Goal: Task Accomplishment & Management: Manage account settings

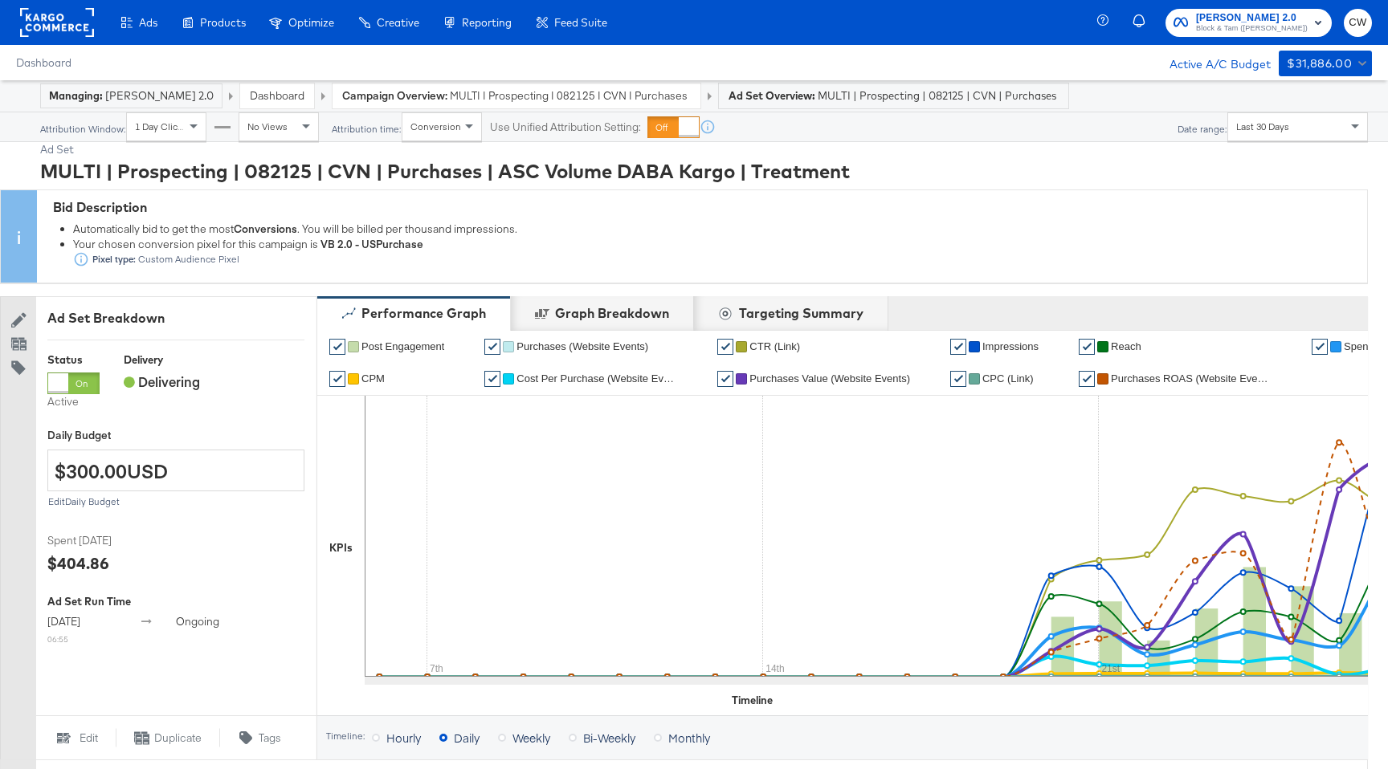
click at [80, 15] on rect at bounding box center [57, 22] width 74 height 29
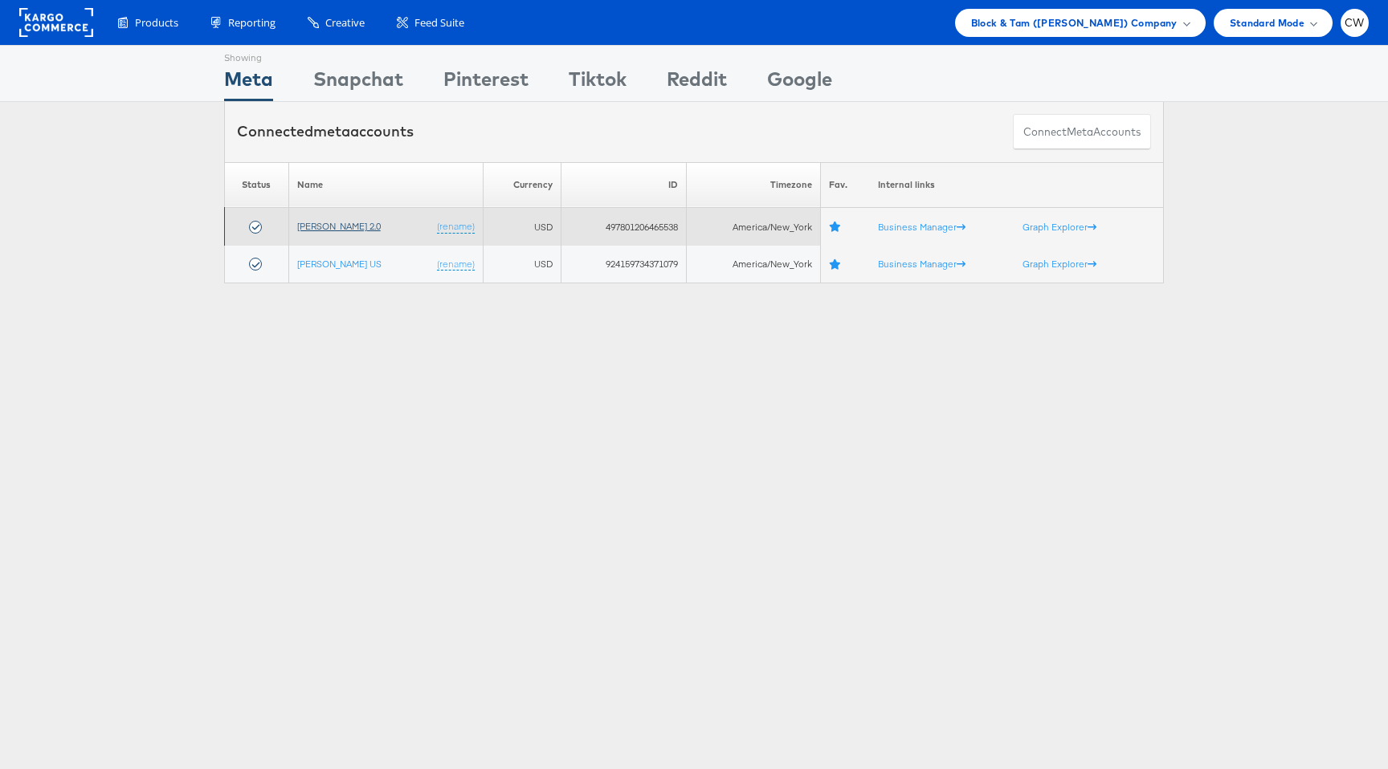
click at [344, 228] on link "Veronica Beard 2.0" at bounding box center [339, 226] width 84 height 12
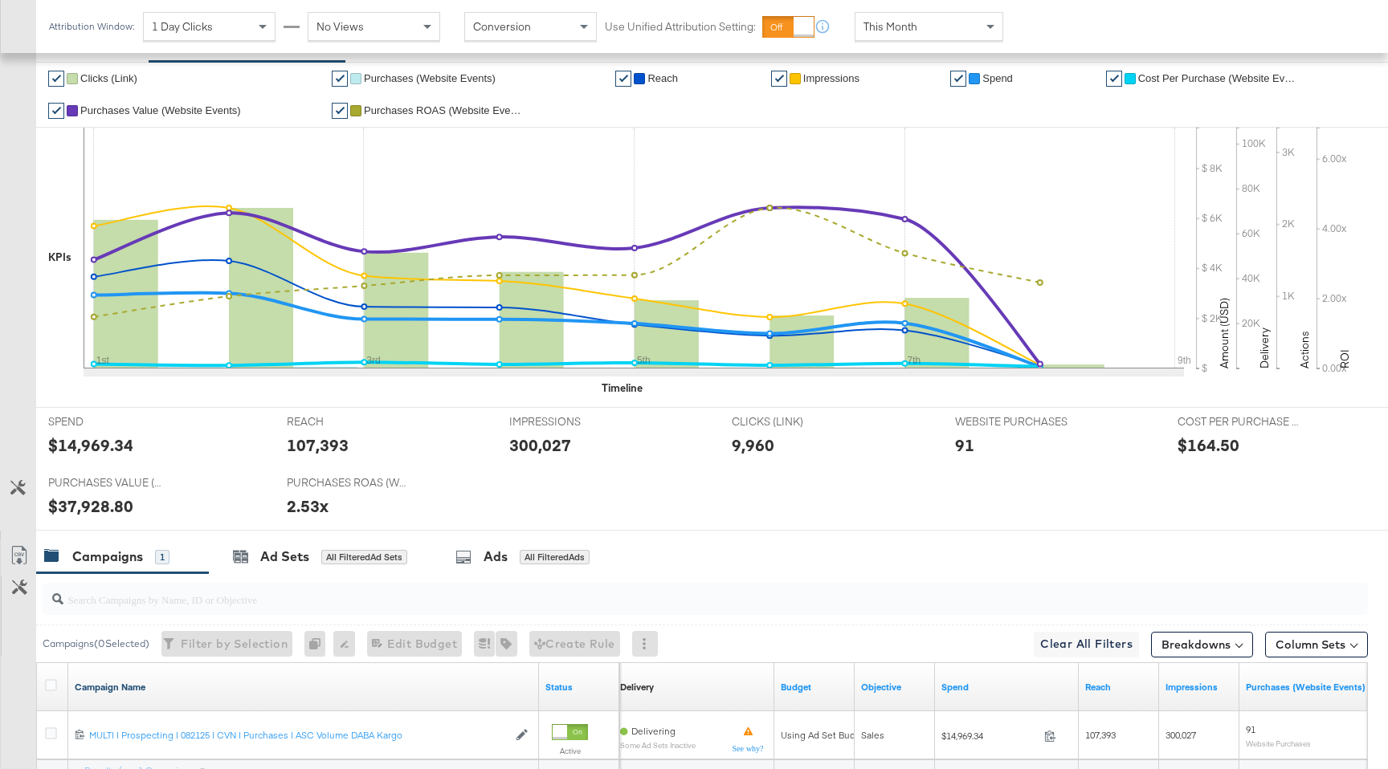
scroll to position [518, 0]
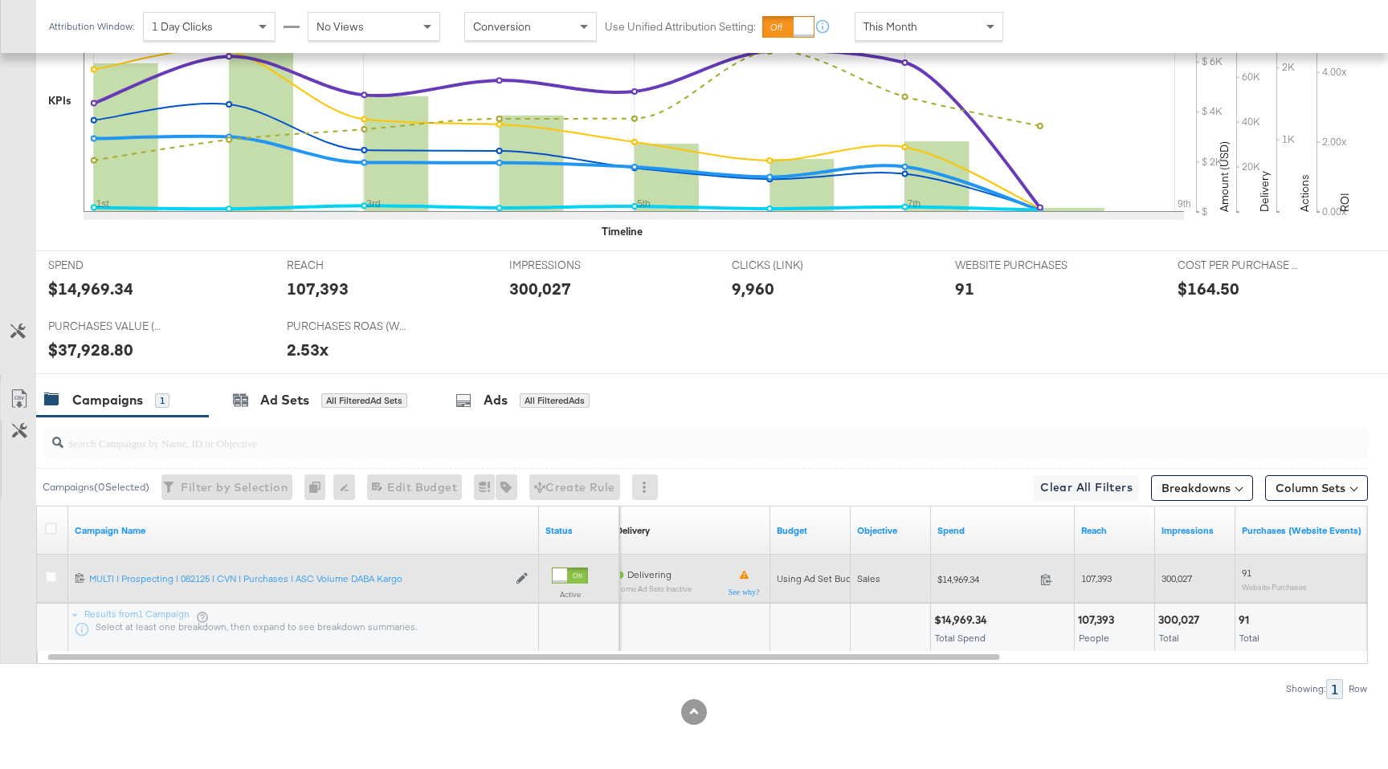
click at [356, 588] on div "120231785004450770 MULTI | Prospecting | 082125 | CVN | Purchases | ASC Volume …" at bounding box center [303, 579] width 471 height 26
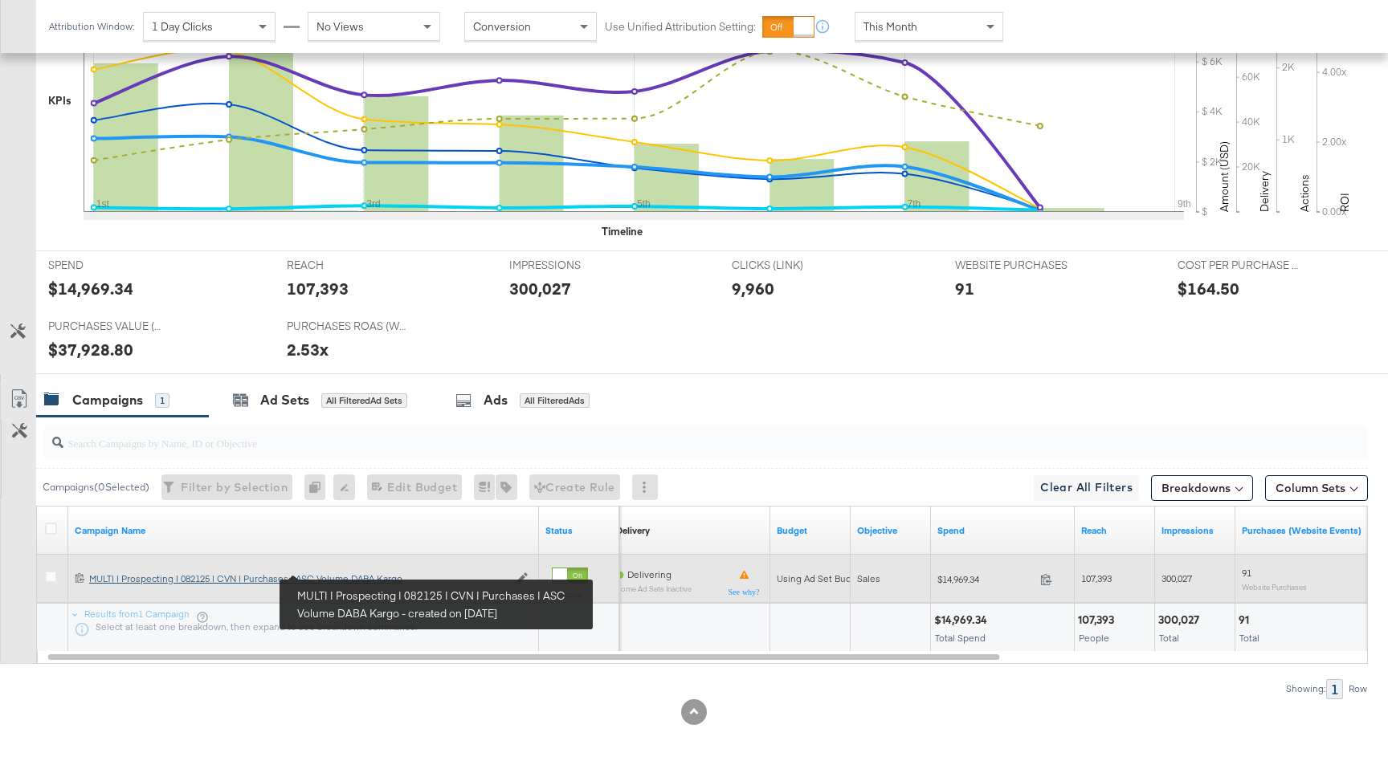
click at [340, 573] on div "MULTI | Prospecting | 082125 | CVN | Purchases | ASC Volume DABA Kargo MULTI | …" at bounding box center [298, 579] width 418 height 13
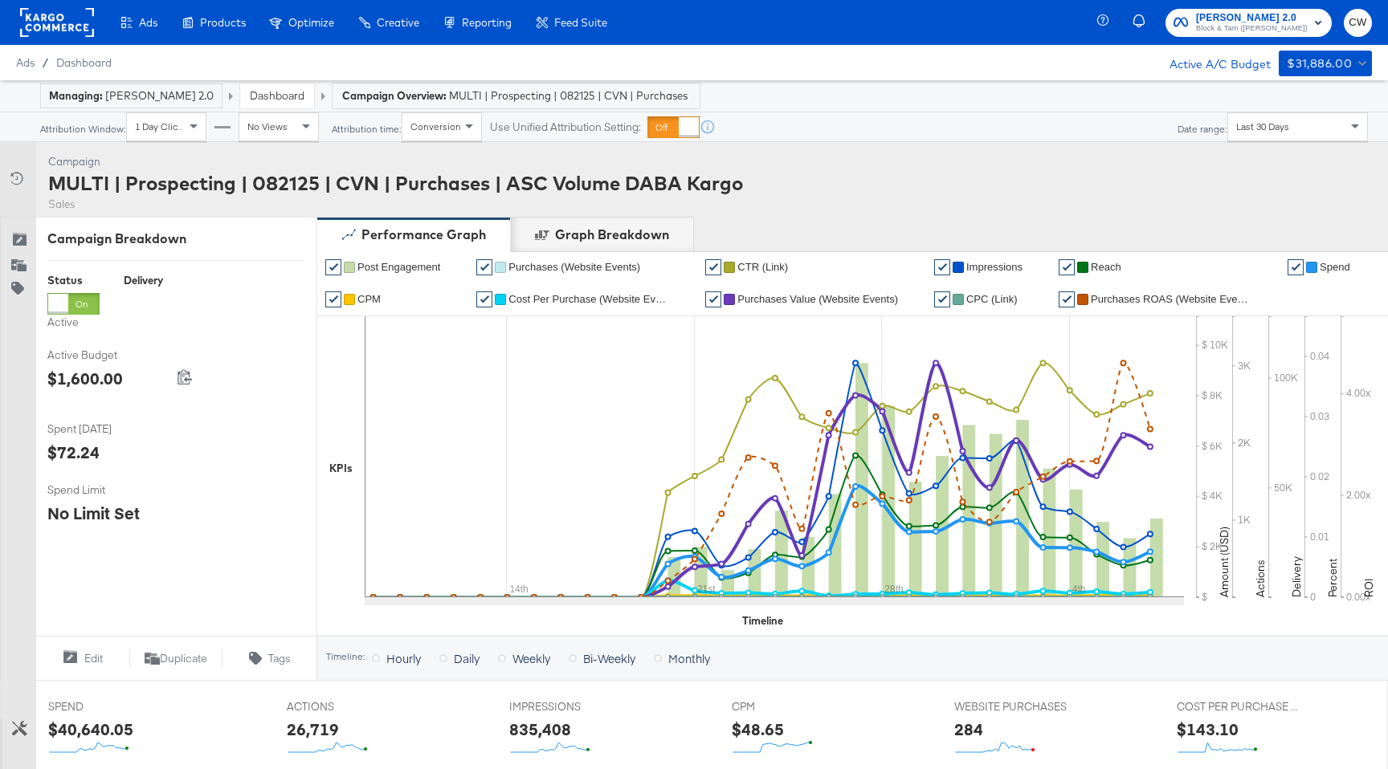
click at [1245, 125] on span "Last 30 Days" at bounding box center [1262, 126] width 53 height 12
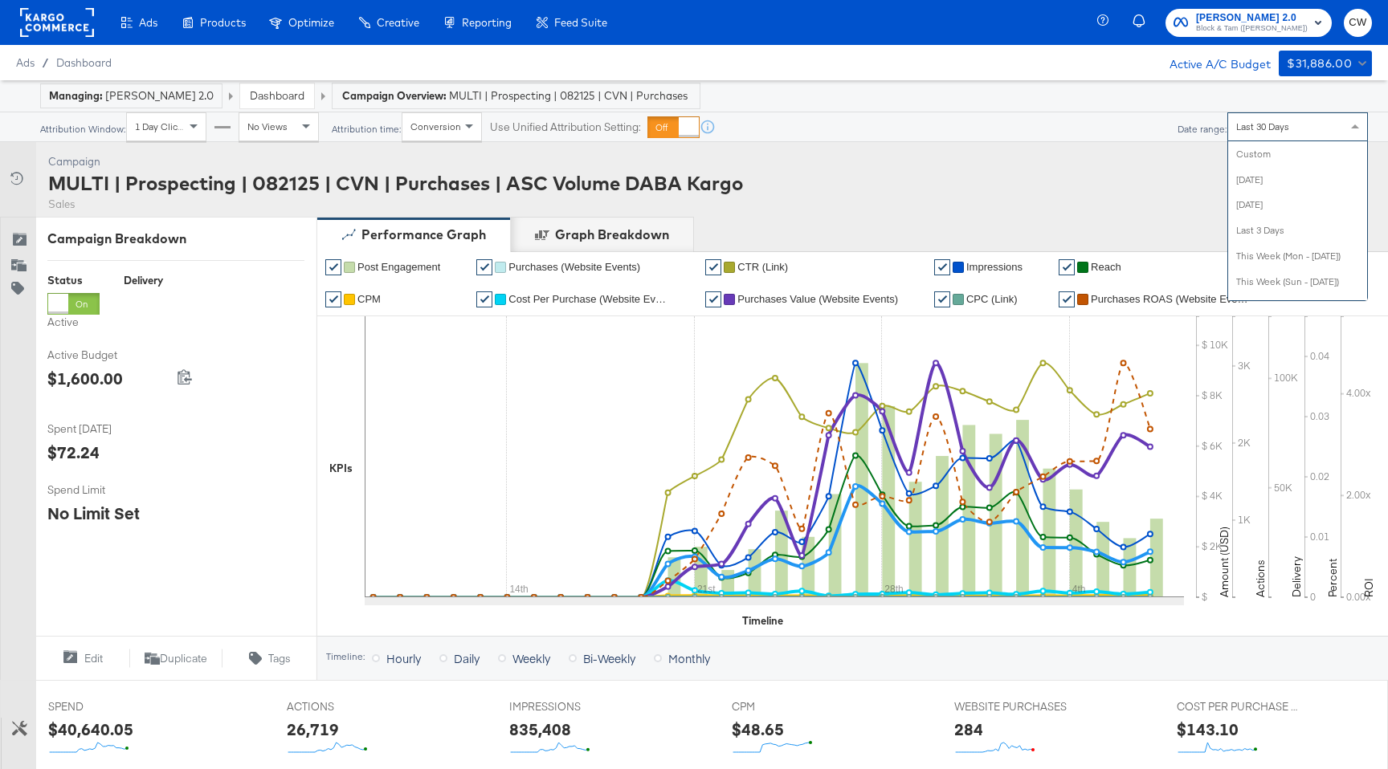
scroll to position [274, 0]
click at [1052, 184] on div "Campaign Activity Campaign MULTI | Prospecting | 082125 | CVN | Purchases | ASC…" at bounding box center [694, 179] width 1388 height 75
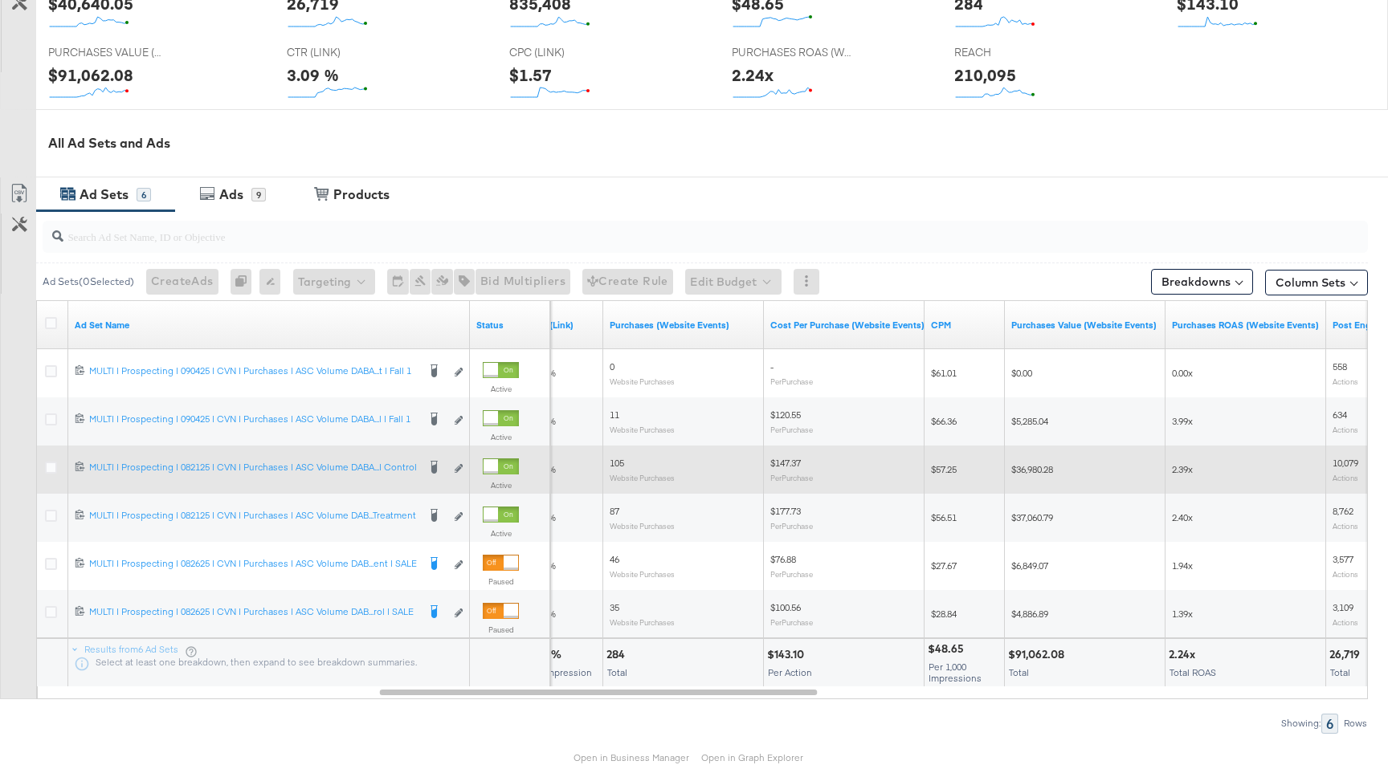
scroll to position [732, 0]
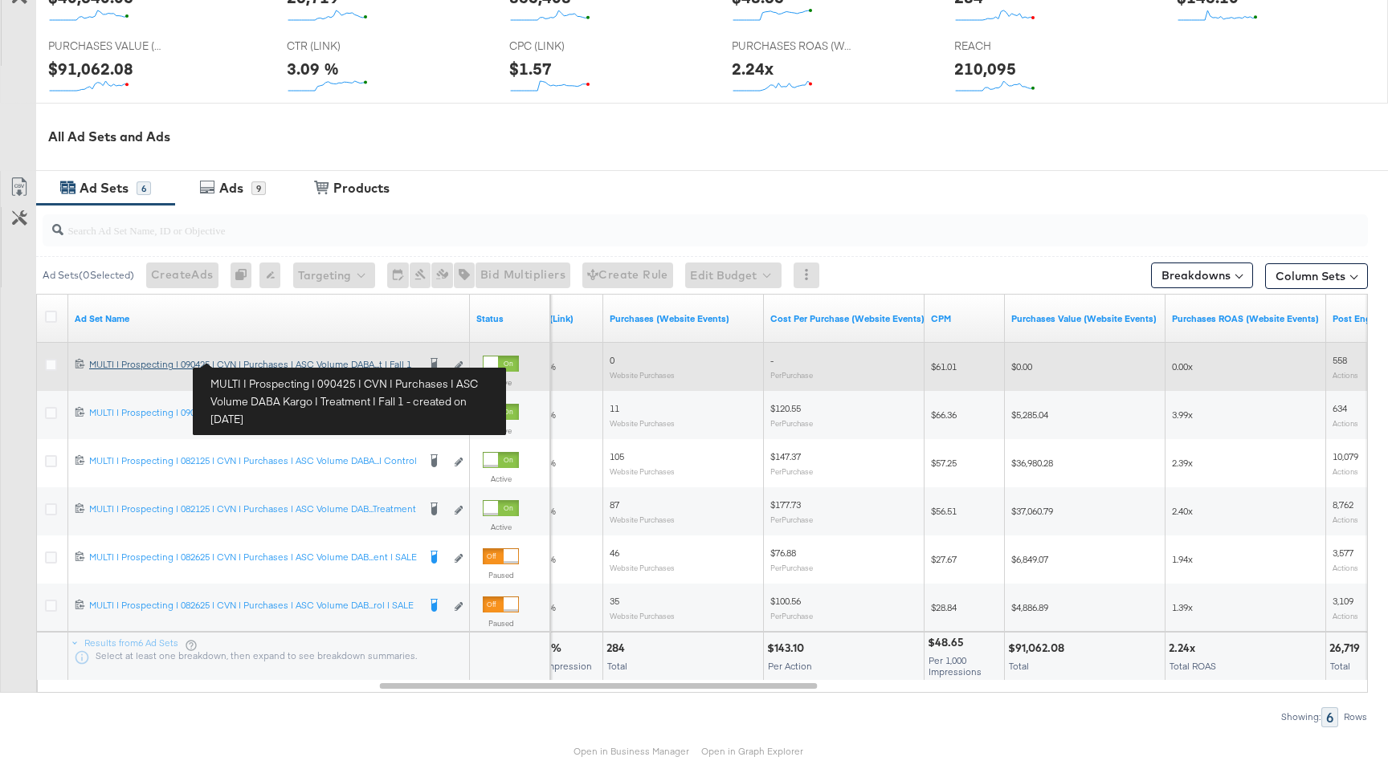
click at [388, 368] on div "MULTI | Prospecting | 090425 | CVN | Purchases | ASC Volume DABA Kargo | Treatm…" at bounding box center [253, 364] width 328 height 13
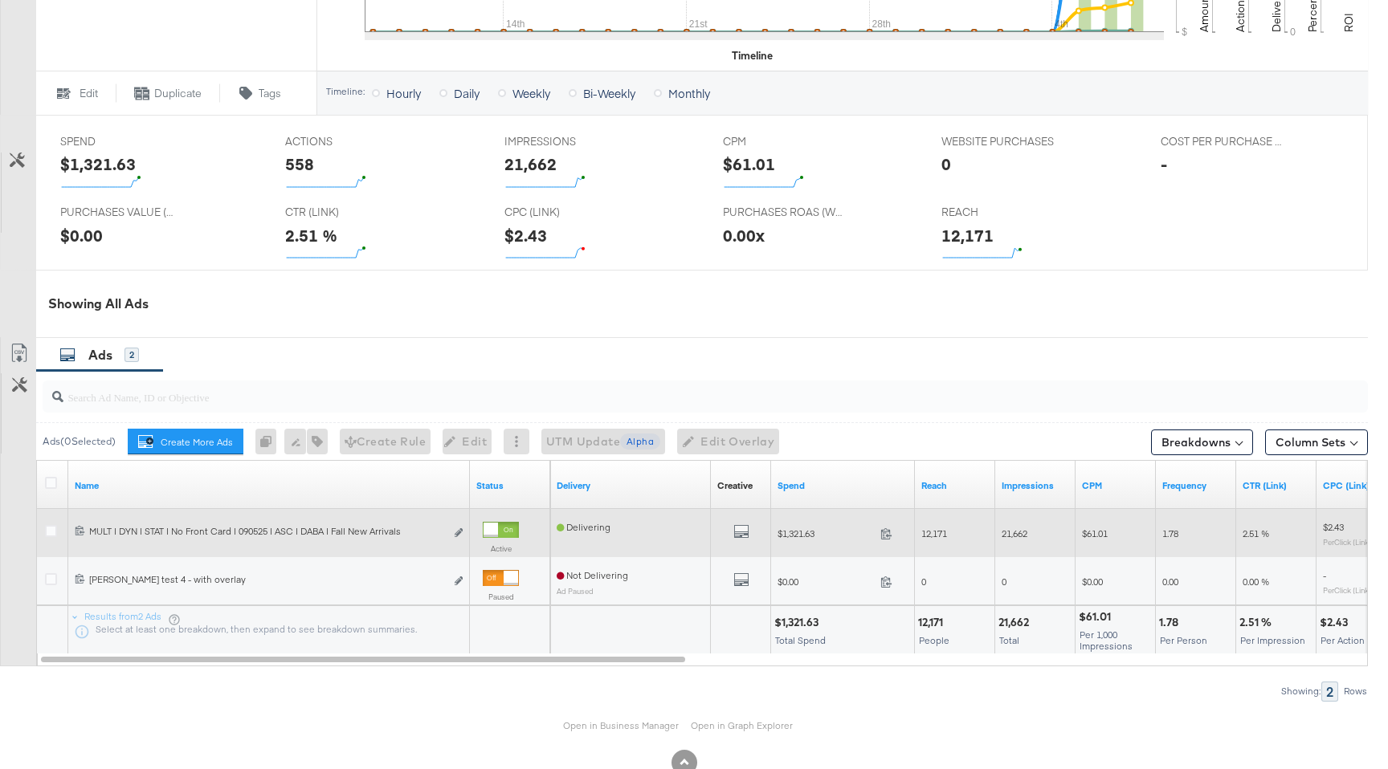
scroll to position [648, 0]
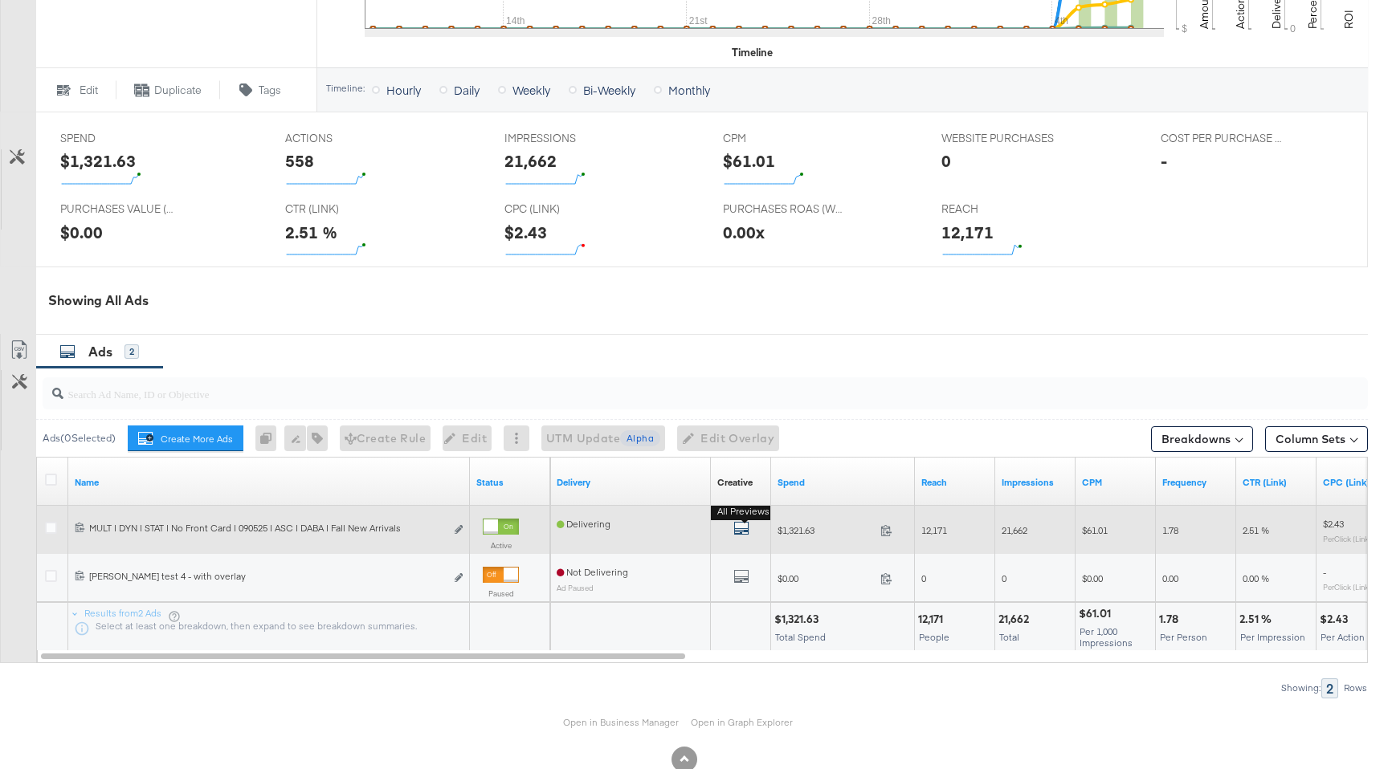
click at [738, 531] on icon "default" at bounding box center [741, 528] width 16 height 16
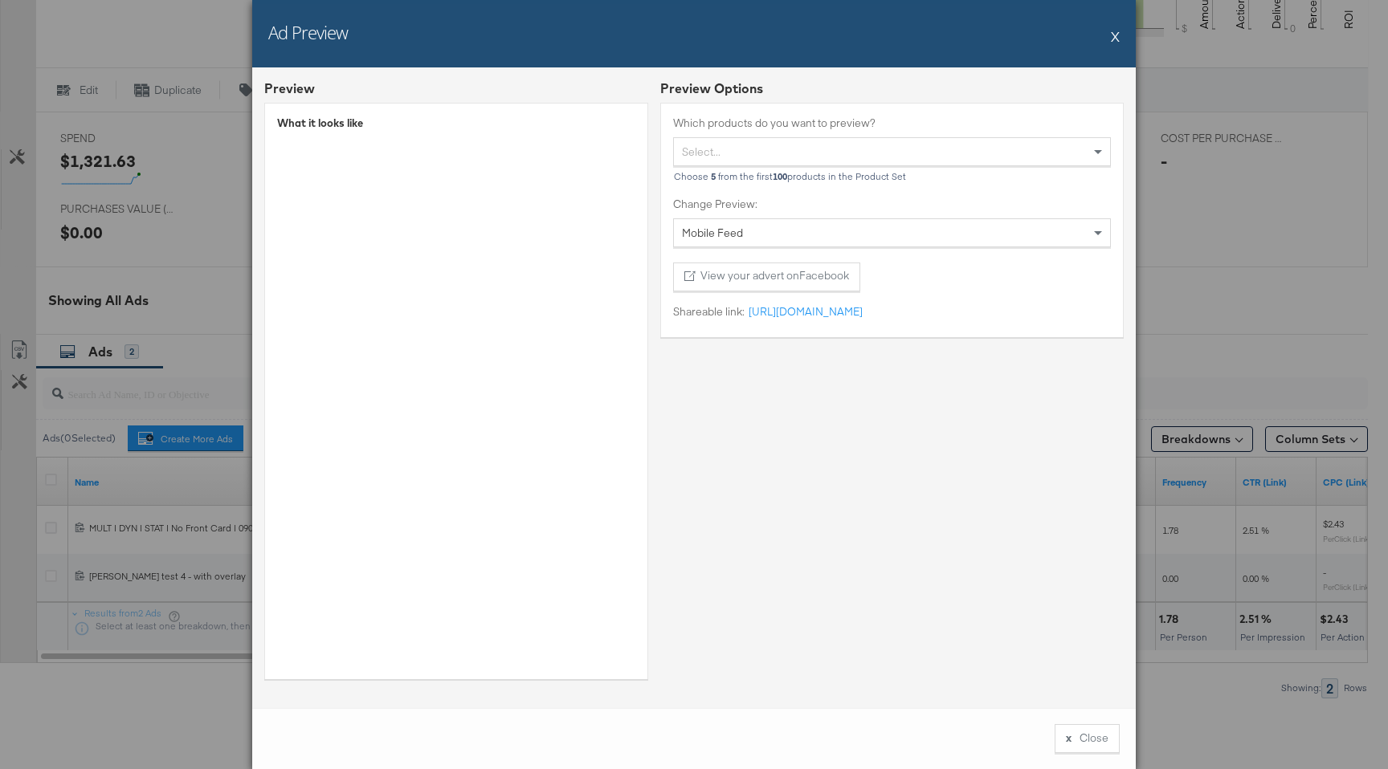
click at [1112, 37] on button "X" at bounding box center [1115, 36] width 9 height 32
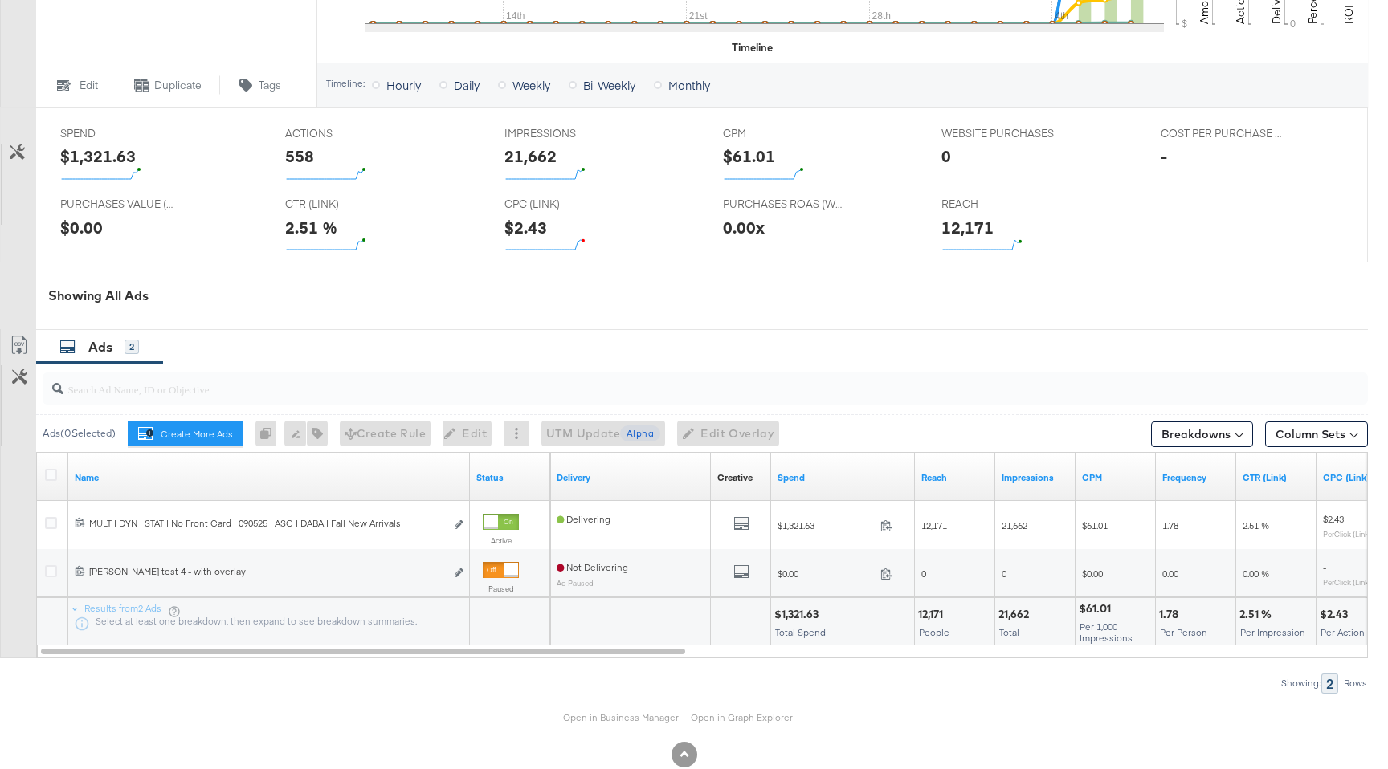
scroll to position [668, 0]
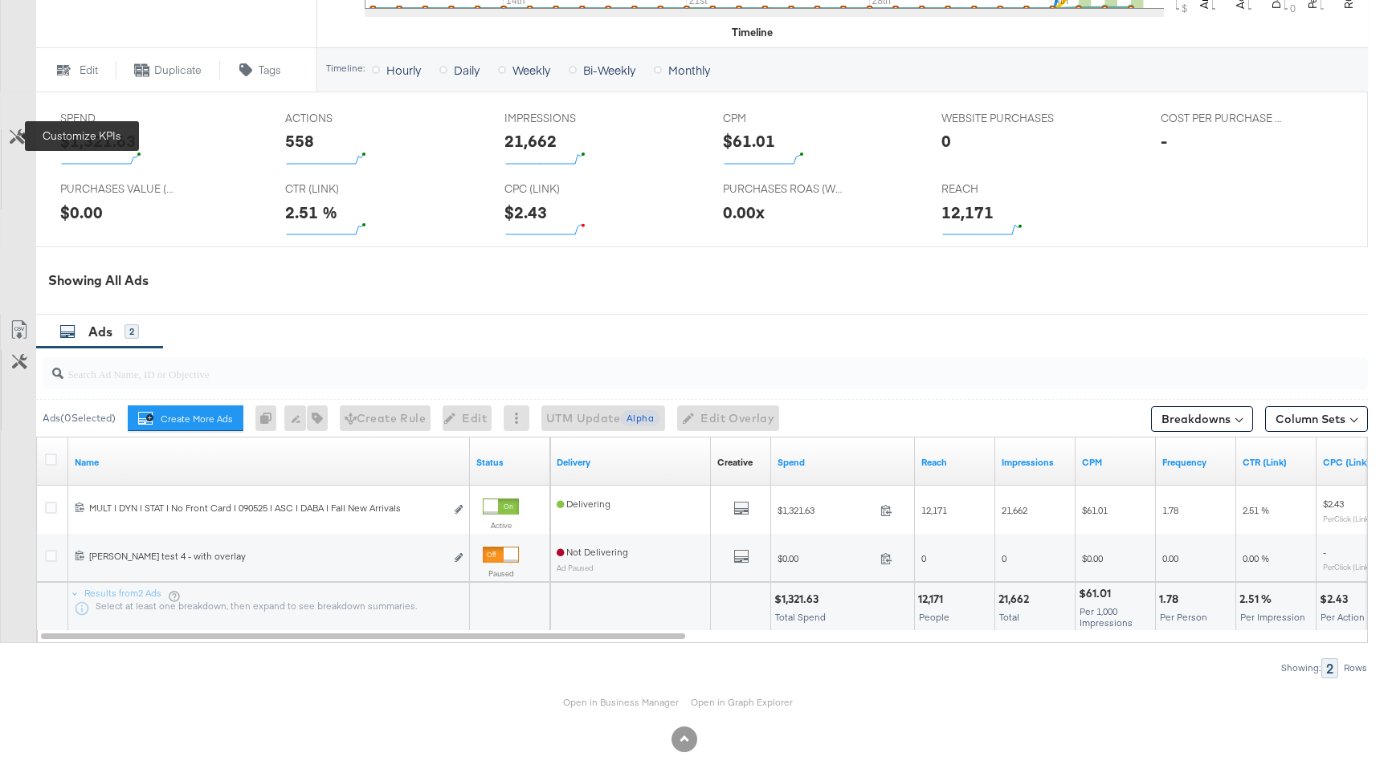
click at [18, 137] on icon at bounding box center [17, 136] width 15 height 15
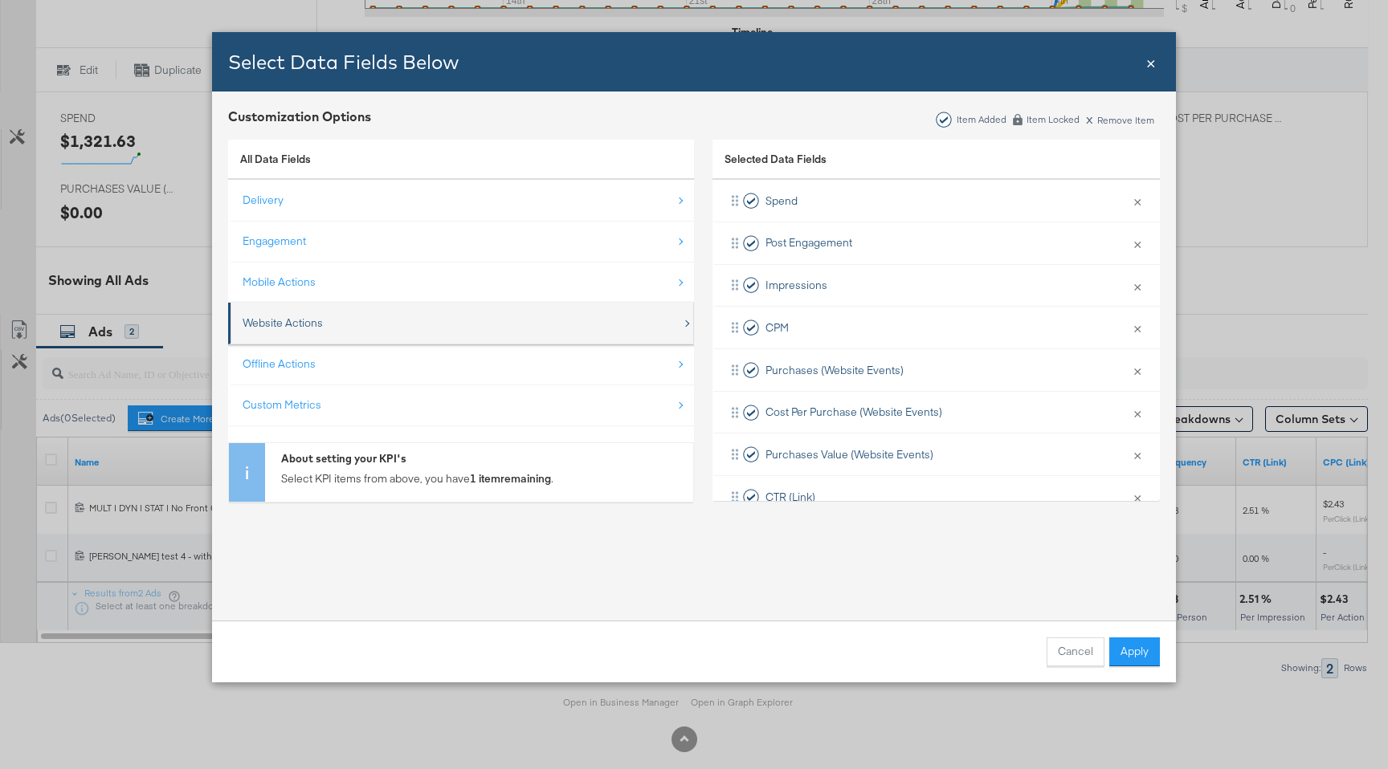
click at [351, 309] on div "Website Actions" at bounding box center [461, 323] width 439 height 33
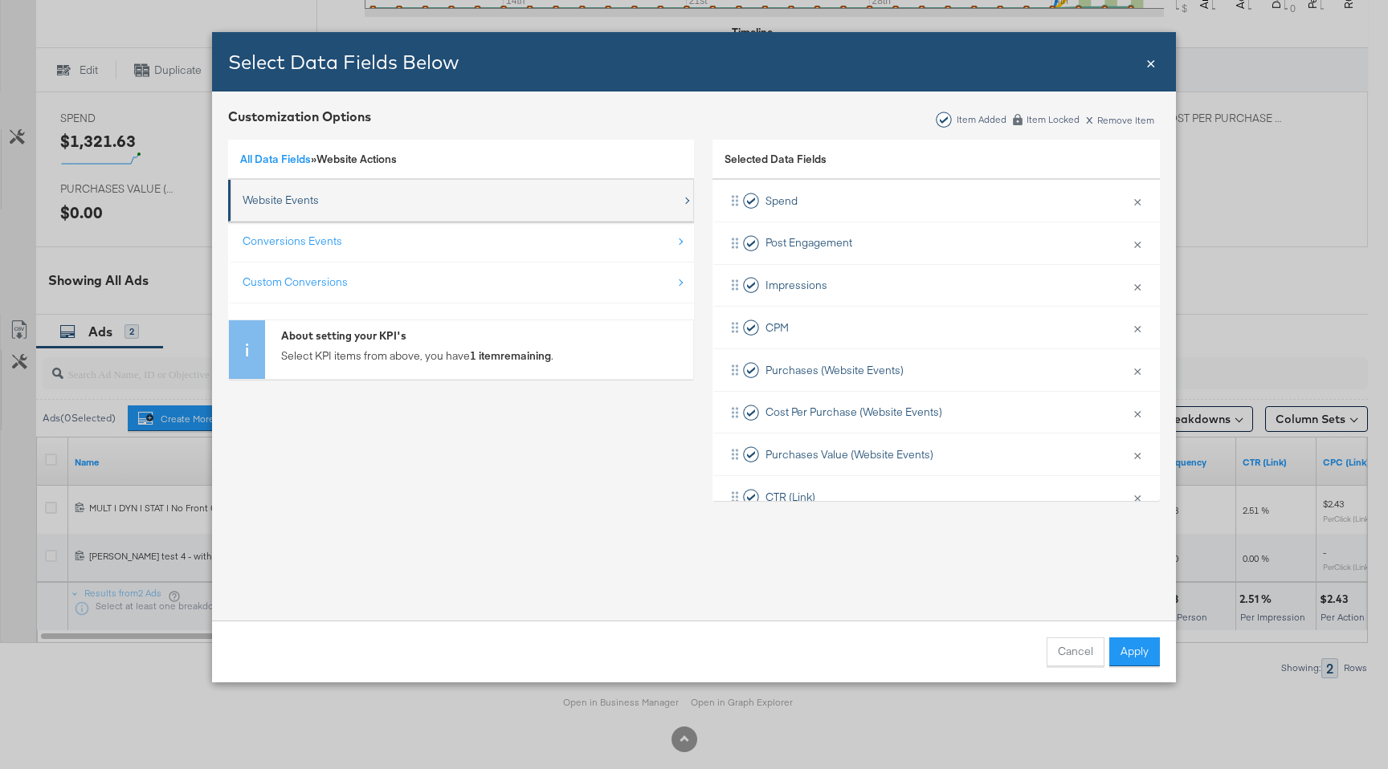
click at [346, 197] on div "Website Events" at bounding box center [461, 200] width 439 height 33
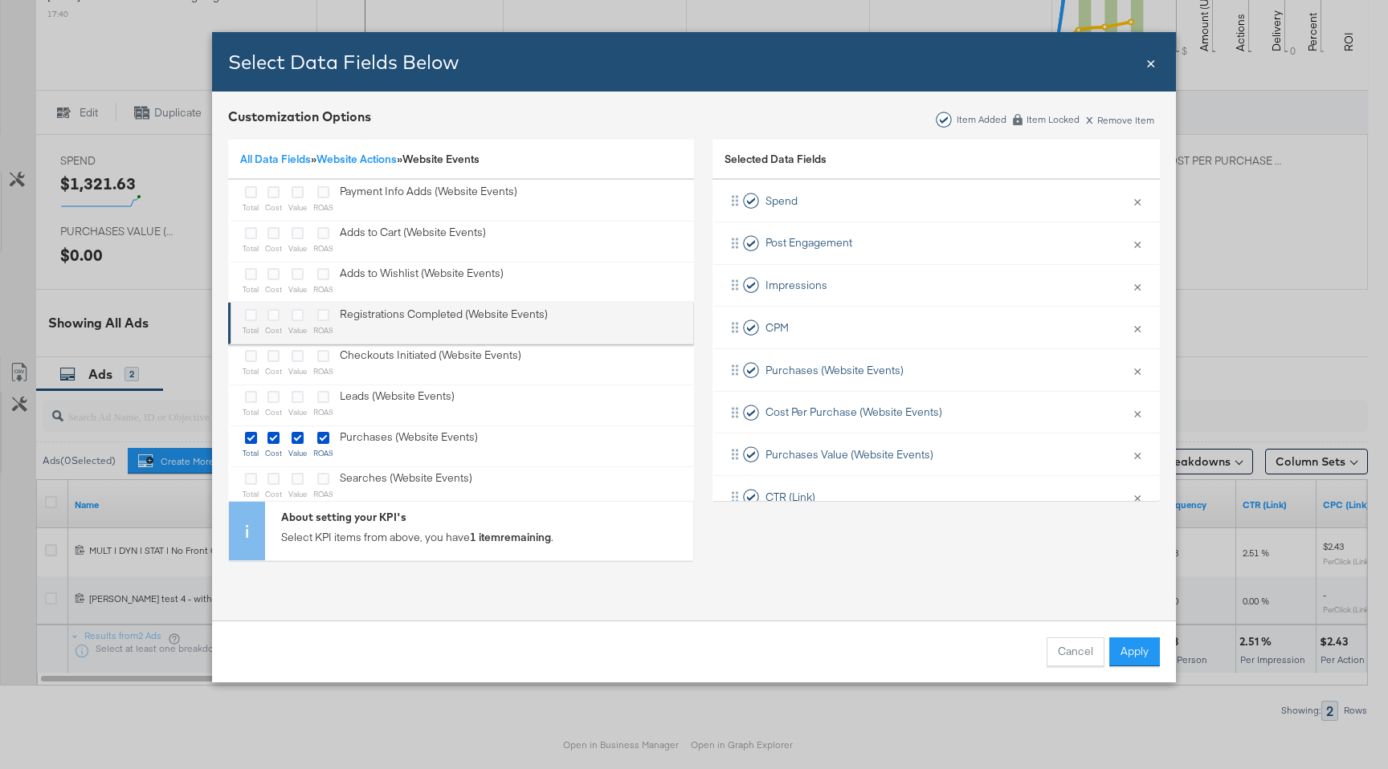
scroll to position [616, 0]
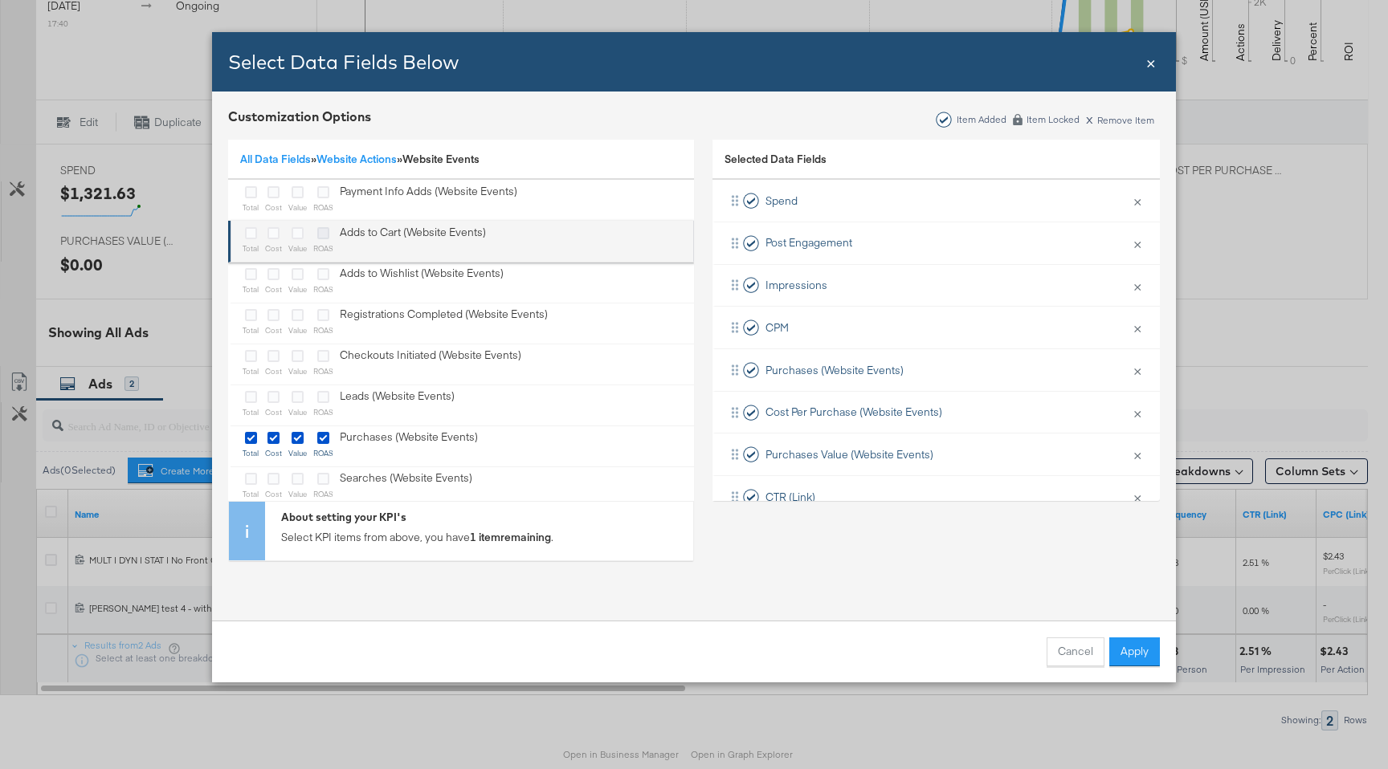
click at [319, 237] on icon "Bulk Add Locations Modal" at bounding box center [323, 233] width 12 height 12
click at [0, 0] on input "Bulk Add Locations Modal" at bounding box center [0, 0] width 0 height 0
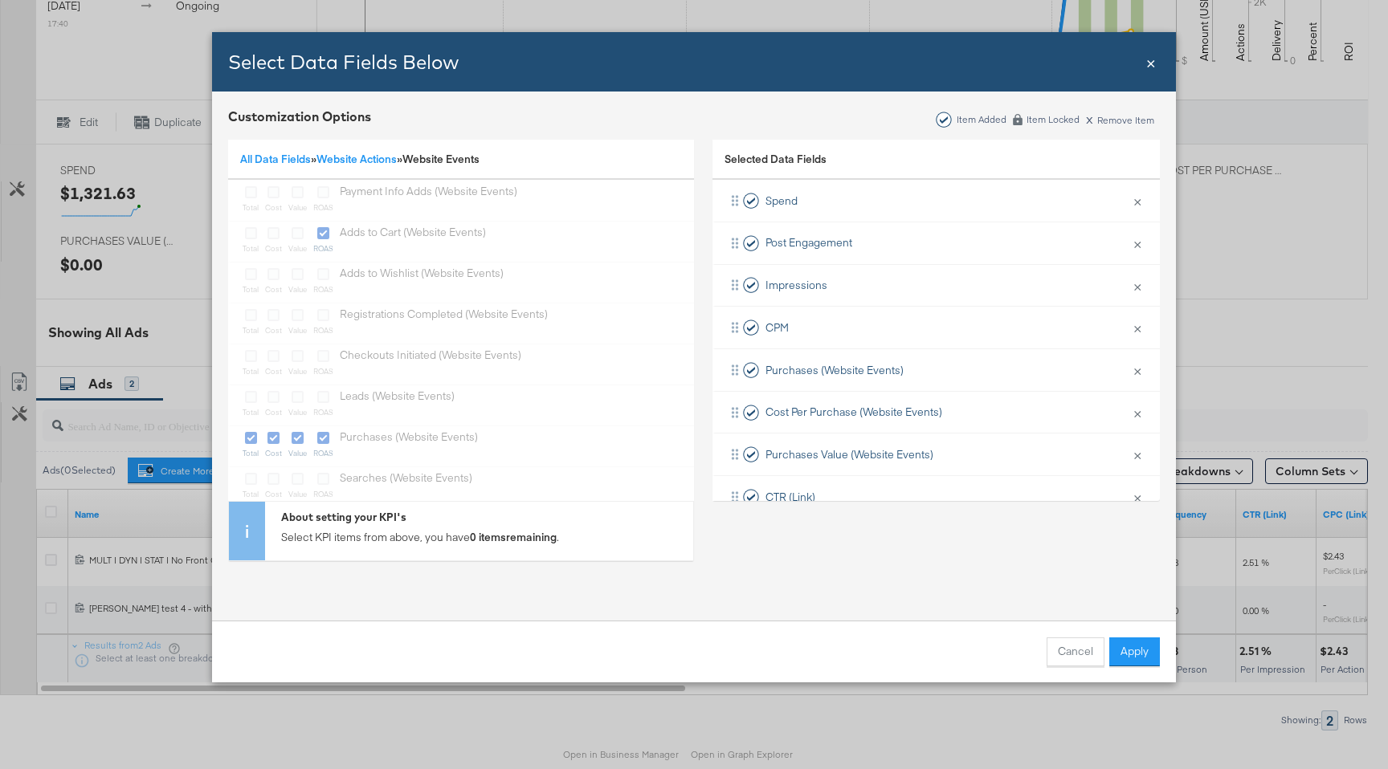
click at [319, 237] on ul "total cost value ROAS Payment Info Adds (Website Events) total cost value ROAS …" at bounding box center [461, 364] width 466 height 369
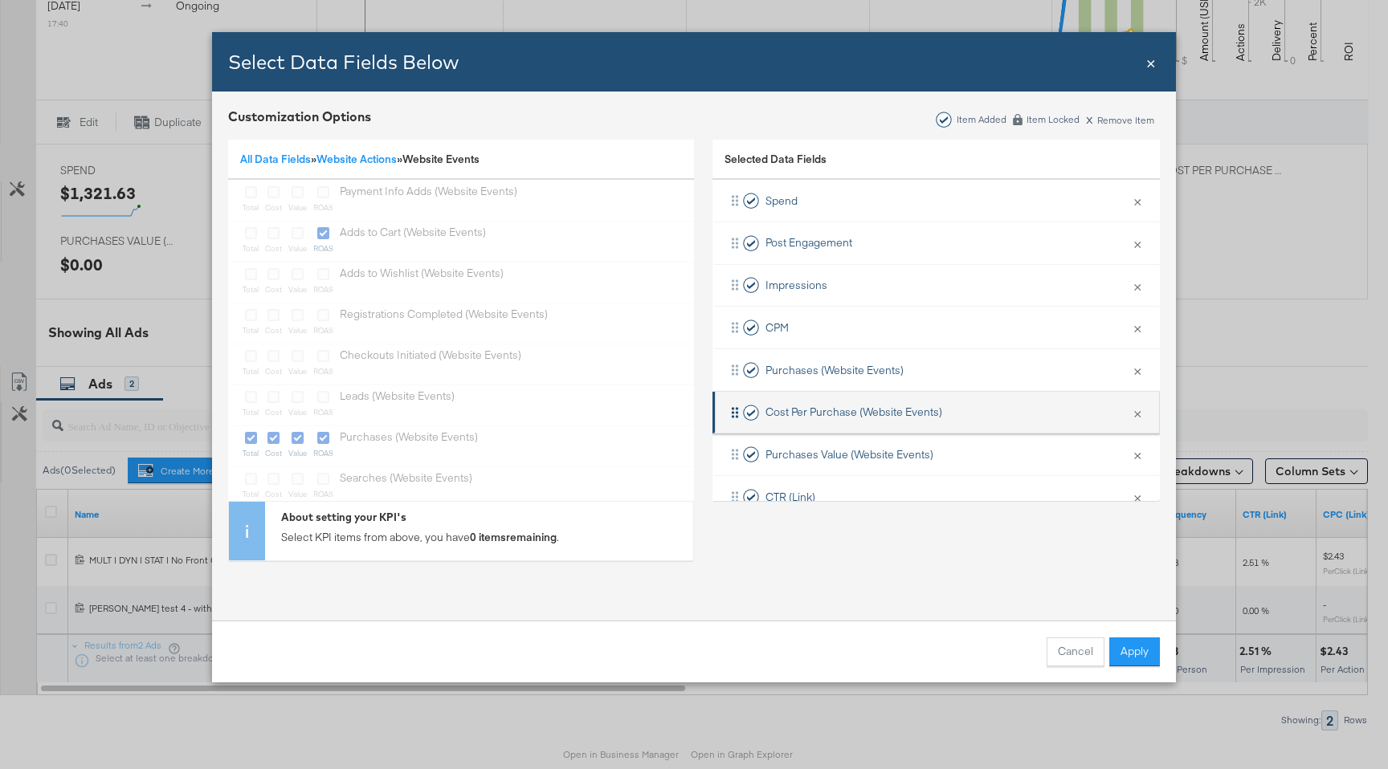
scroll to position [202, 0]
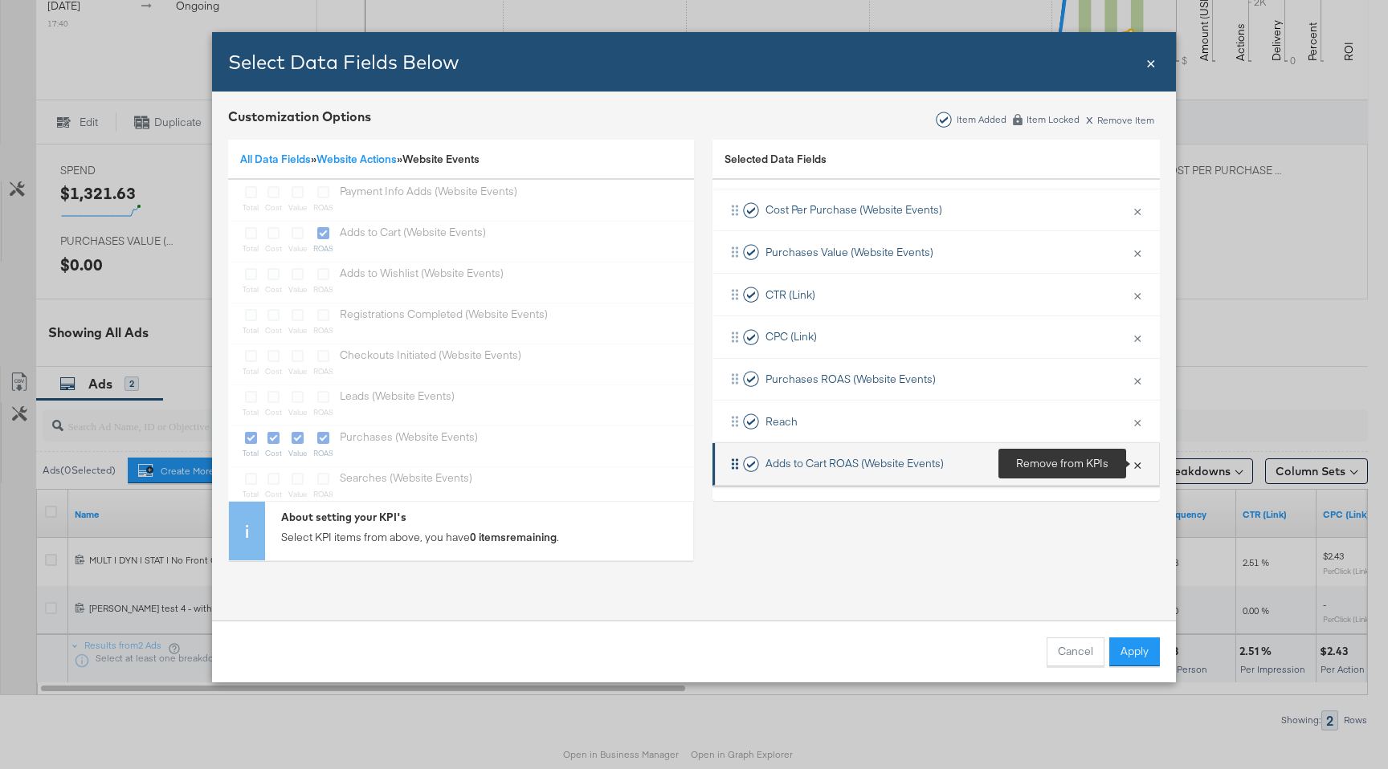
click at [1137, 466] on button "×" at bounding box center [1137, 464] width 21 height 34
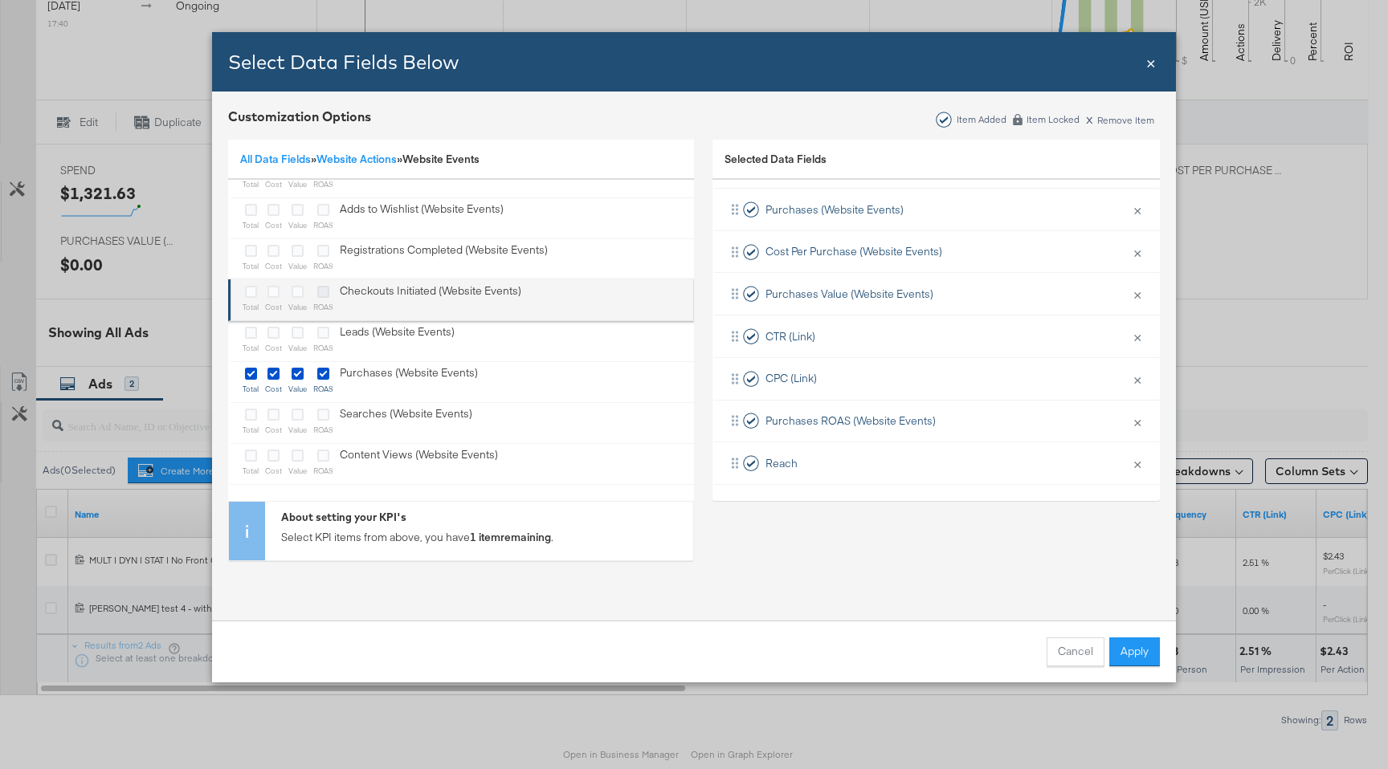
scroll to position [686, 0]
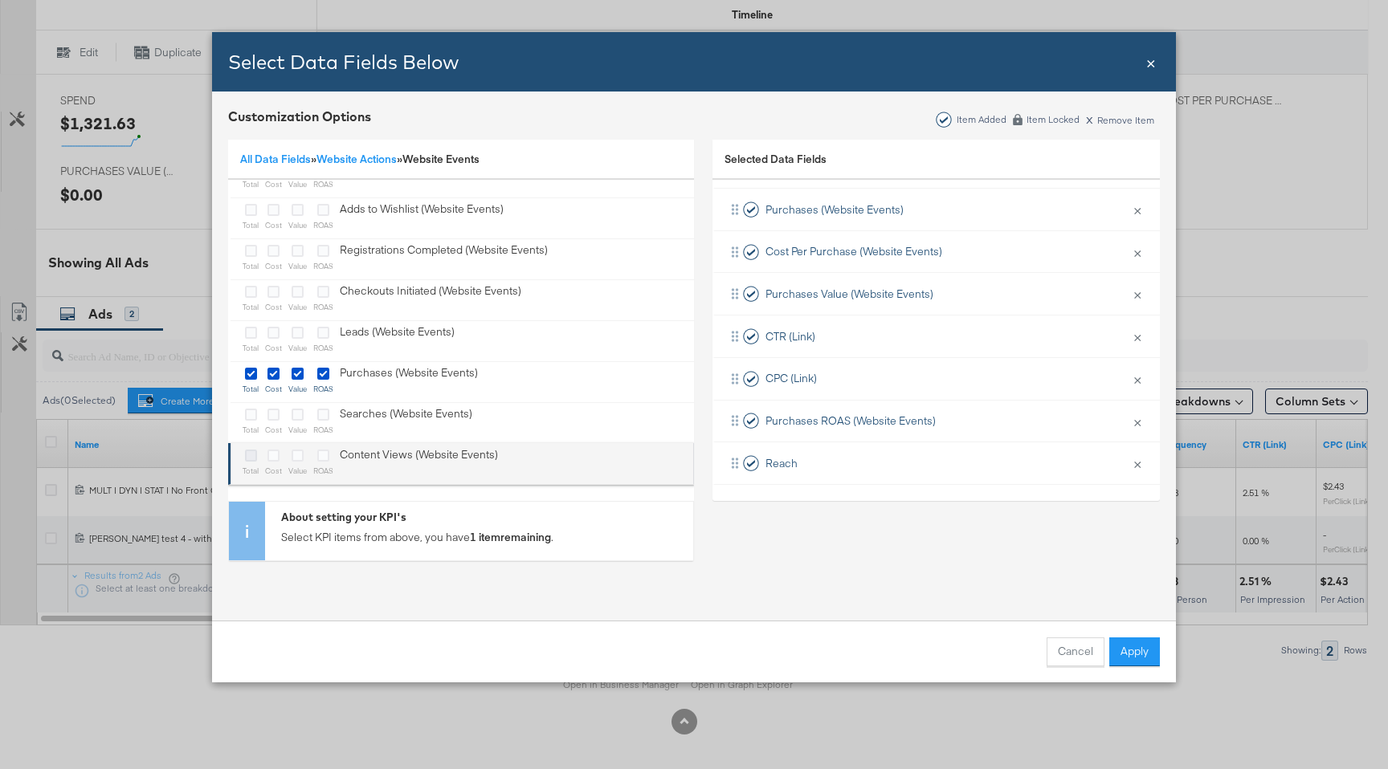
click at [254, 459] on icon "Bulk Add Locations Modal" at bounding box center [251, 456] width 12 height 12
click at [0, 0] on input "Bulk Add Locations Modal" at bounding box center [0, 0] width 0 height 0
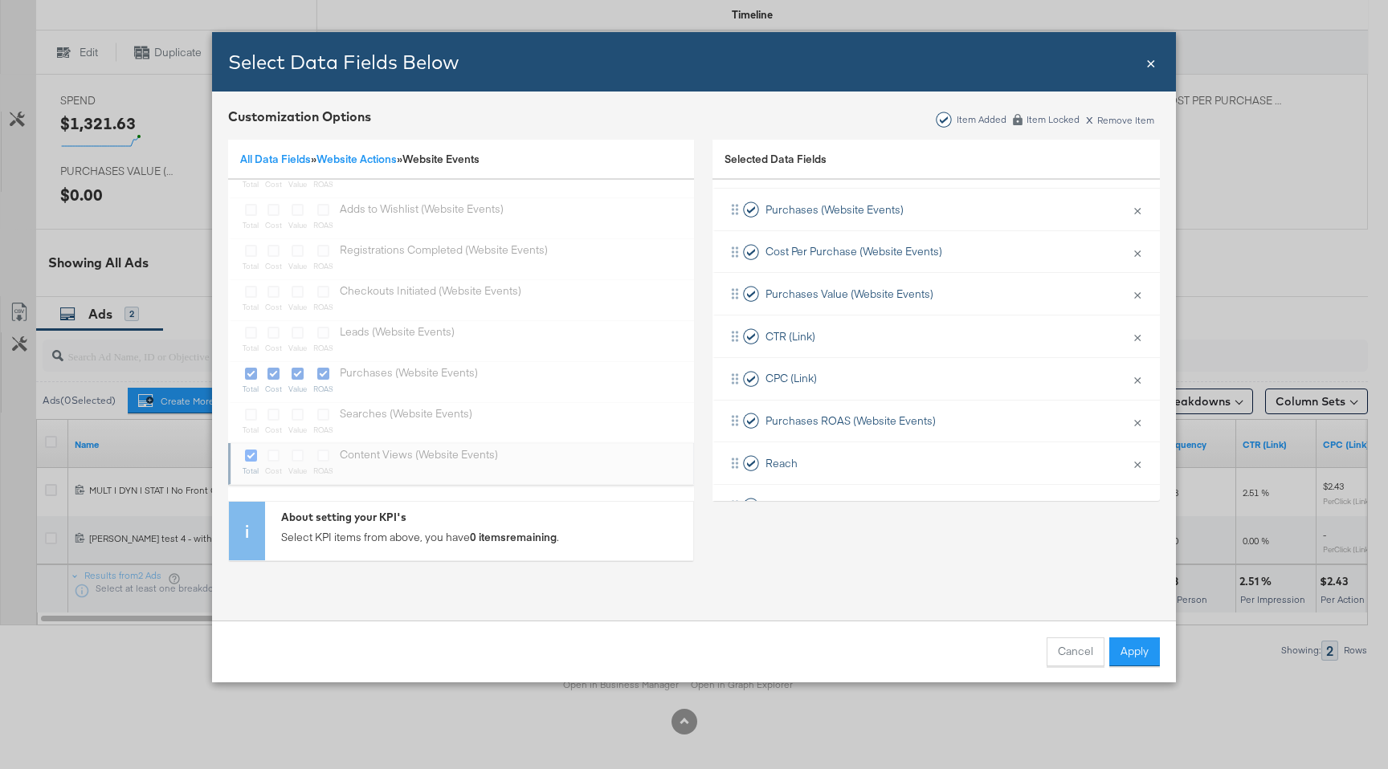
scroll to position [202, 0]
click at [1126, 655] on button "Apply" at bounding box center [1134, 652] width 51 height 29
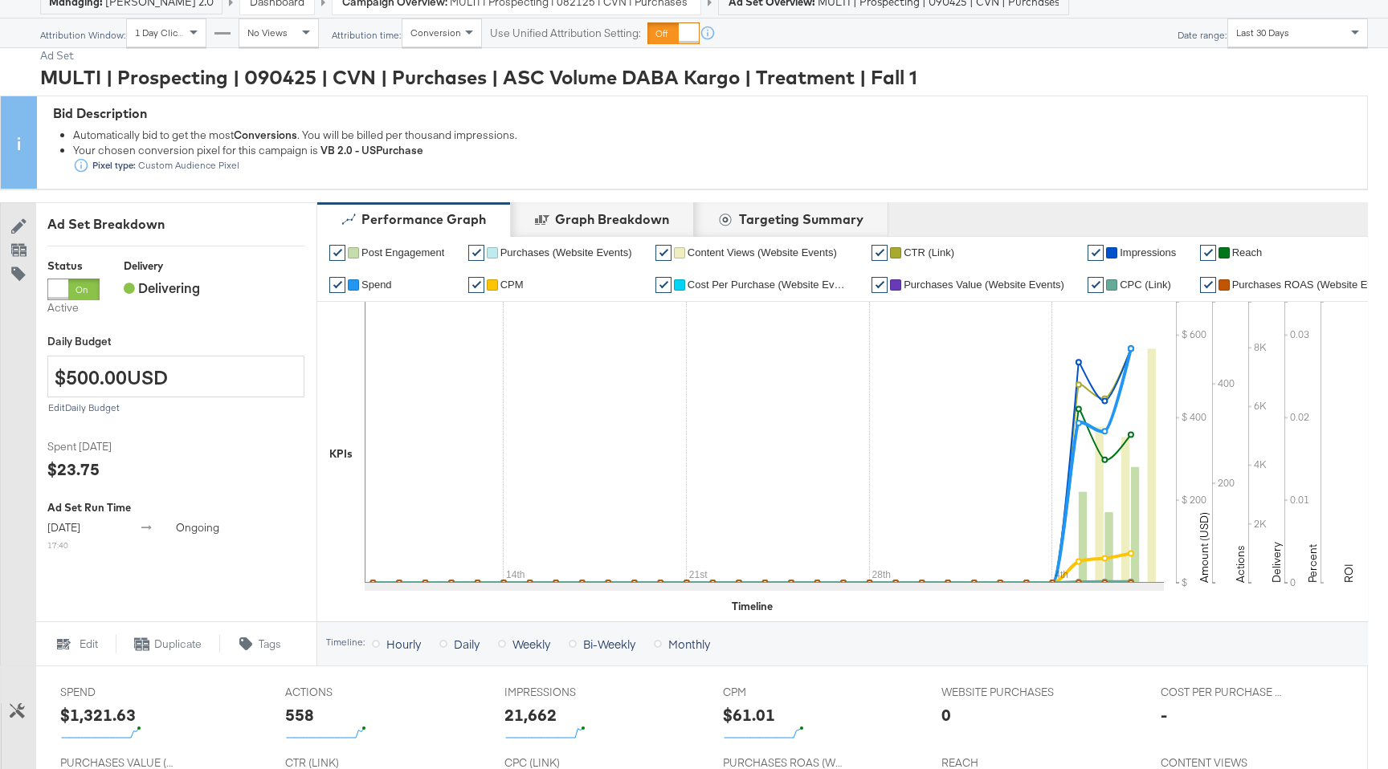
scroll to position [0, 0]
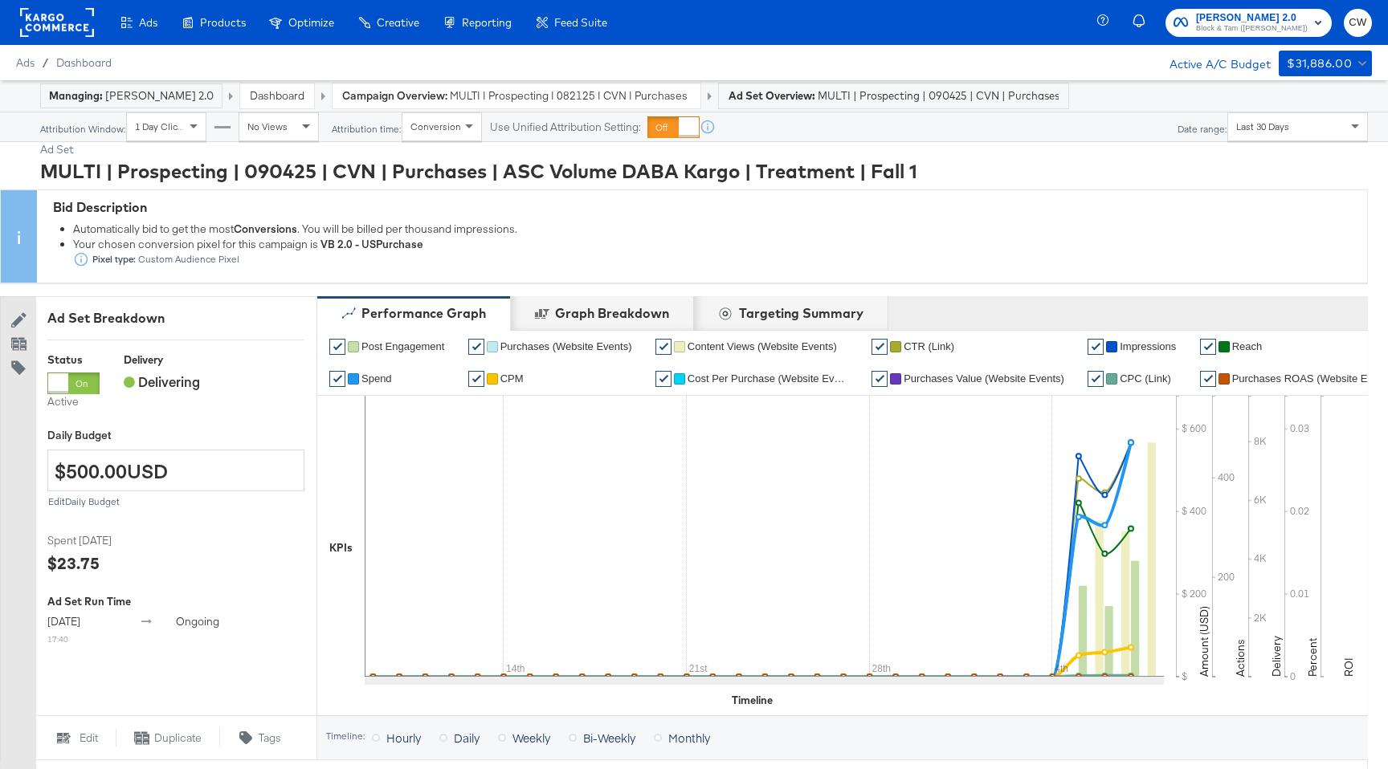
click at [298, 128] on span at bounding box center [308, 126] width 20 height 27
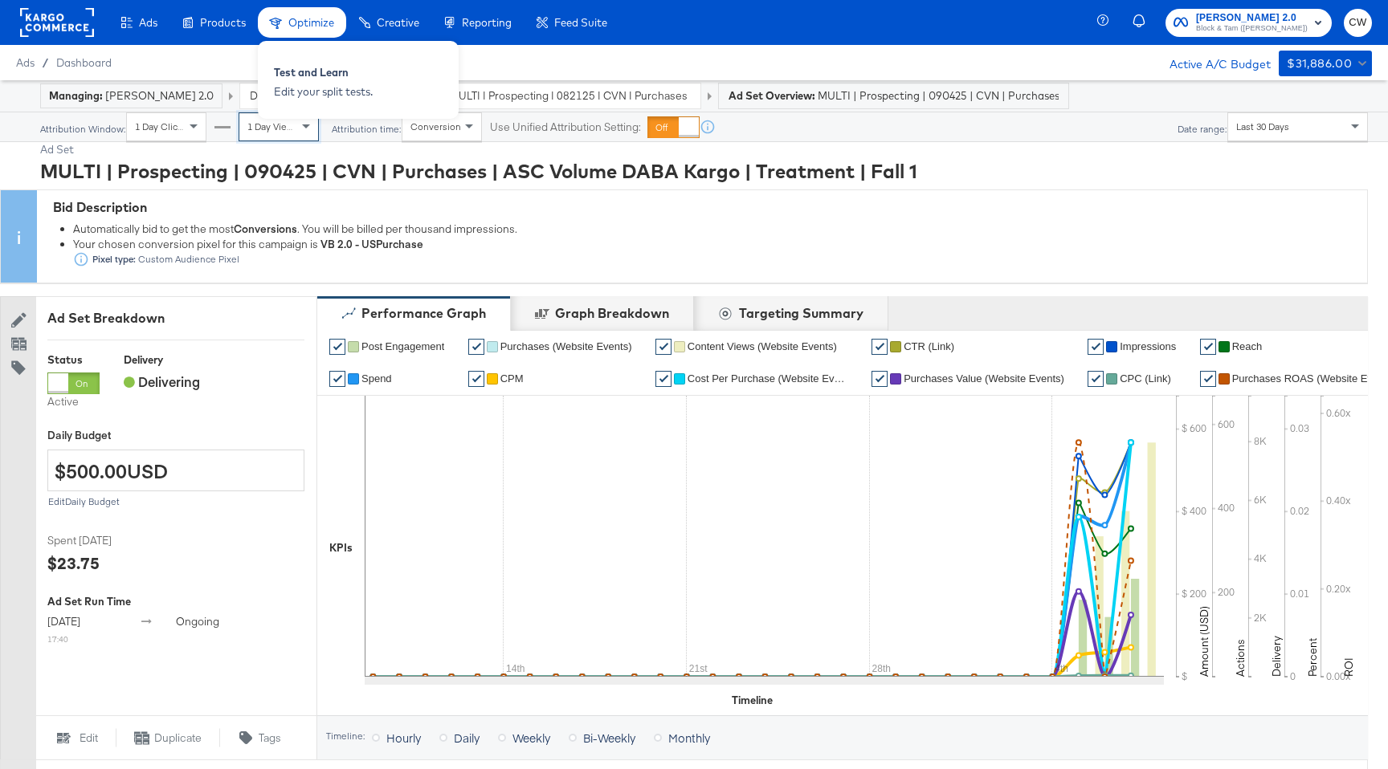
click at [564, 100] on div "Optimize Test and Learn Edit your split tests." at bounding box center [458, 80] width 401 height 78
click at [577, 98] on div "Optimize Test and Learn Edit your split tests." at bounding box center [458, 80] width 401 height 78
click at [615, 43] on div "Optimize Test and Learn Edit your split tests." at bounding box center [458, 80] width 401 height 78
click at [589, 57] on div "Optimize Test and Learn Edit your split tests." at bounding box center [458, 80] width 401 height 78
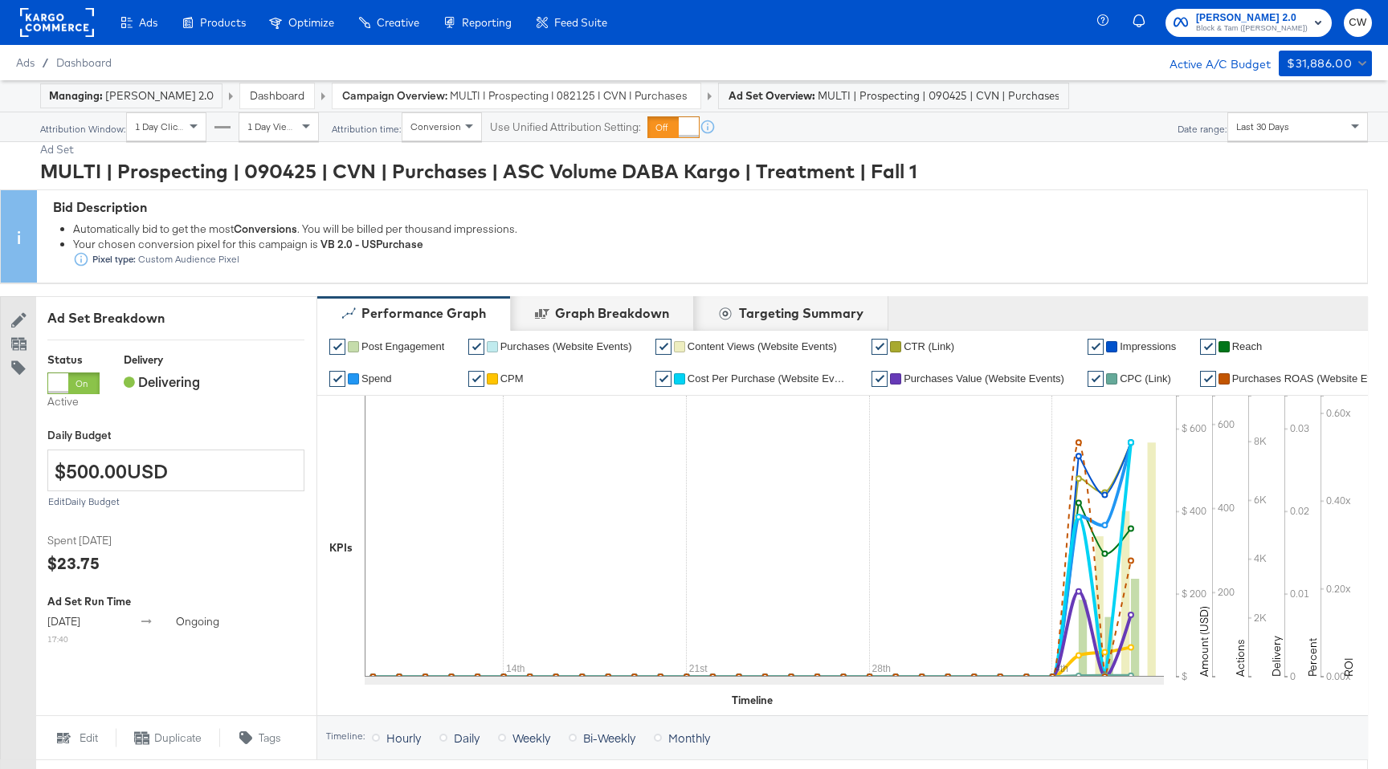
click at [362, 214] on div "Bid Description" at bounding box center [706, 207] width 1306 height 18
click at [475, 93] on span "MULTI | Prospecting | 082125 | CVN | Purchases | ASC Volume DABA Kargo" at bounding box center [570, 95] width 241 height 15
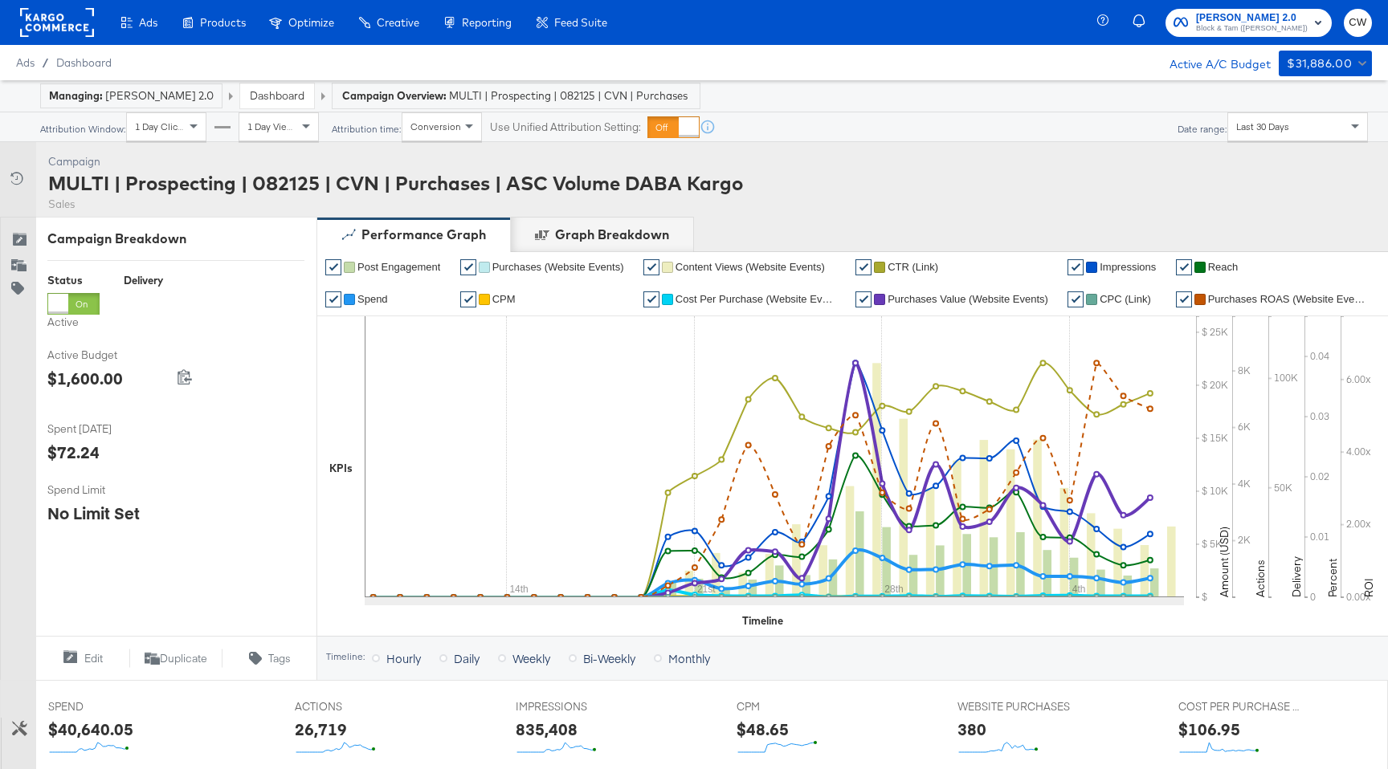
click at [259, 132] on span "1 Day Views" at bounding box center [272, 126] width 51 height 12
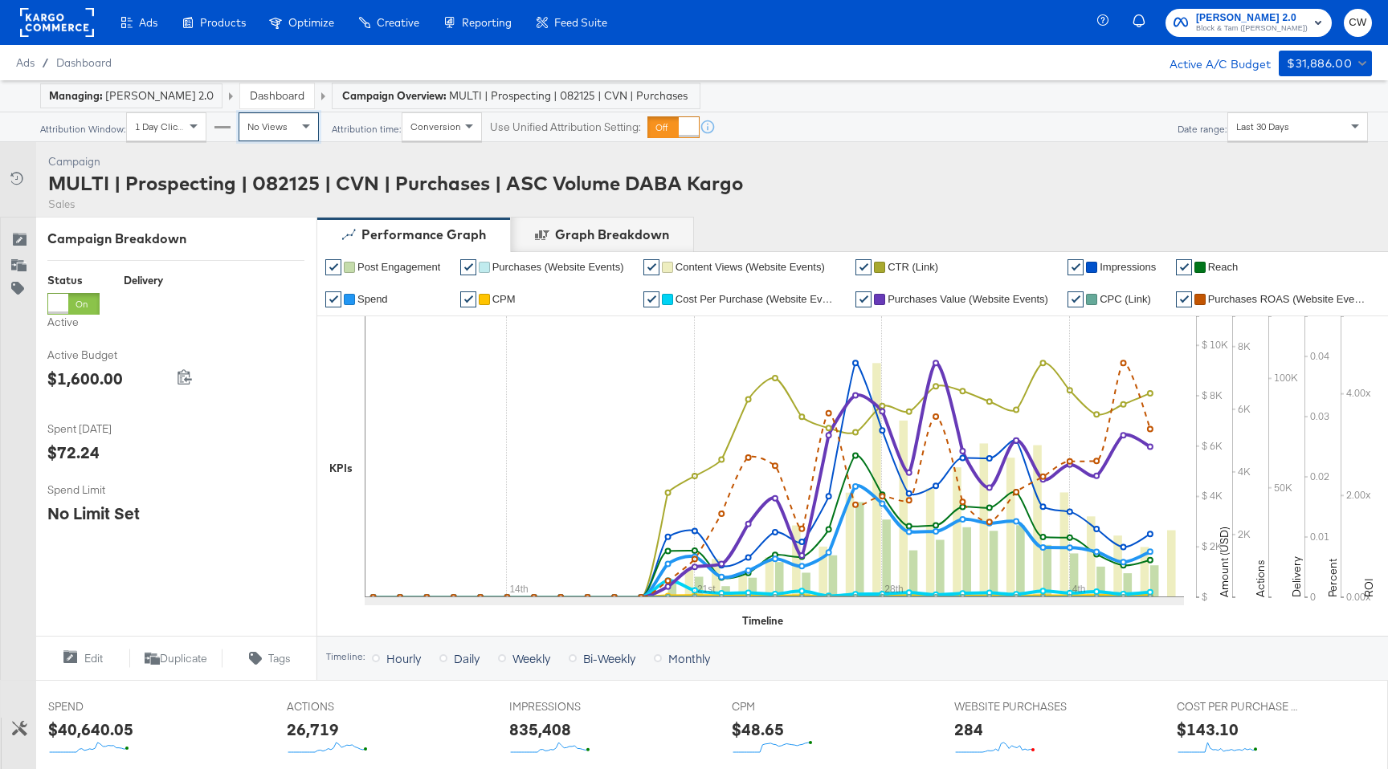
click at [906, 150] on div "Campaign Activity Campaign MULTI | Prospecting | 082125 | CVN | Purchases | ASC…" at bounding box center [694, 179] width 1388 height 75
click at [1308, 130] on div "Last 30 Days" at bounding box center [1297, 126] width 139 height 27
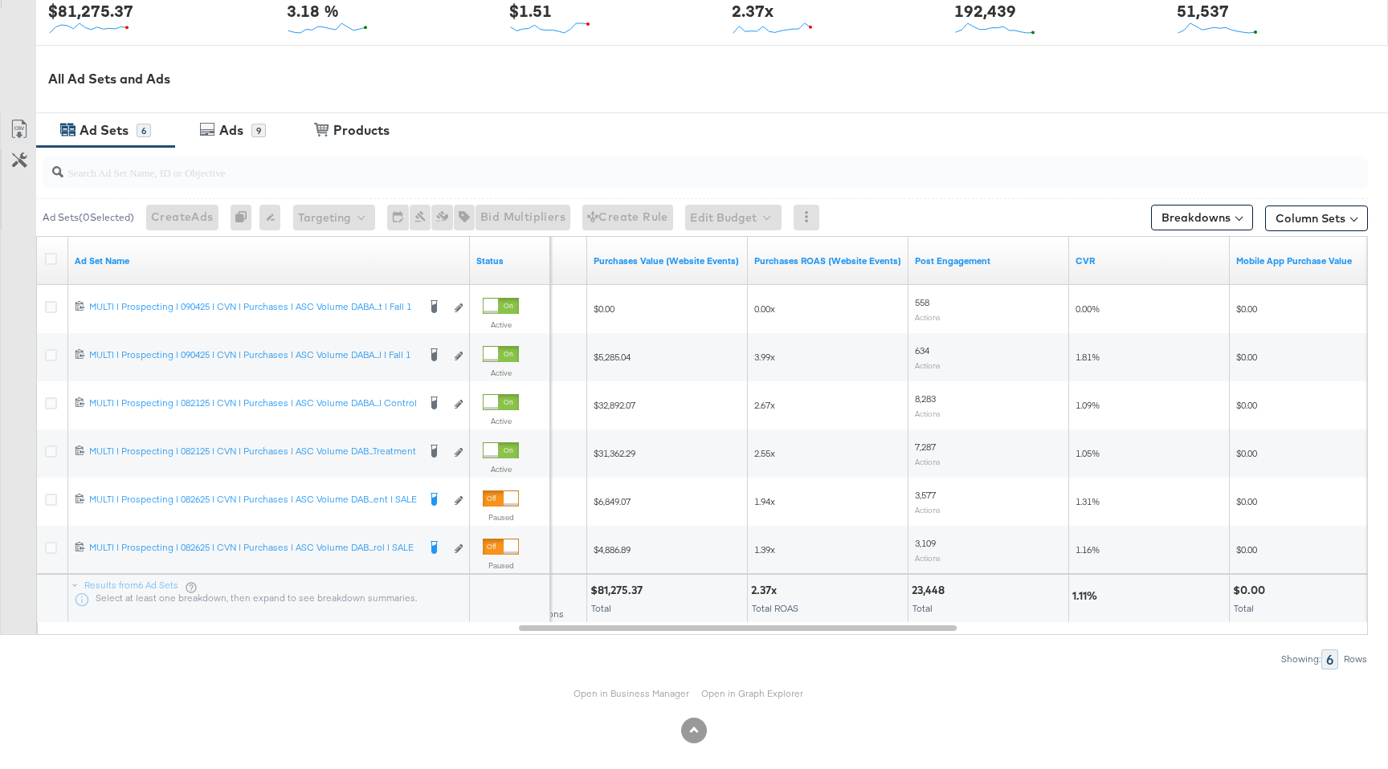
scroll to position [760, 0]
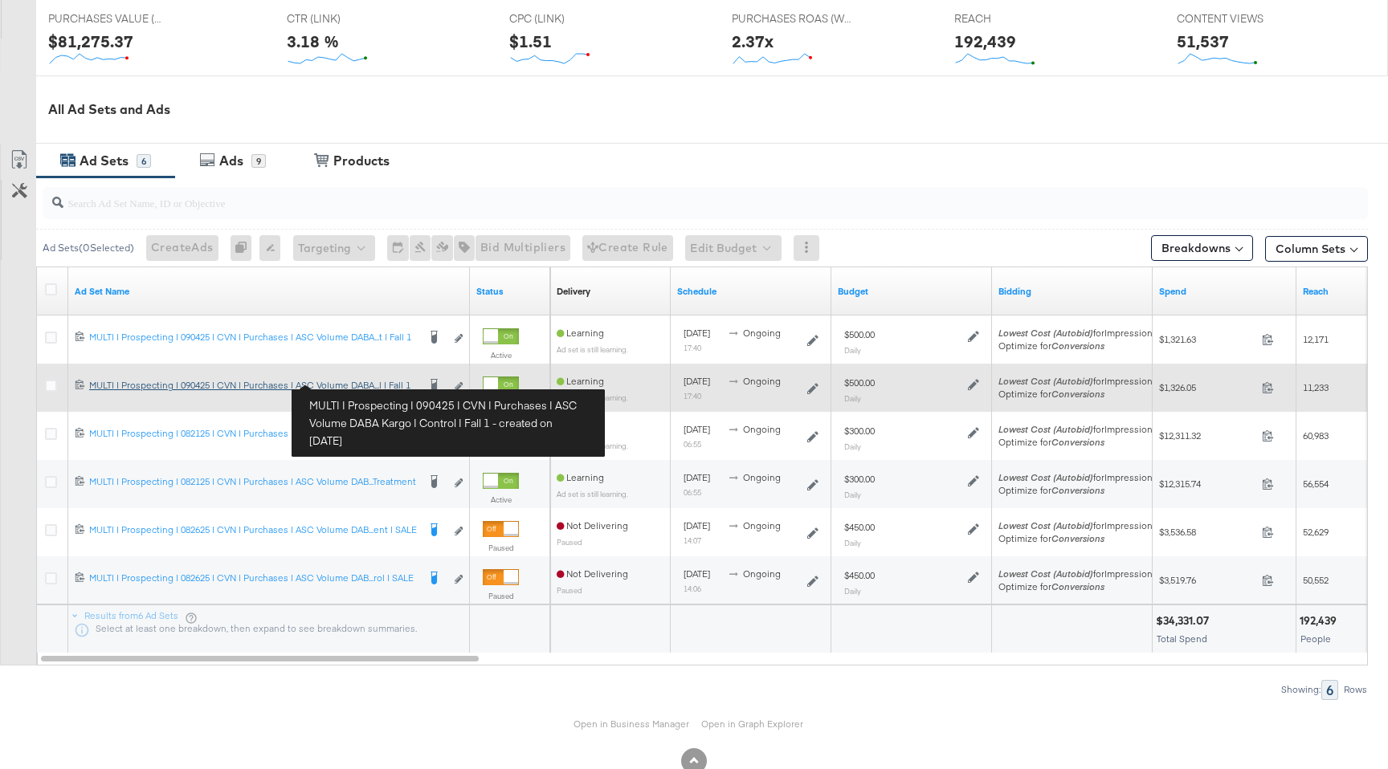
click at [352, 382] on div "MULTI | Prospecting | 090425 | CVN | Purchases | ASC Volume DABA Kargo | Contro…" at bounding box center [253, 385] width 328 height 13
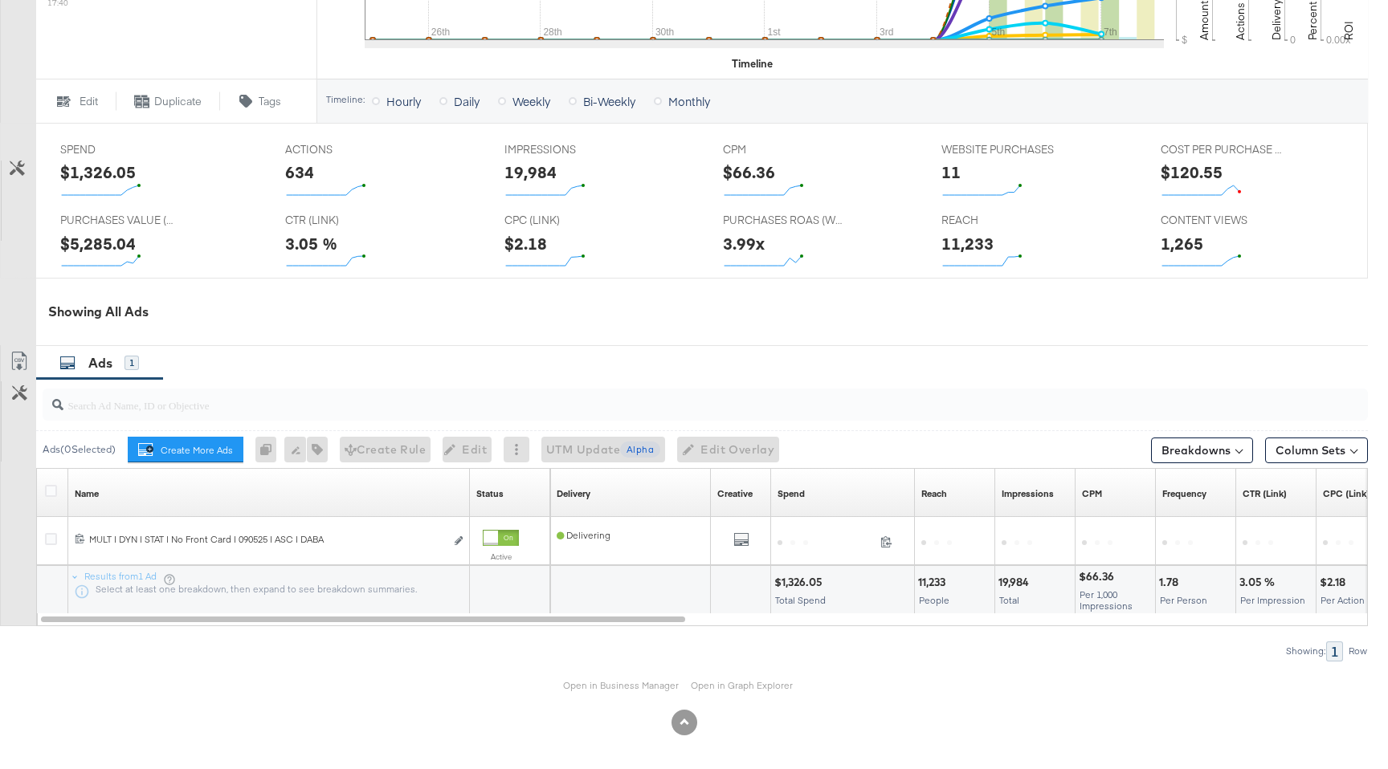
scroll to position [638, 0]
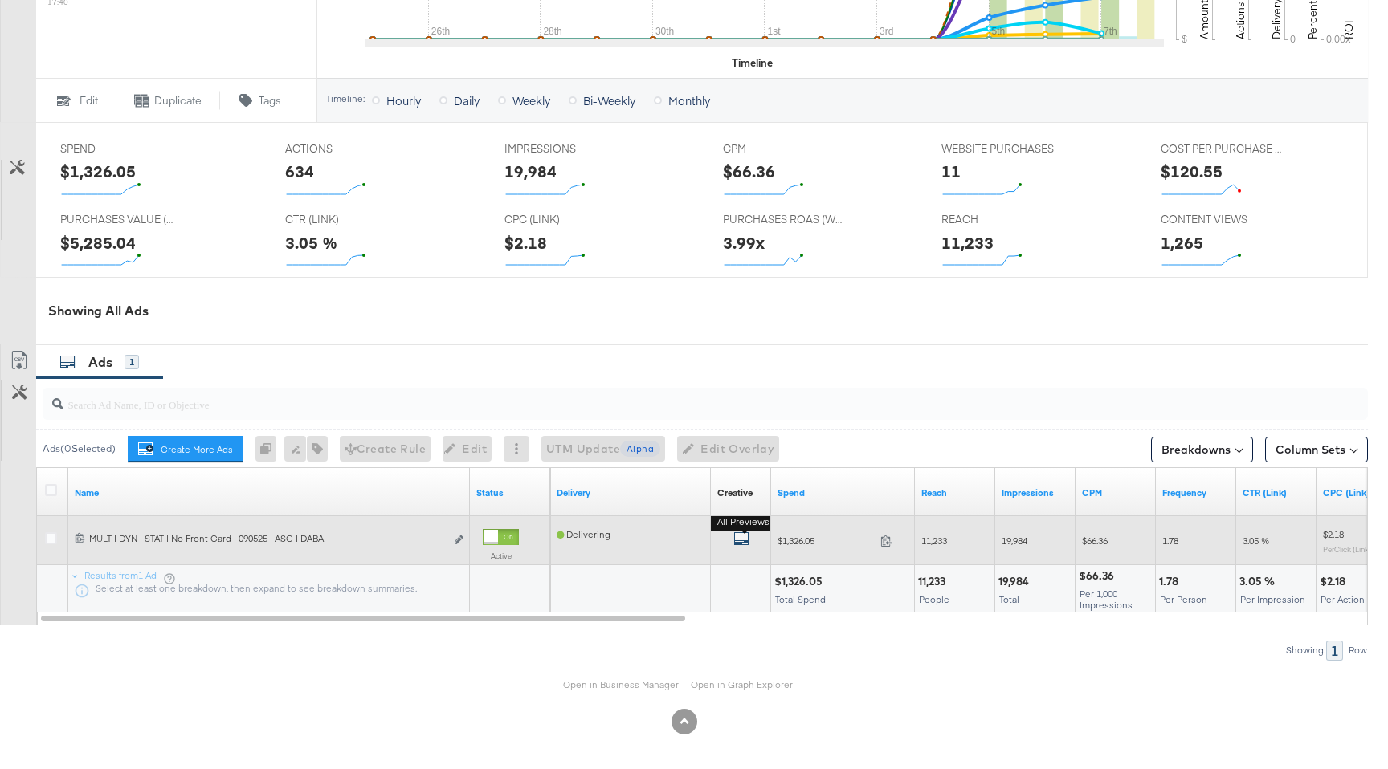
click at [746, 537] on icon "default" at bounding box center [741, 539] width 16 height 16
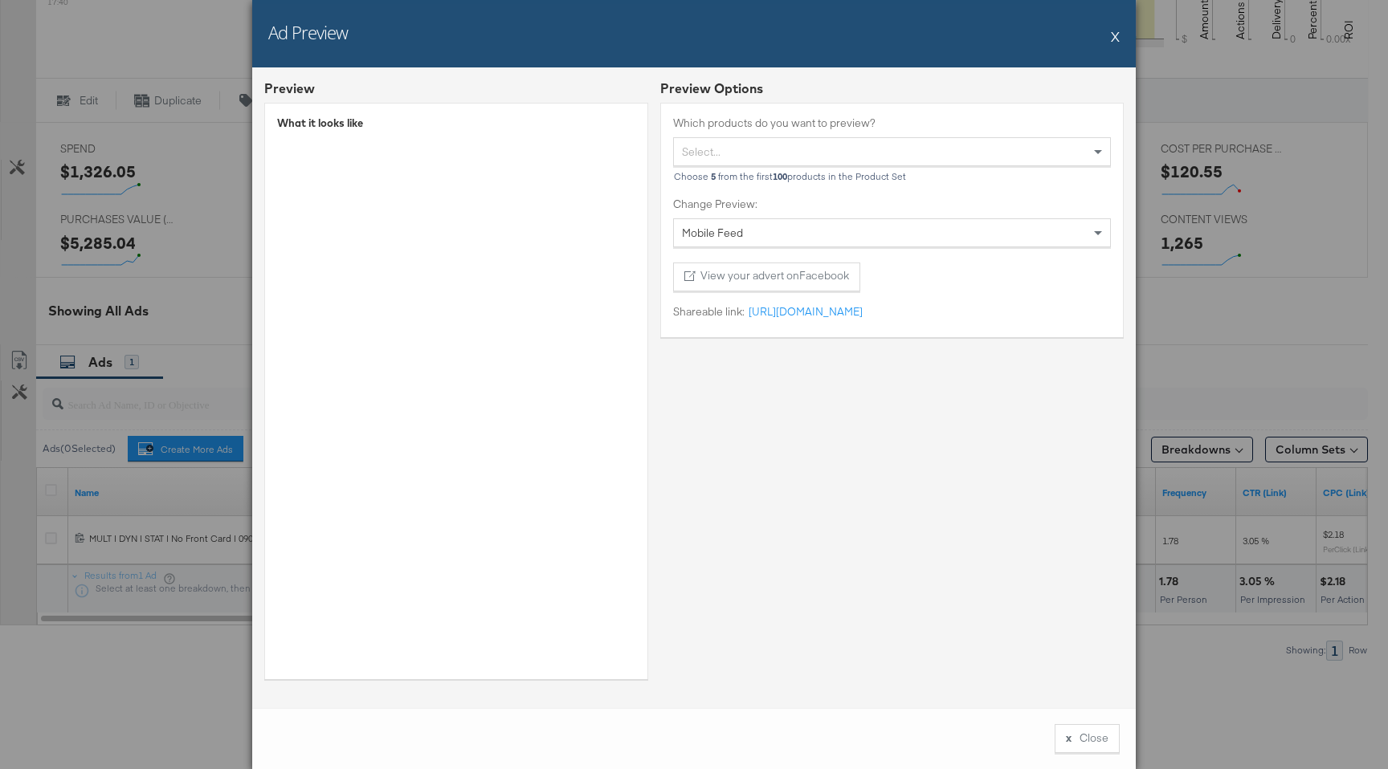
click at [1113, 32] on button "X" at bounding box center [1115, 36] width 9 height 32
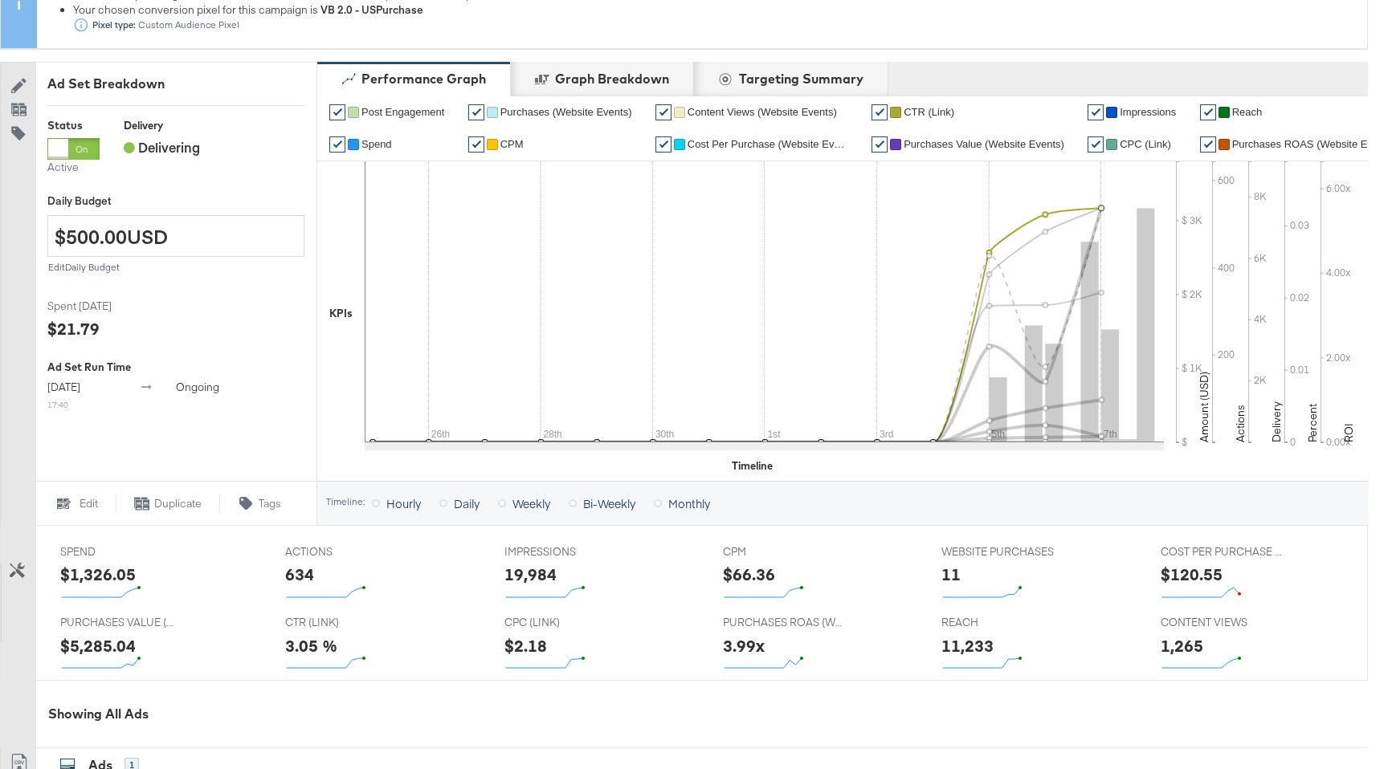
scroll to position [0, 0]
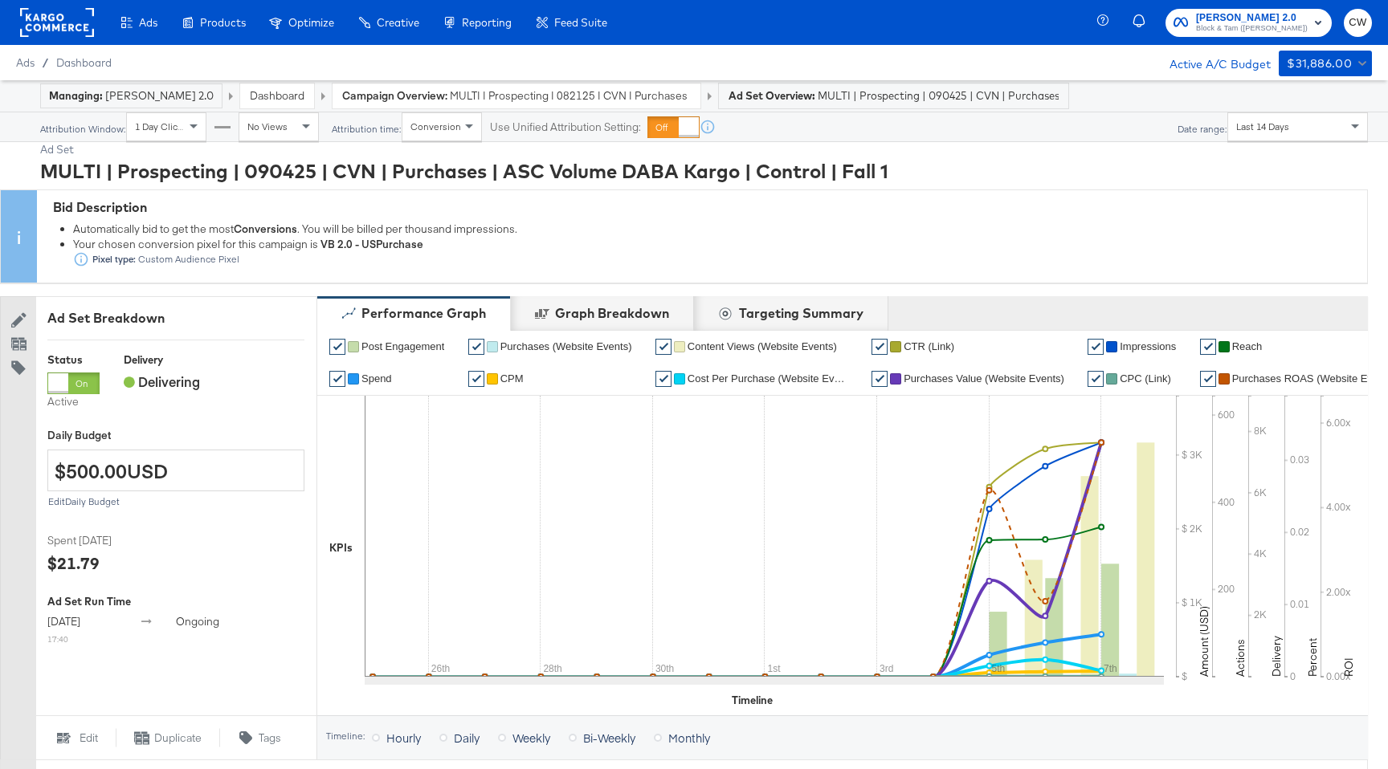
click at [523, 103] on div "Campaign Overview: MULTI | Prospecting | 082125 | CVN | Purchases | ASC Volume …" at bounding box center [516, 96] width 368 height 25
click at [527, 85] on div "Campaign Overview: MULTI | Prospecting | 082125 | CVN | Purchases | ASC Volume …" at bounding box center [516, 96] width 368 height 25
click at [527, 87] on div "Campaign Overview: MULTI | Prospecting | 082125 | CVN | Purchases | ASC Volume …" at bounding box center [516, 96] width 368 height 25
click at [527, 88] on span "MULTI | Prospecting | 082125 | CVN | Purchases | ASC Volume DABA Kargo" at bounding box center [570, 95] width 241 height 15
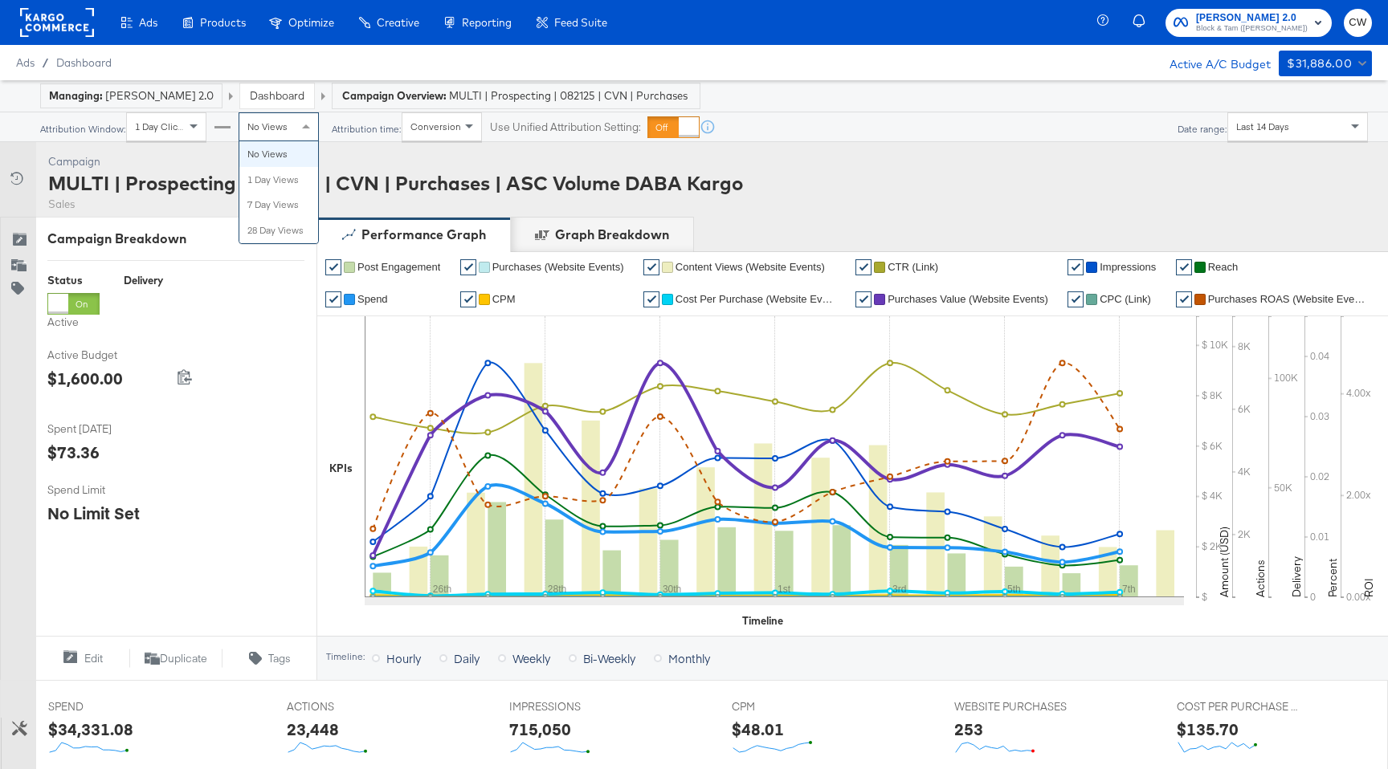
click at [291, 135] on div "No Views" at bounding box center [278, 126] width 79 height 27
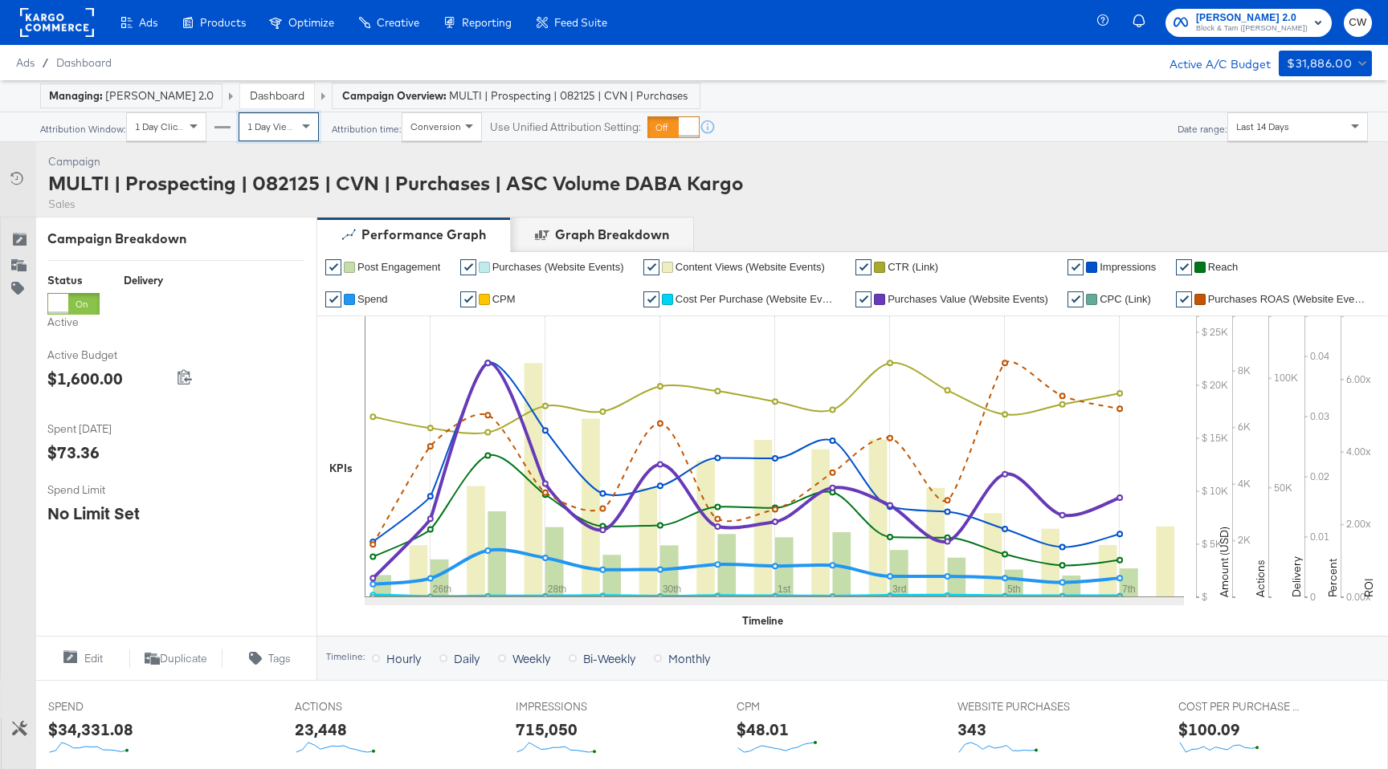
click at [287, 145] on div "Campaign Activity Campaign MULTI | Prospecting | 082125 | CVN | Purchases | ASC…" at bounding box center [694, 179] width 1388 height 75
click at [287, 136] on div "1 Day Views" at bounding box center [278, 126] width 79 height 27
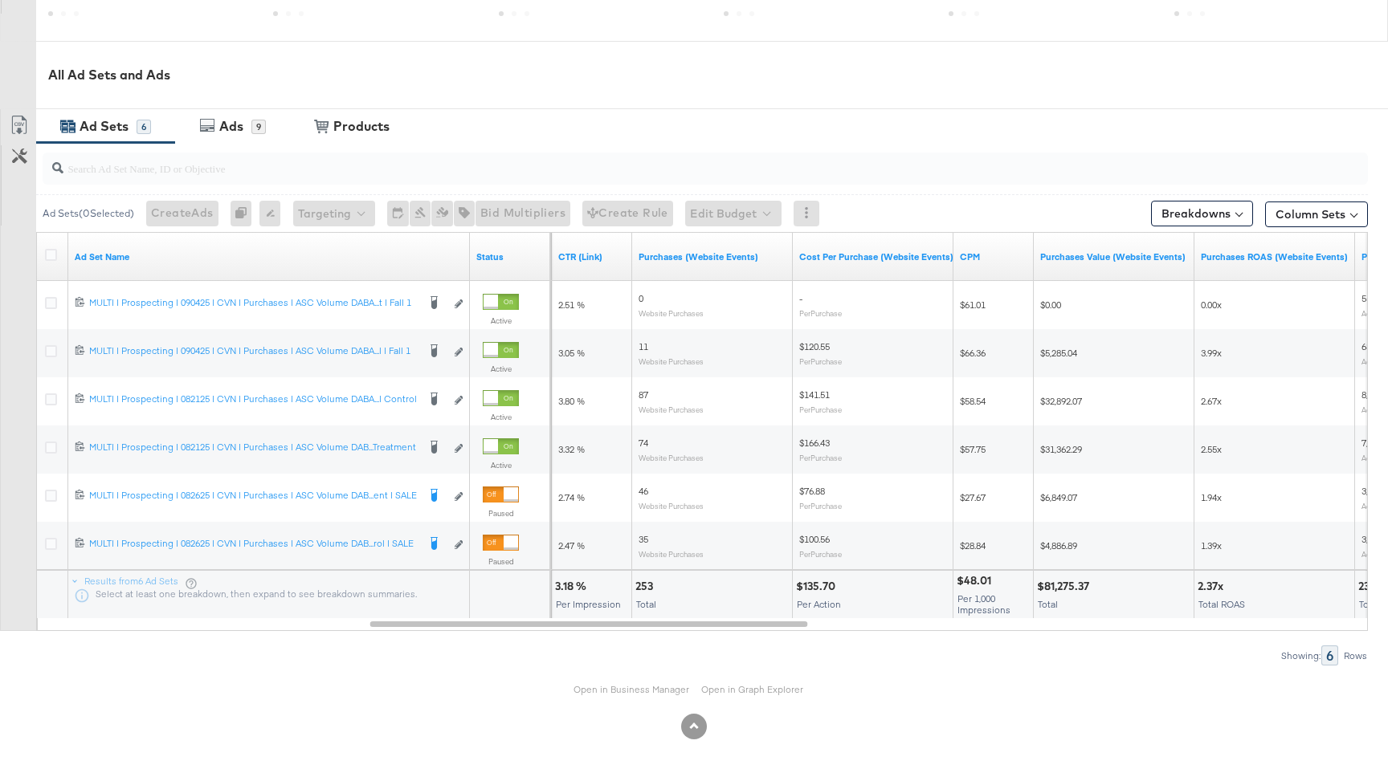
scroll to position [799, 0]
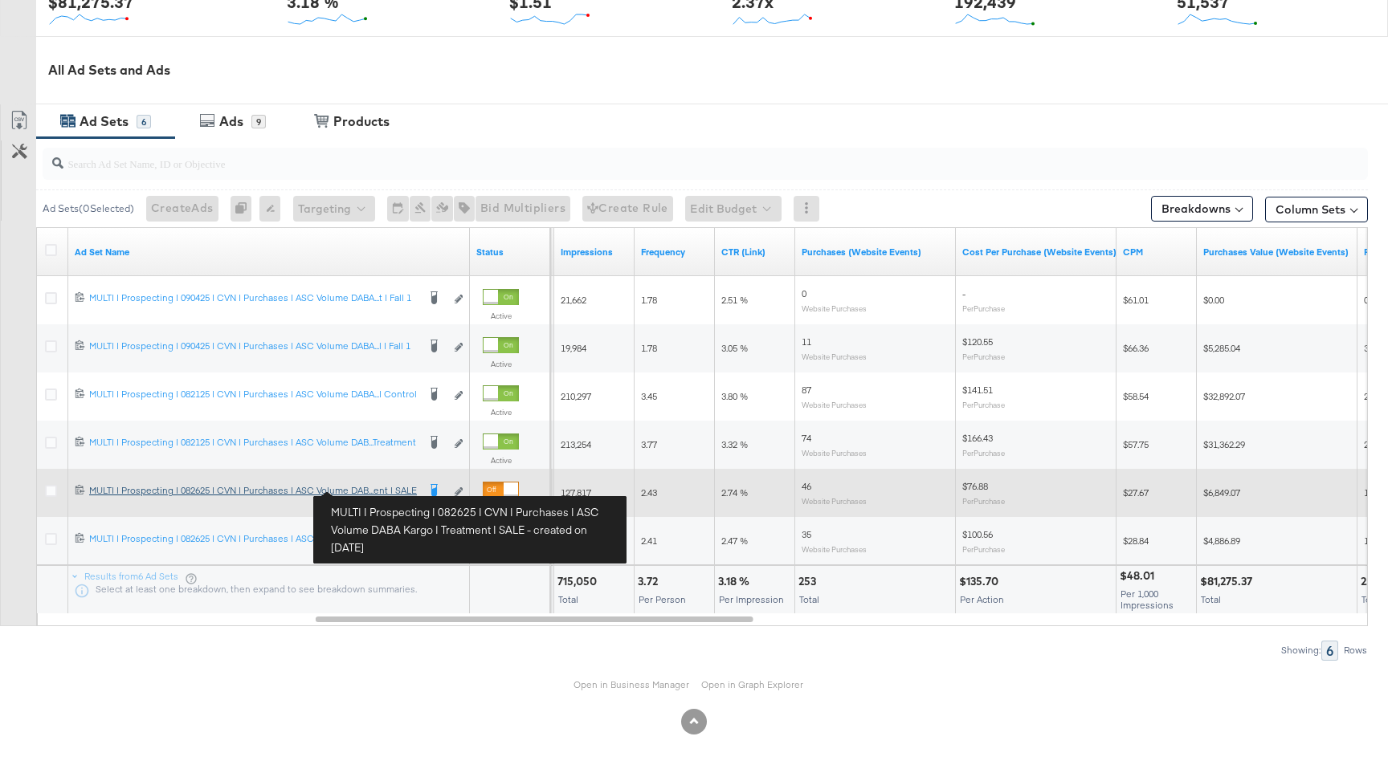
click at [373, 489] on div "MULTI | Prospecting | 082625 | CVN | Purchases | ASC Volume DABA Kargo | Treatm…" at bounding box center [253, 490] width 328 height 13
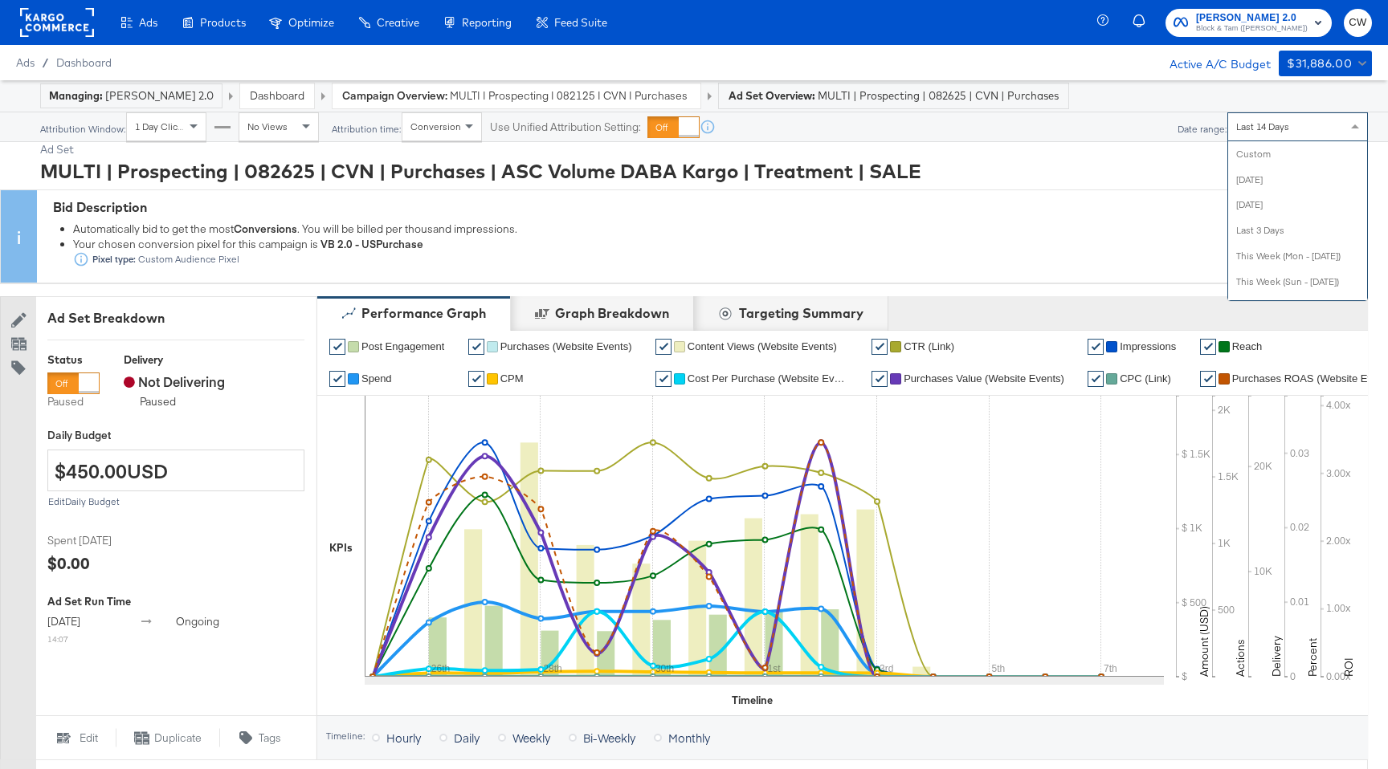
click at [1278, 133] on div "Last 14 Days" at bounding box center [1297, 126] width 139 height 27
click at [1282, 124] on div "Start: Sep 8th 2025 to End: Sep 8th 2025" at bounding box center [1309, 127] width 67 height 23
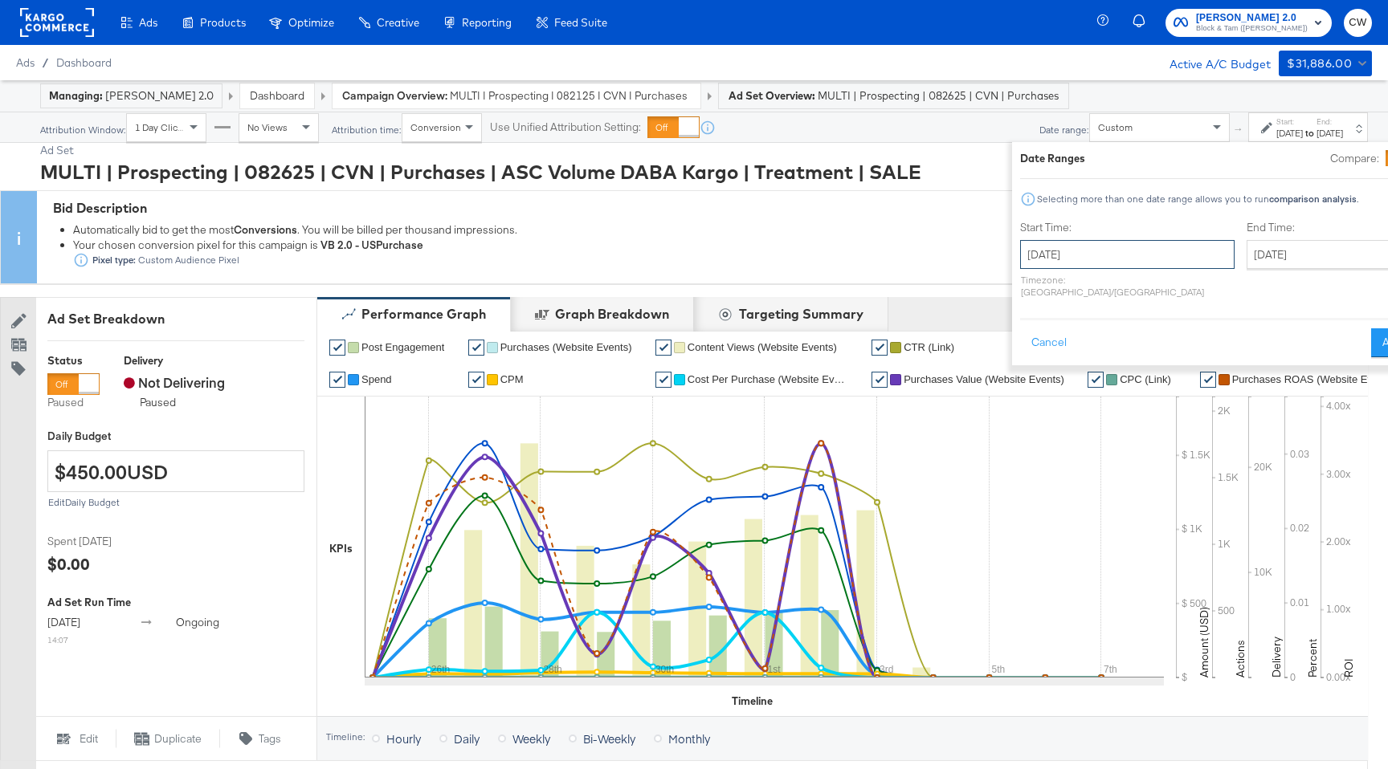
click at [1077, 247] on input "September 8th 2025" at bounding box center [1127, 254] width 214 height 29
click at [1025, 287] on span "‹" at bounding box center [1037, 287] width 25 height 24
click at [1025, 418] on td "24" at bounding box center [1038, 425] width 27 height 22
type input "August 24th 2025"
click at [1252, 255] on input "September 8th 2025" at bounding box center [1336, 254] width 169 height 29
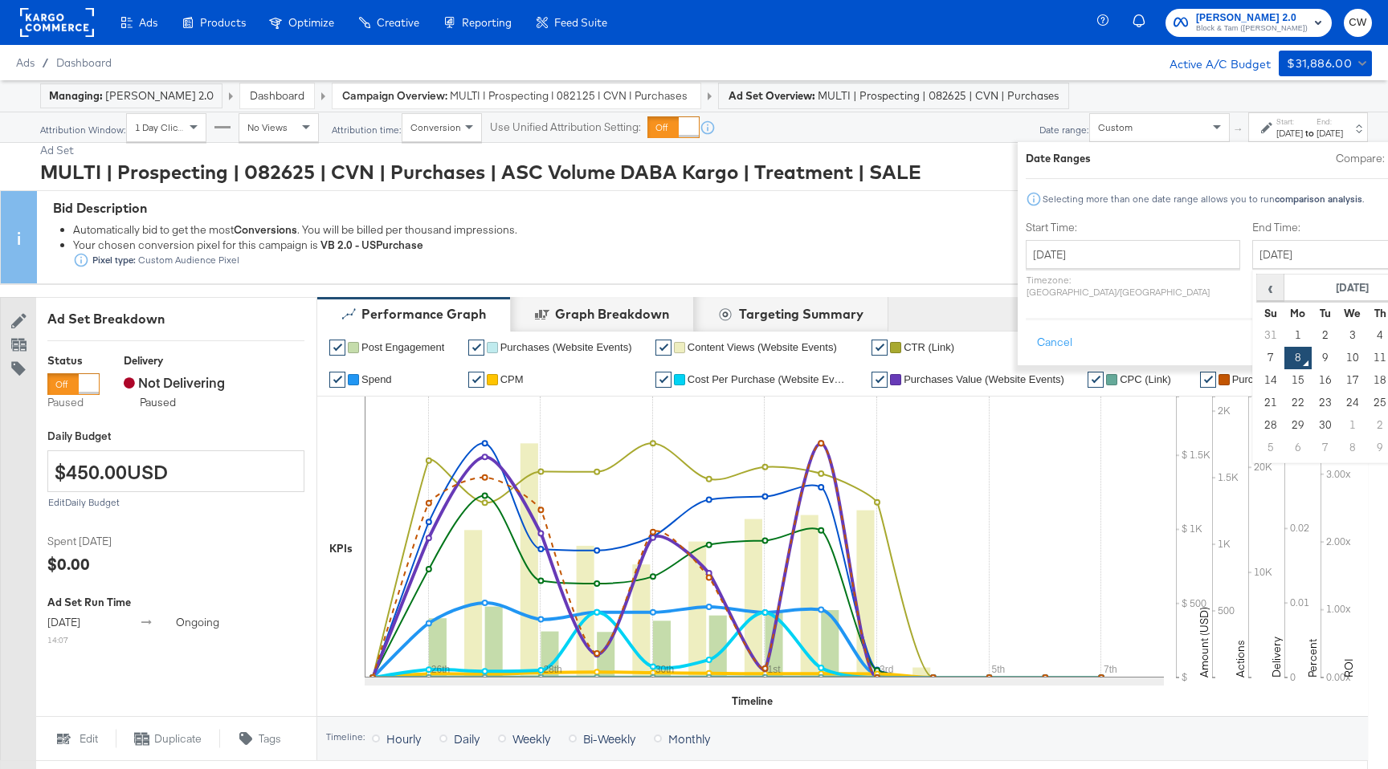
click at [1257, 287] on span "‹" at bounding box center [1269, 287] width 25 height 24
click at [1257, 447] on td "31" at bounding box center [1270, 448] width 27 height 22
type input "August 31st 2025"
click at [1381, 337] on button "Apply" at bounding box center [1406, 342] width 51 height 29
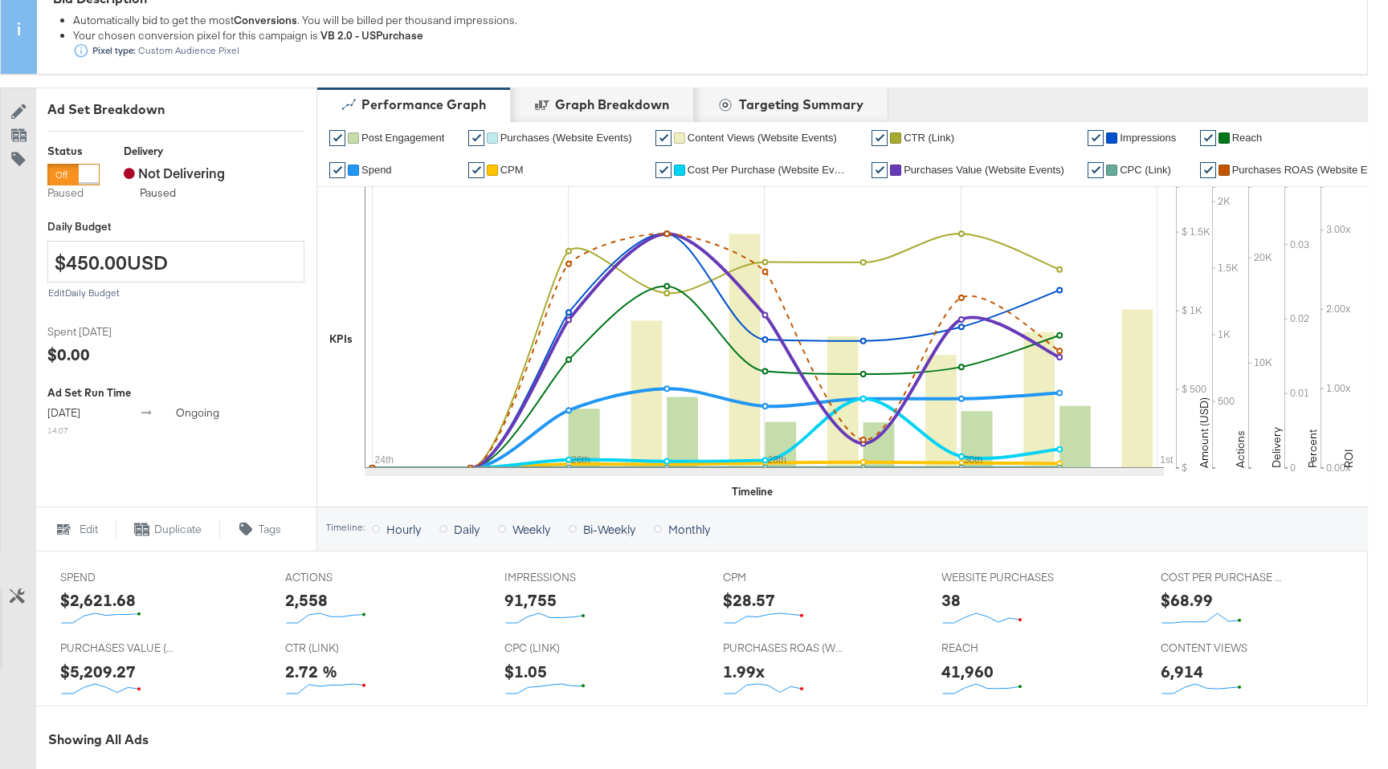
scroll to position [207, 0]
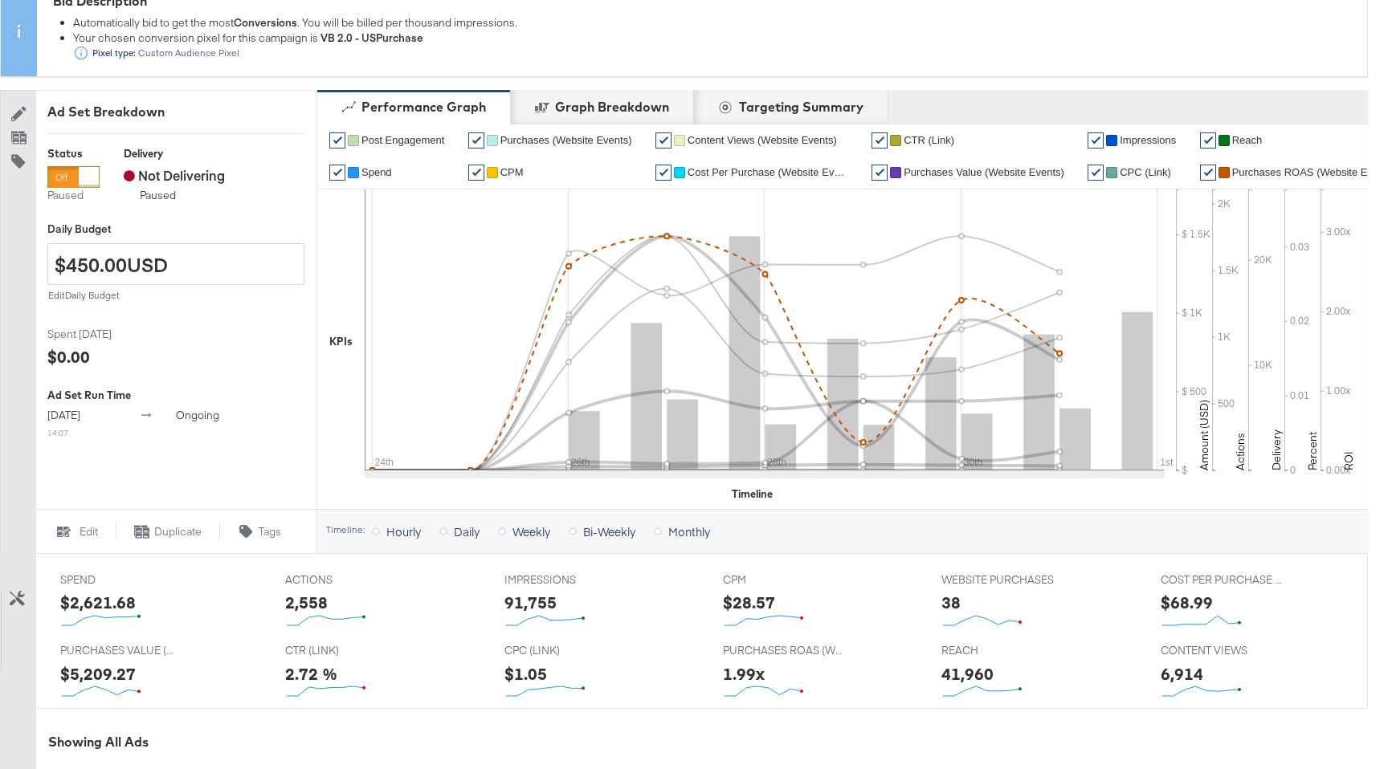
click at [1269, 172] on span "Purchases ROAS (Website Events)" at bounding box center [1312, 172] width 161 height 12
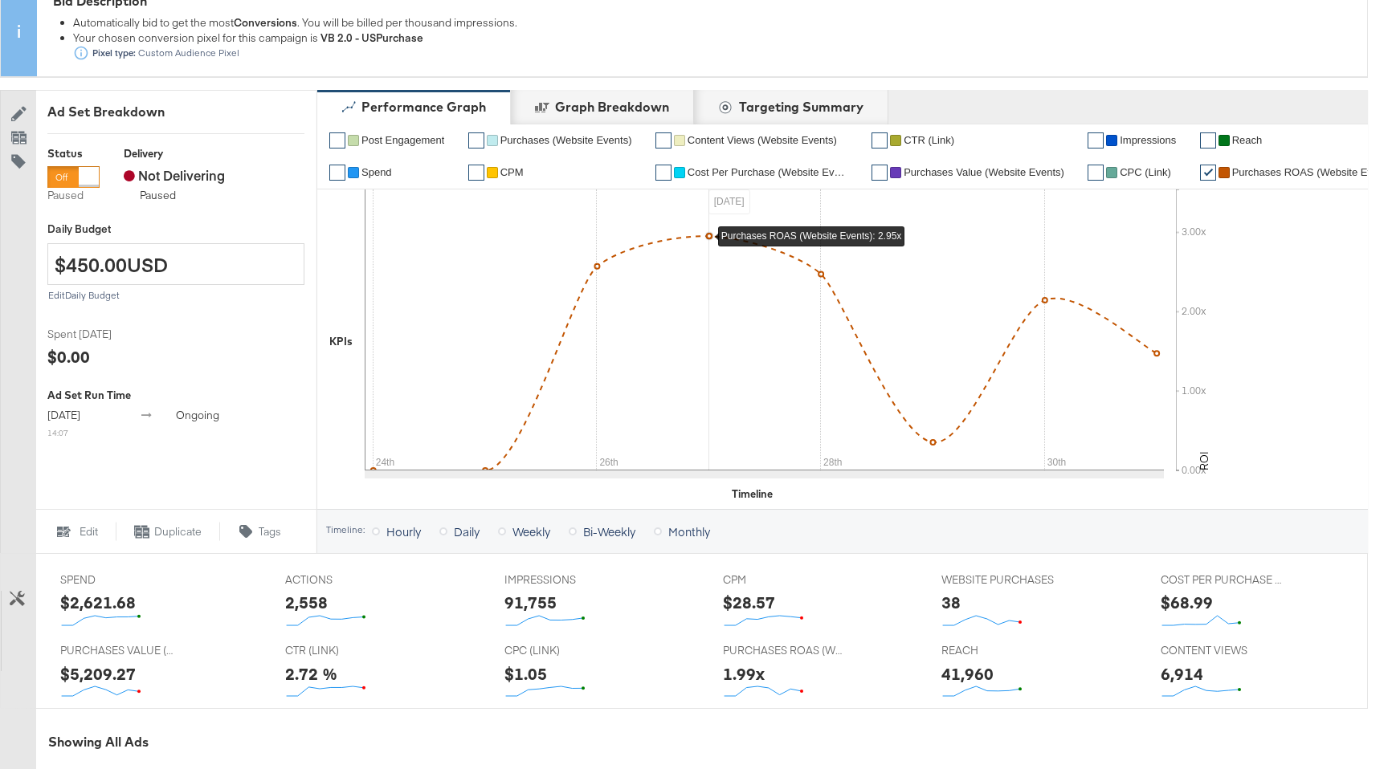
scroll to position [0, 0]
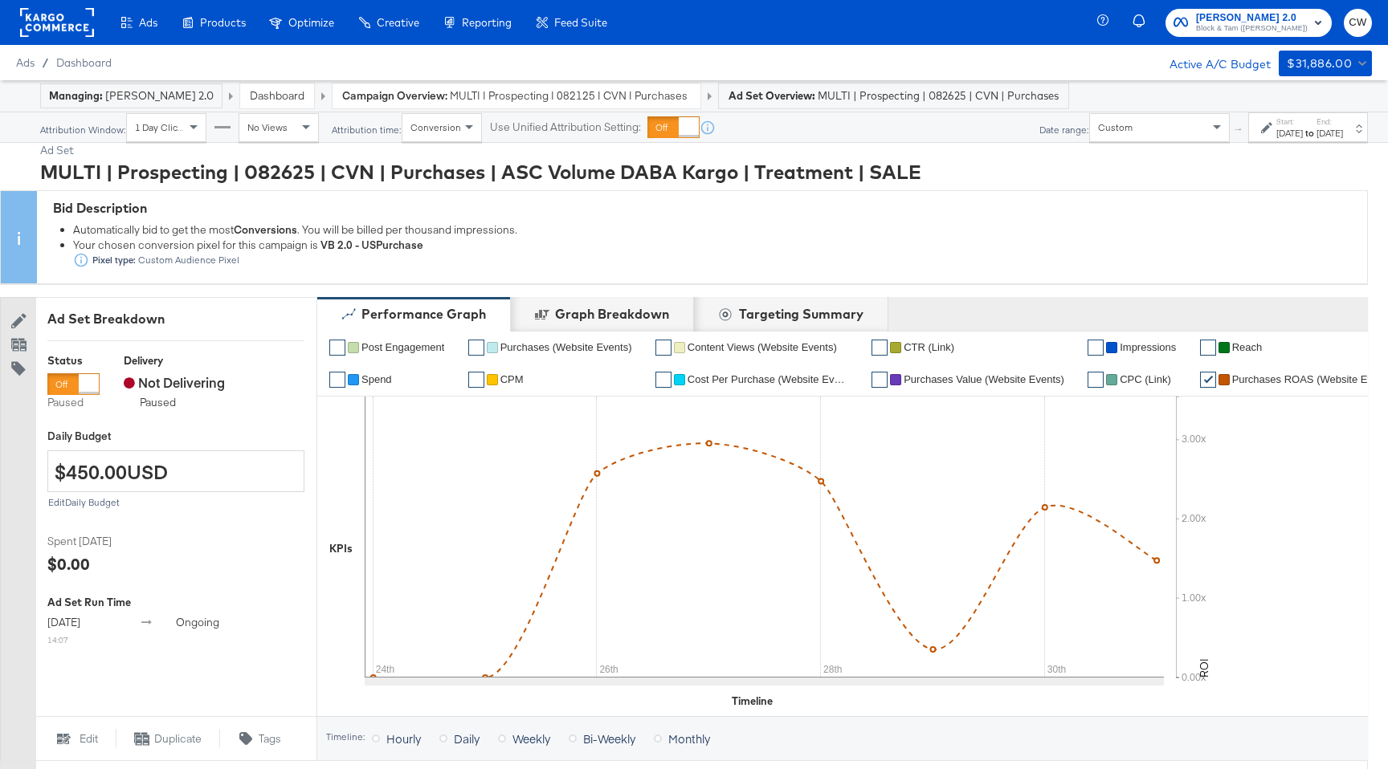
click at [271, 95] on link "Dashboard" at bounding box center [277, 95] width 55 height 14
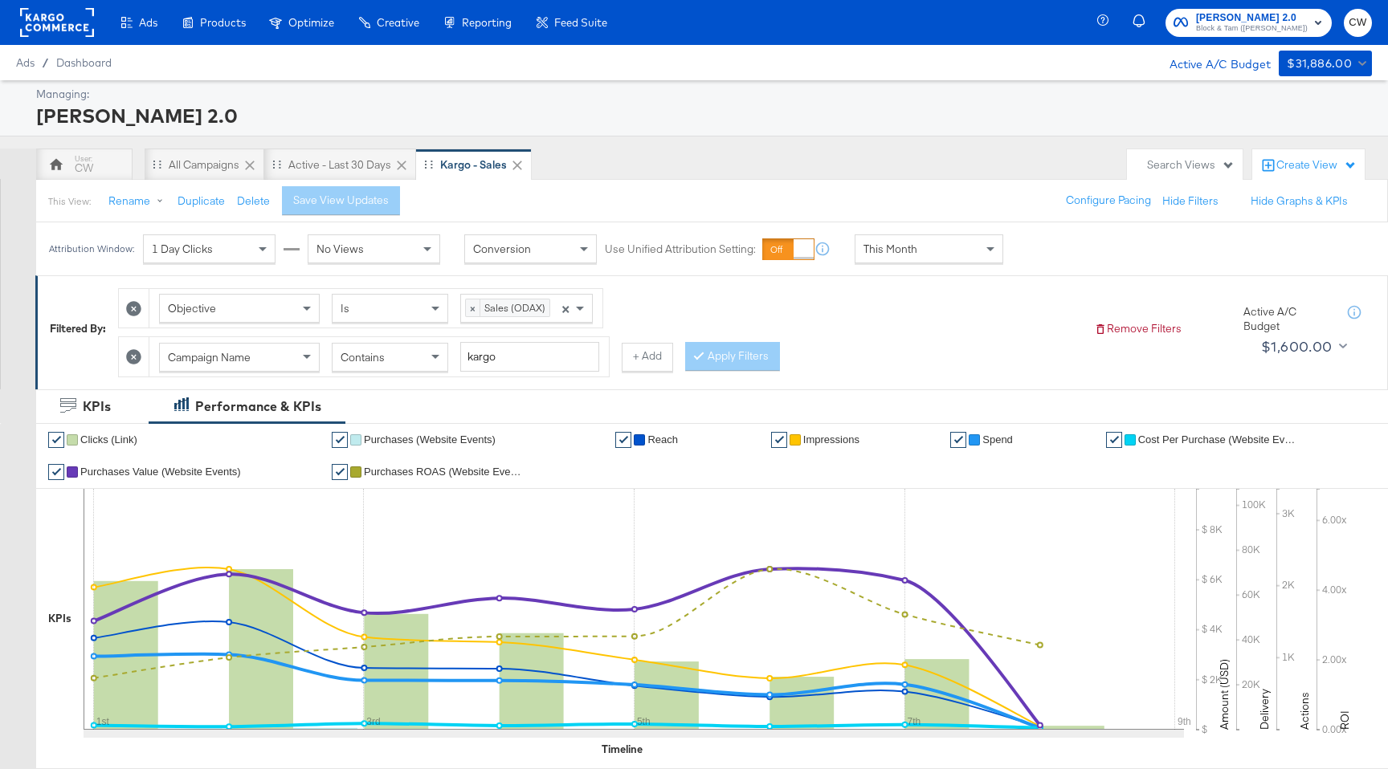
scroll to position [518, 0]
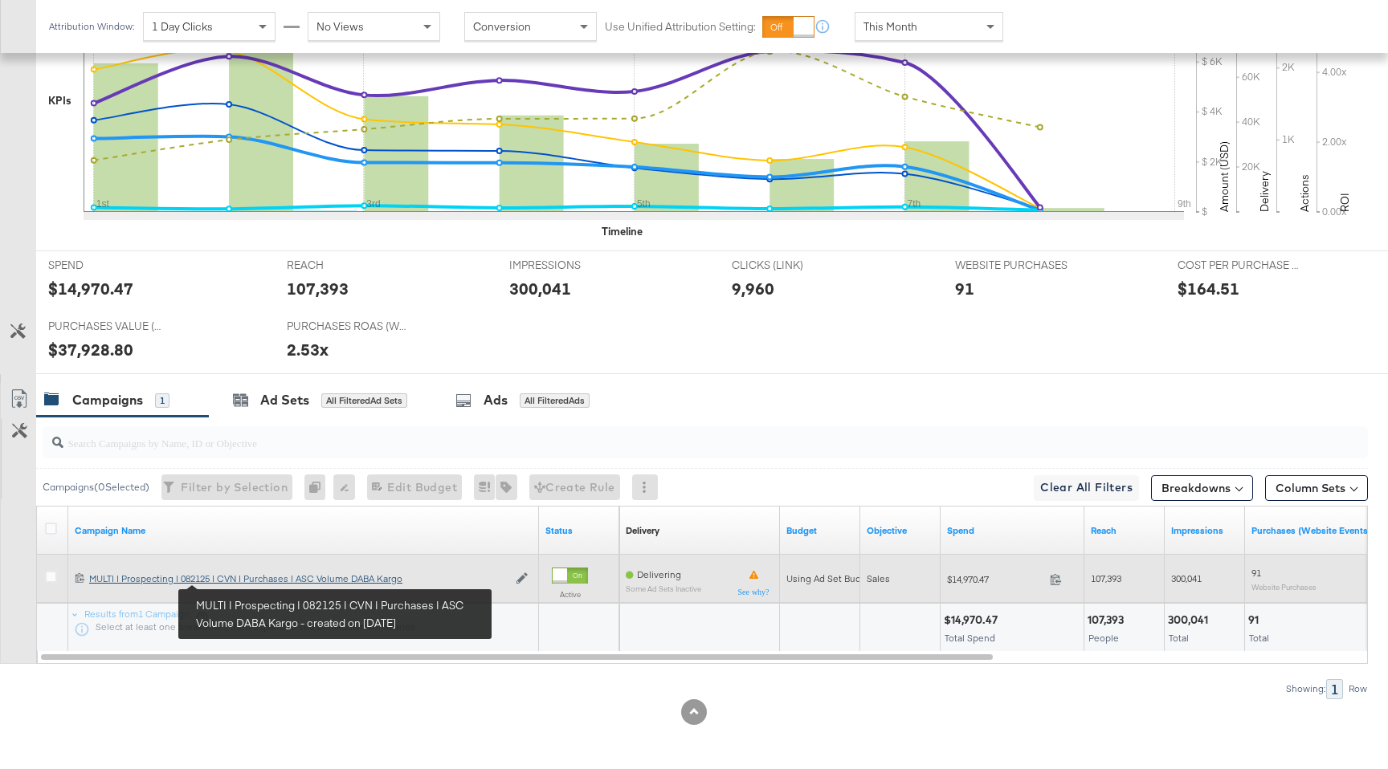
click at [238, 582] on div "MULTI | Prospecting | 082125 | CVN | Purchases | ASC Volume DABA Kargo MULTI | …" at bounding box center [298, 579] width 418 height 13
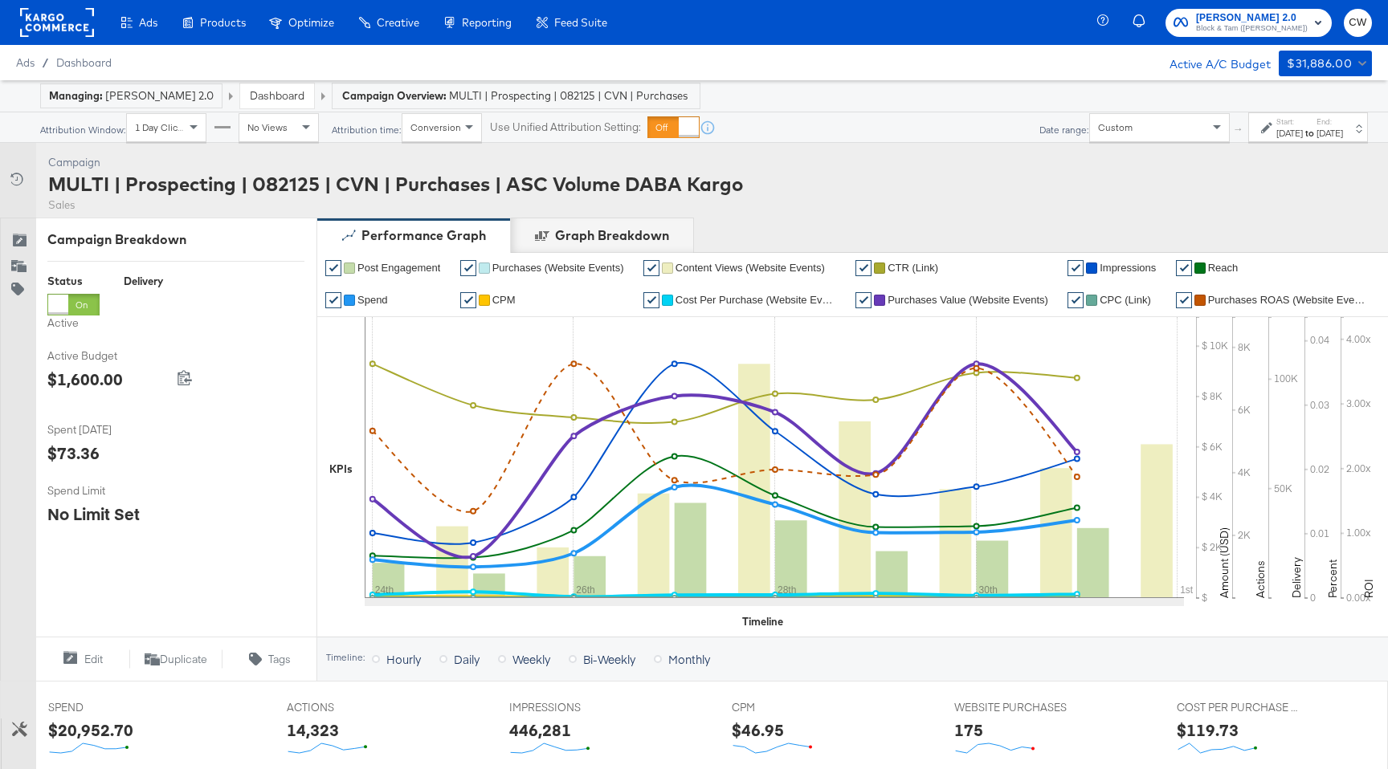
click at [1125, 141] on div "Custom" at bounding box center [1159, 127] width 141 height 29
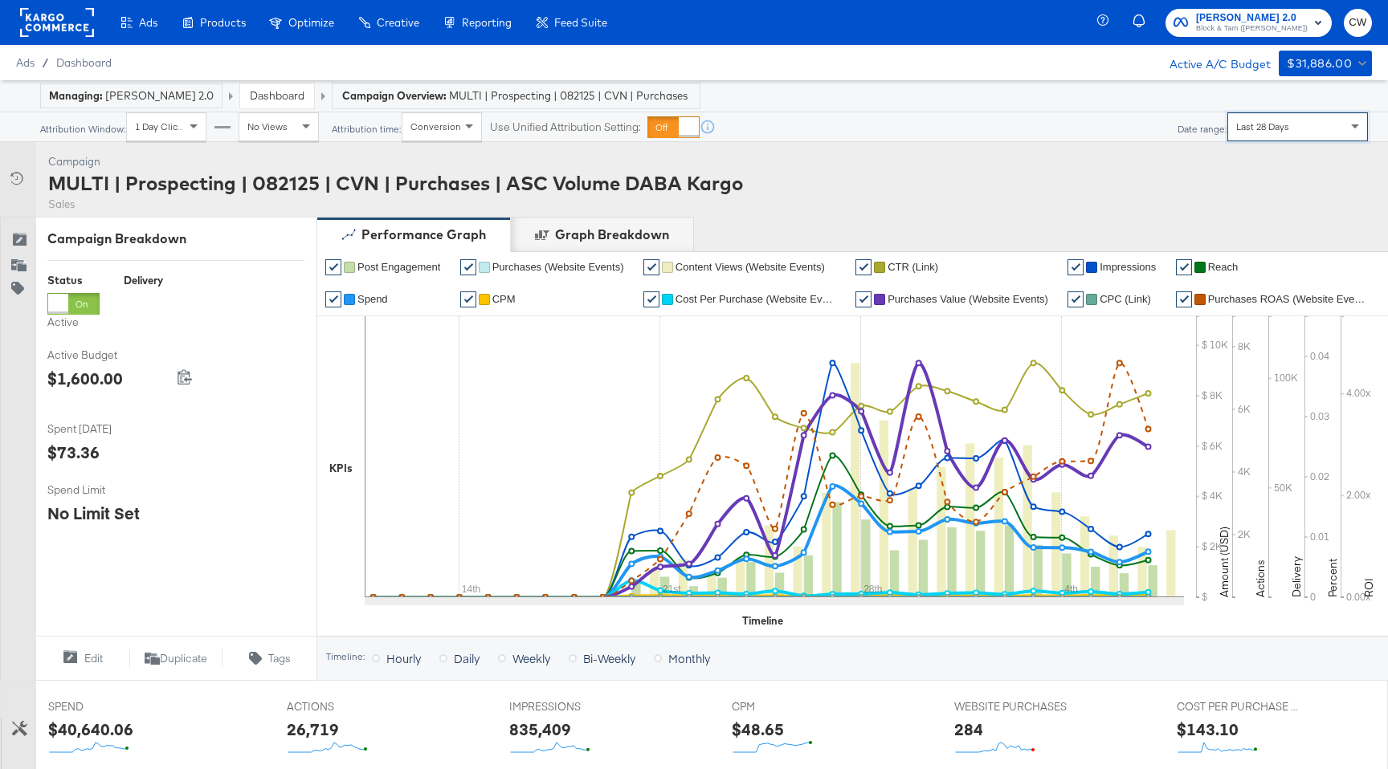
click at [1302, 110] on div "Managing: Veronica Beard 2.0 Dashboard Campaign Overview: MULTI | Prospecting |…" at bounding box center [694, 96] width 1388 height 32
click at [1301, 134] on div "Last 28 Days" at bounding box center [1297, 126] width 139 height 27
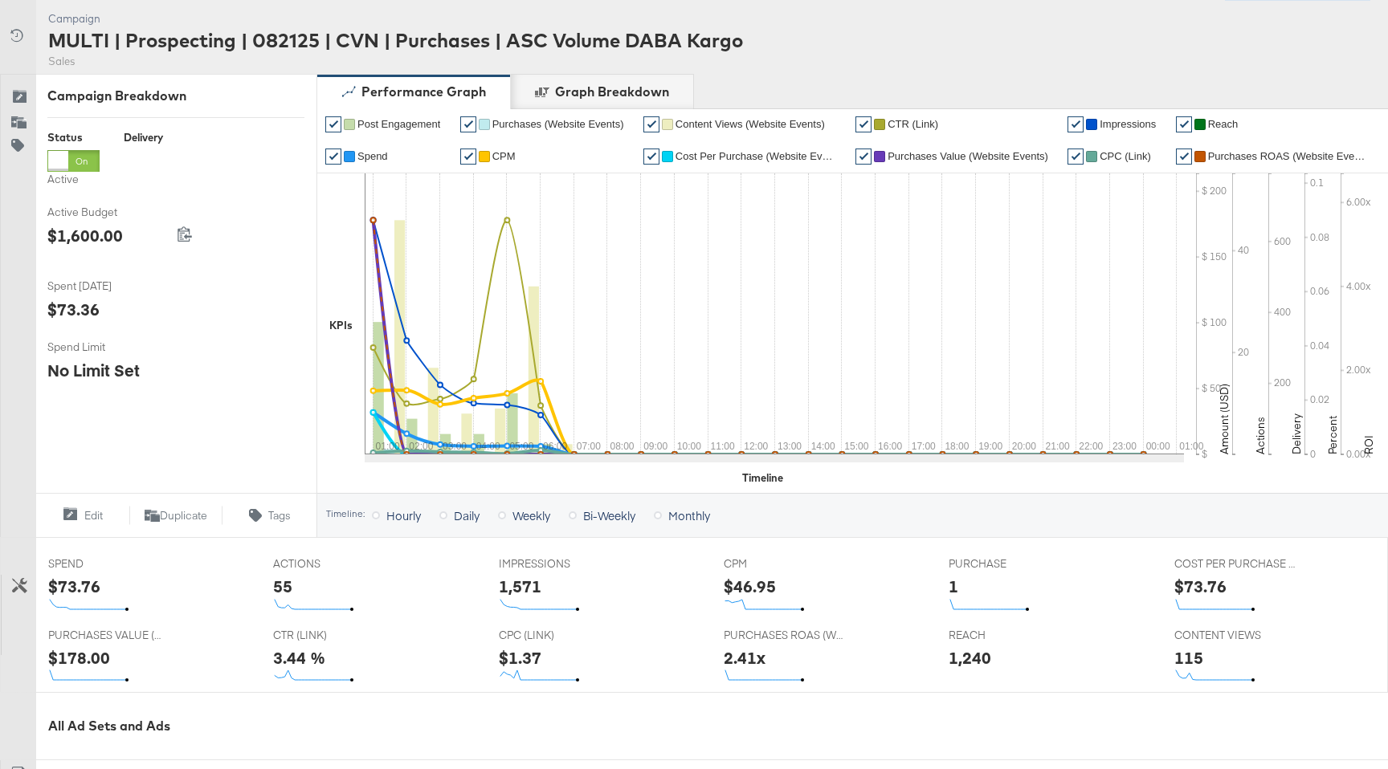
scroll to position [110, 0]
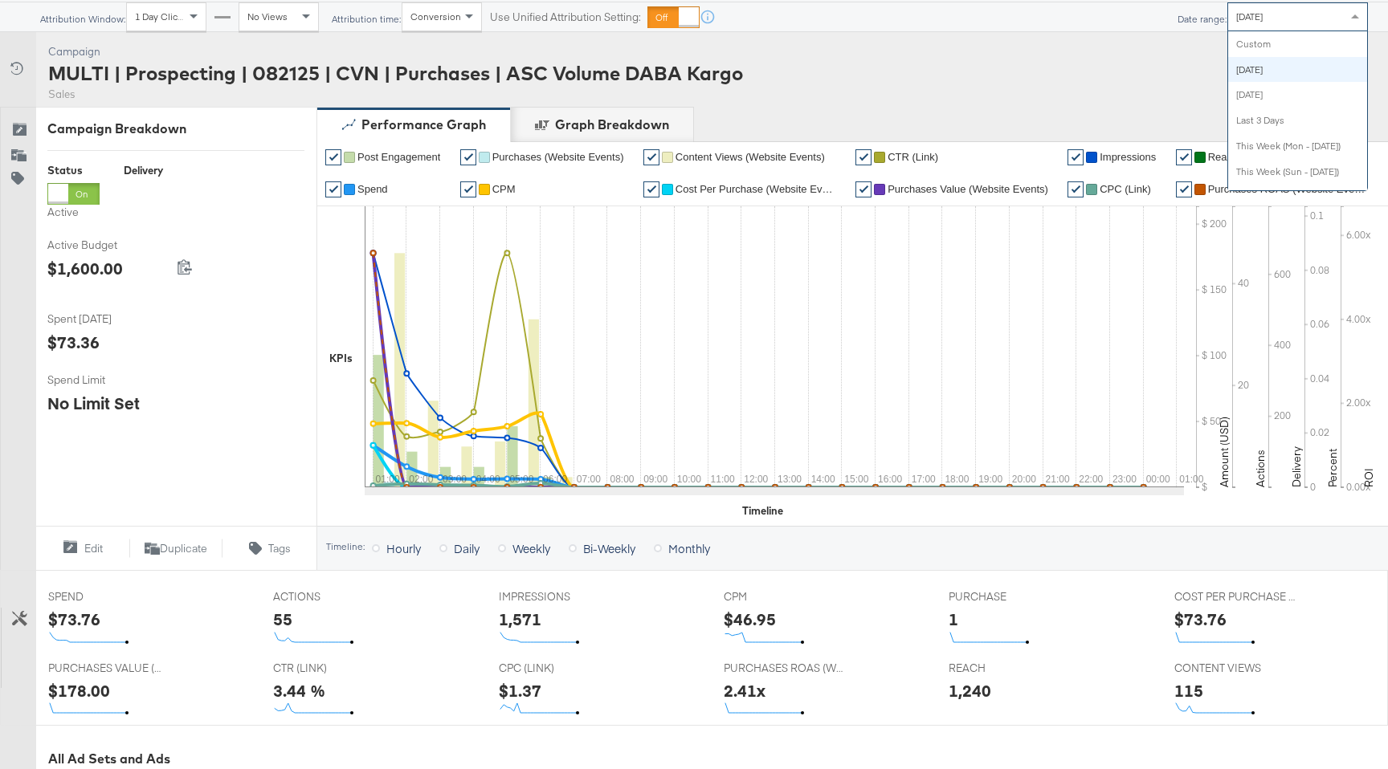
click at [1253, 14] on span "Today" at bounding box center [1249, 16] width 26 height 12
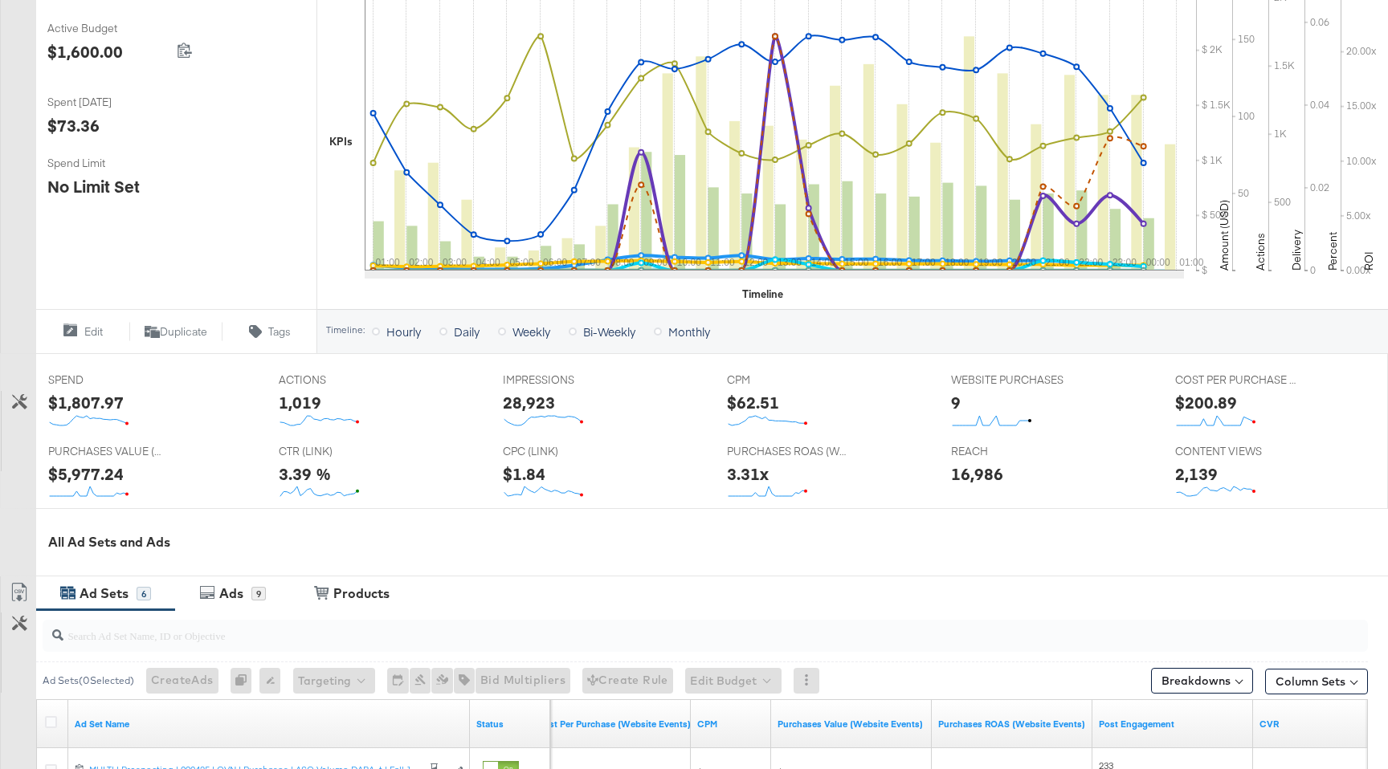
scroll to position [0, 0]
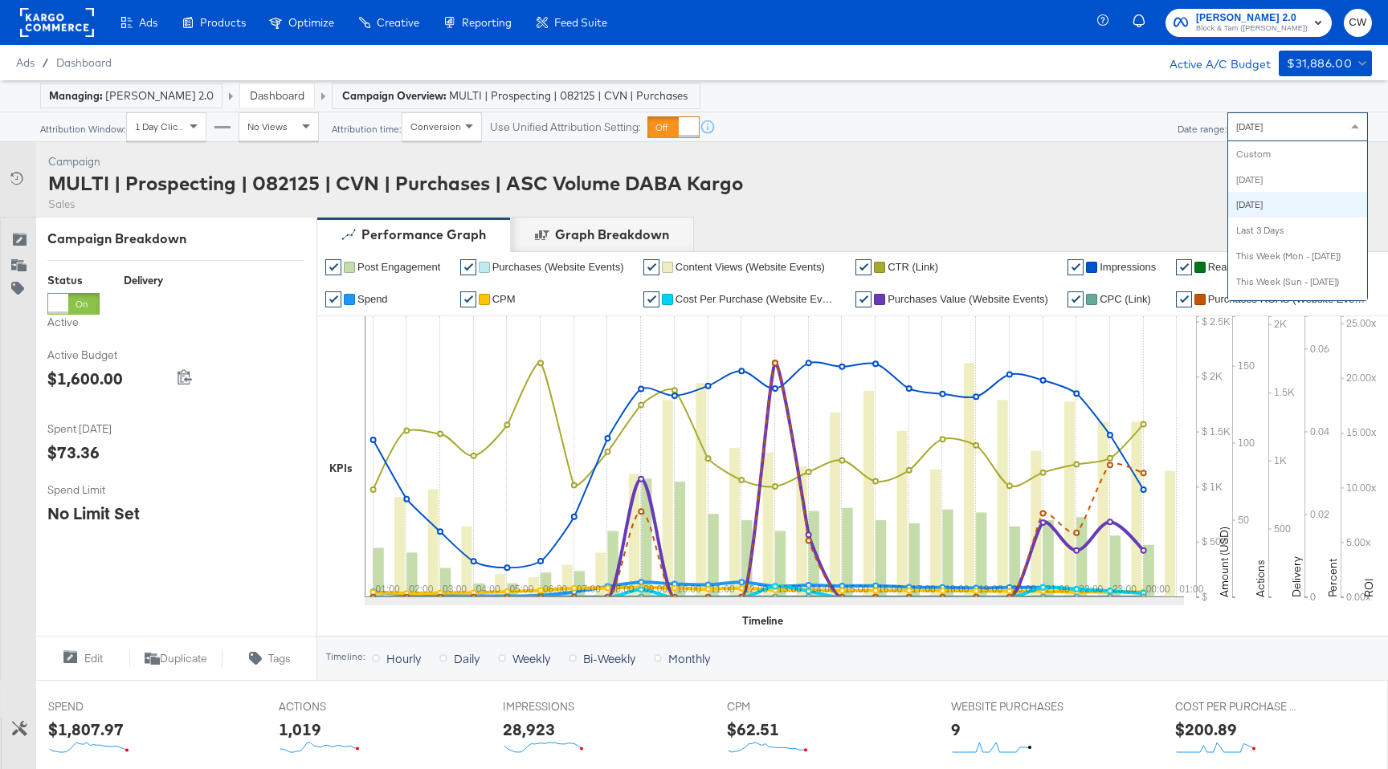
click at [1262, 126] on span "Yesterday" at bounding box center [1249, 126] width 26 height 12
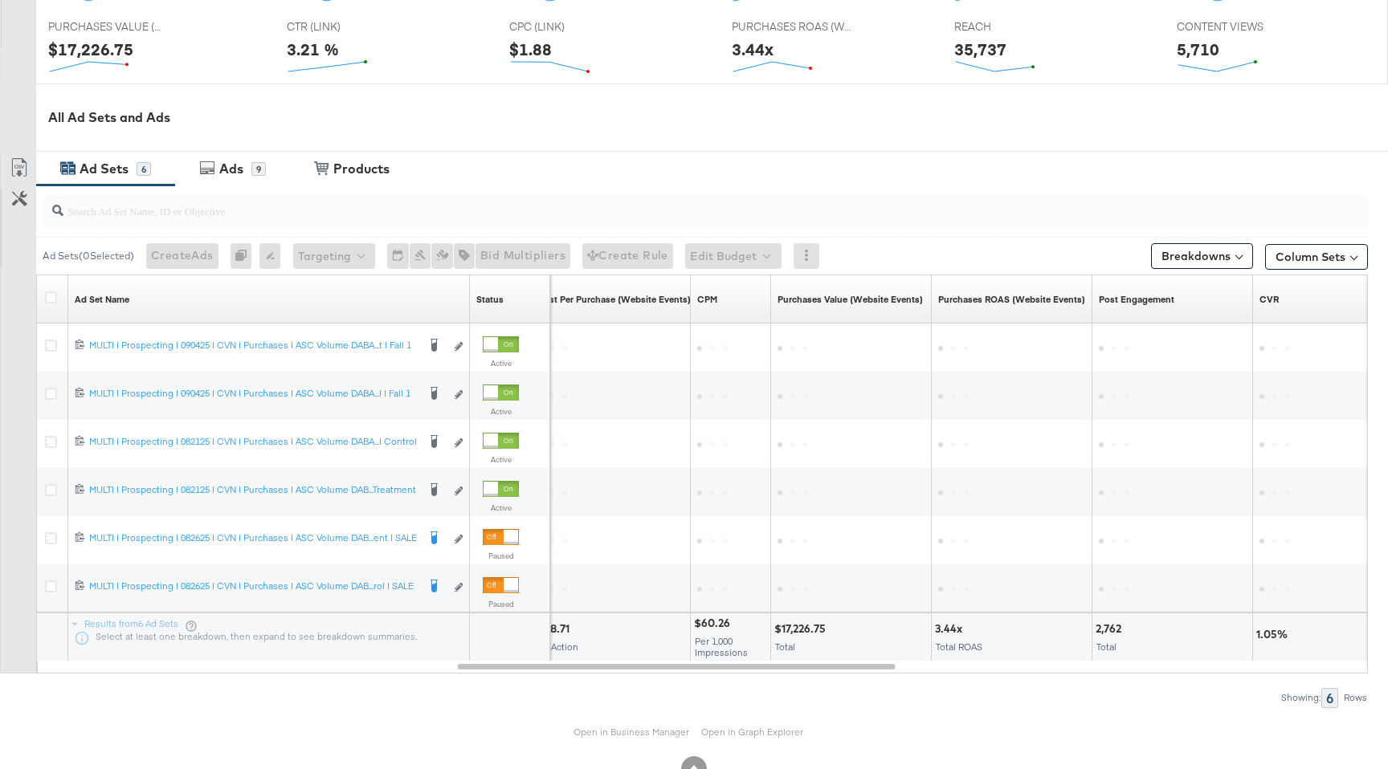
scroll to position [799, 0]
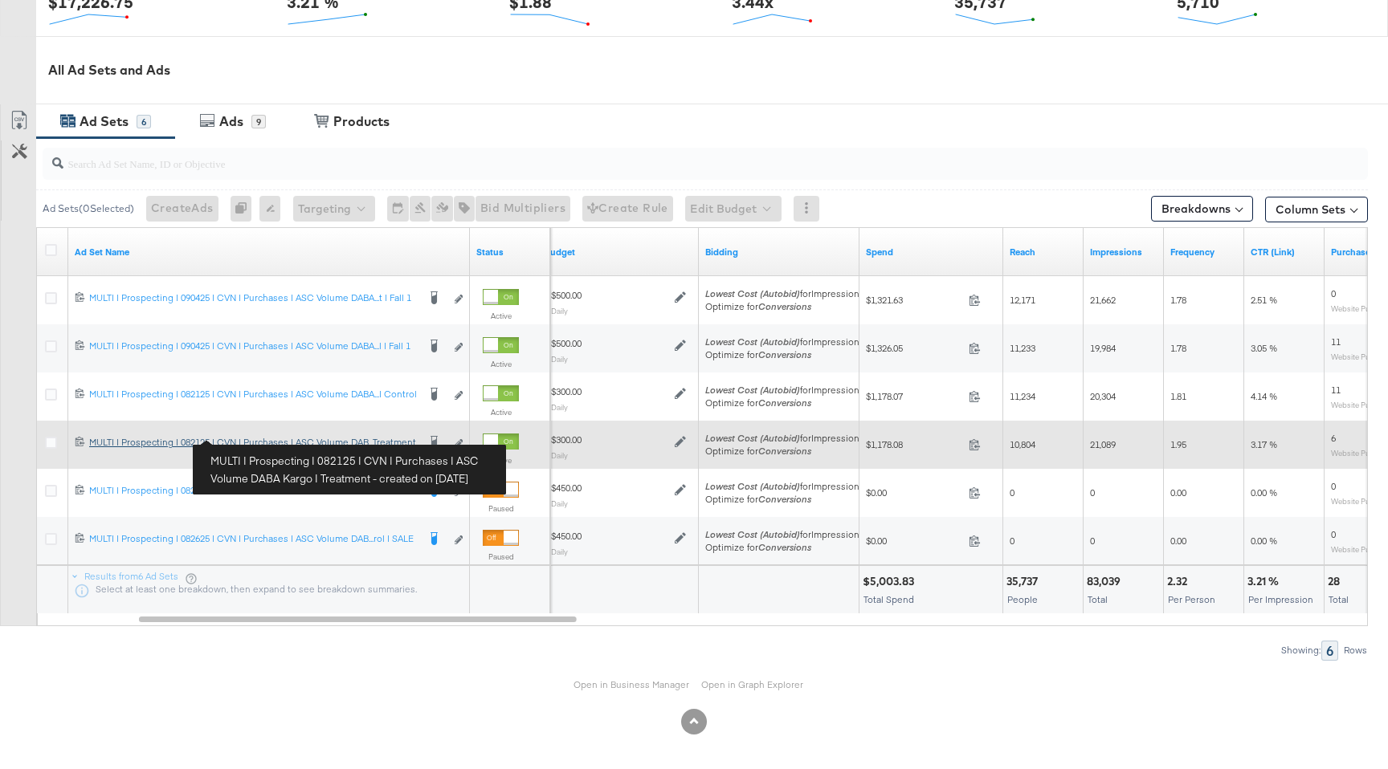
click at [401, 443] on div "MULTI | Prospecting | 082125 | CVN | Purchases | ASC Volume DABA Kargo | Treatm…" at bounding box center [253, 442] width 328 height 13
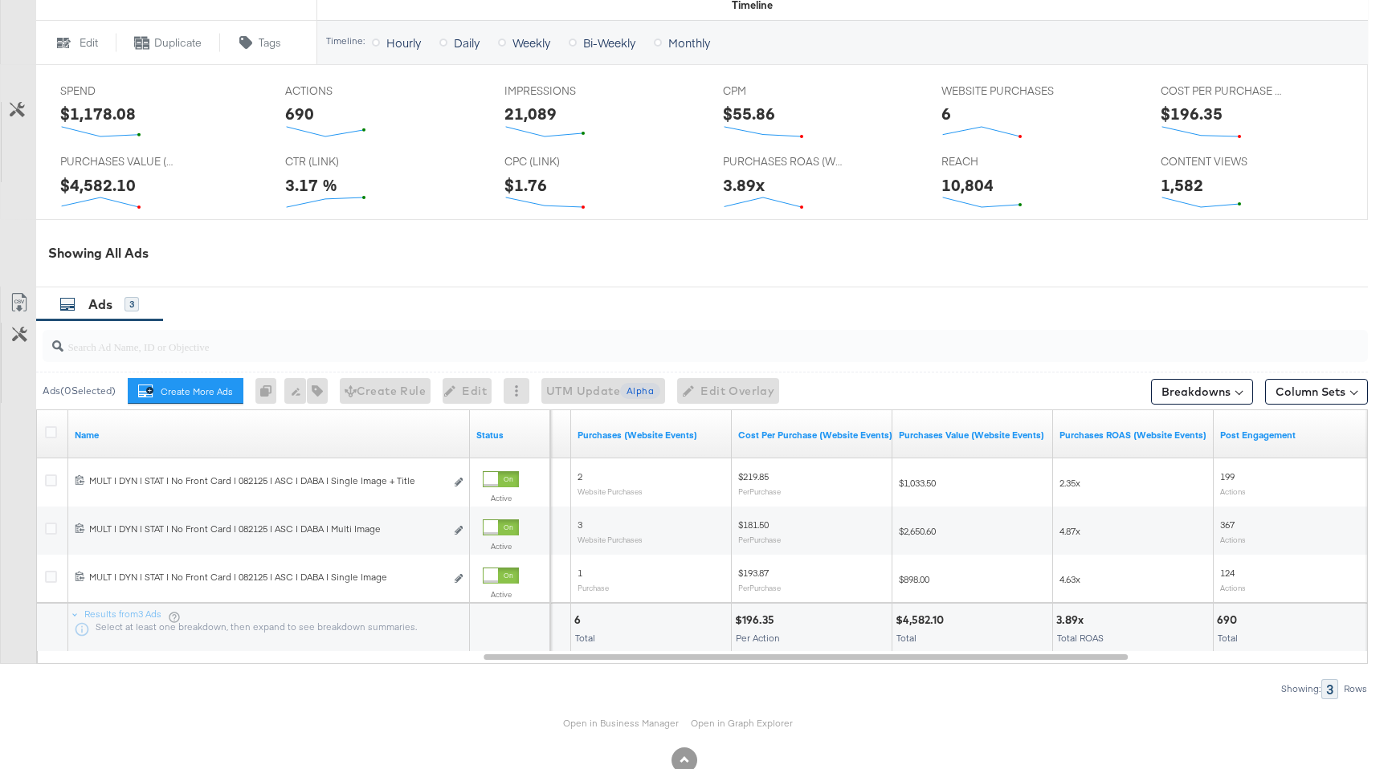
scroll to position [734, 0]
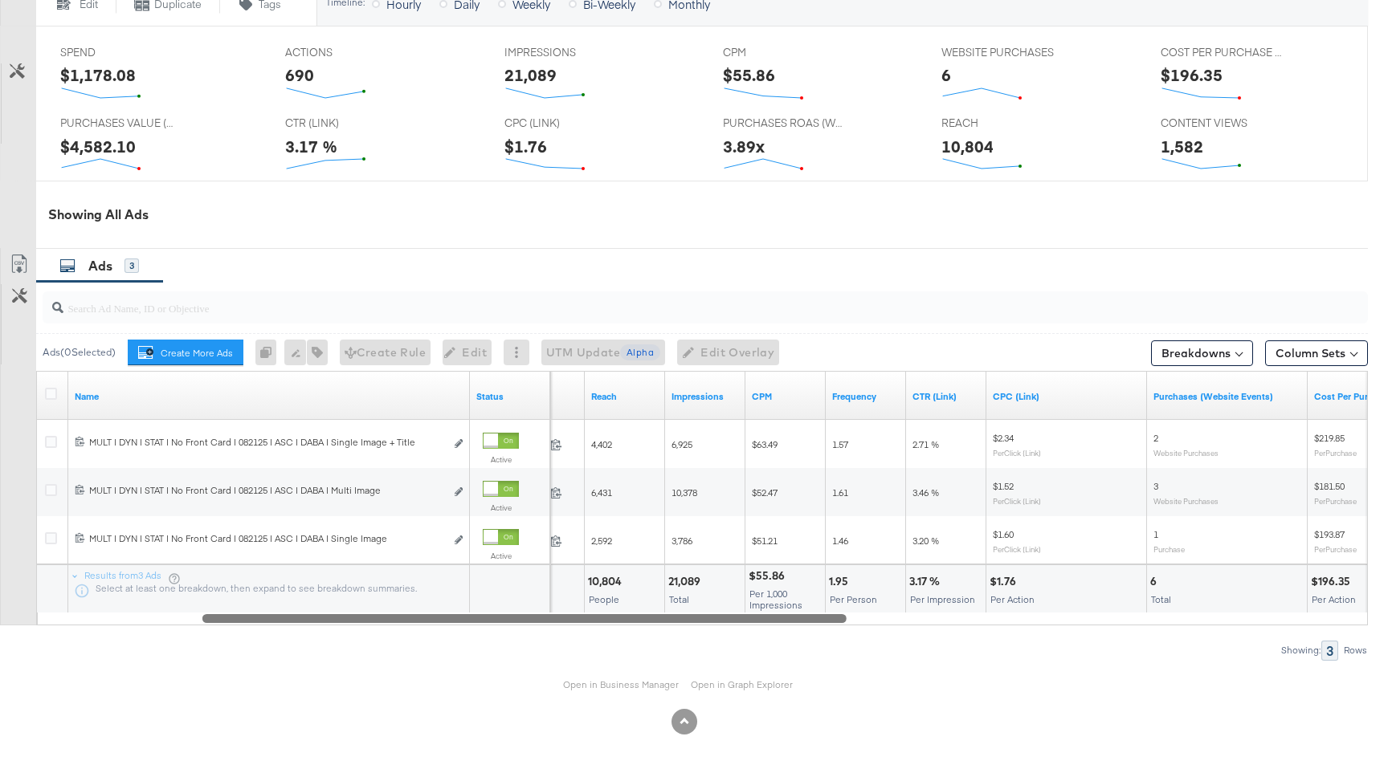
drag, startPoint x: 1048, startPoint y: 622, endPoint x: 555, endPoint y: 650, distance: 493.8
click at [555, 650] on div "Ads ( 0 Selected) Create More Ads Create more ads for this ad set 0 Rename 0 ad…" at bounding box center [683, 471] width 1367 height 378
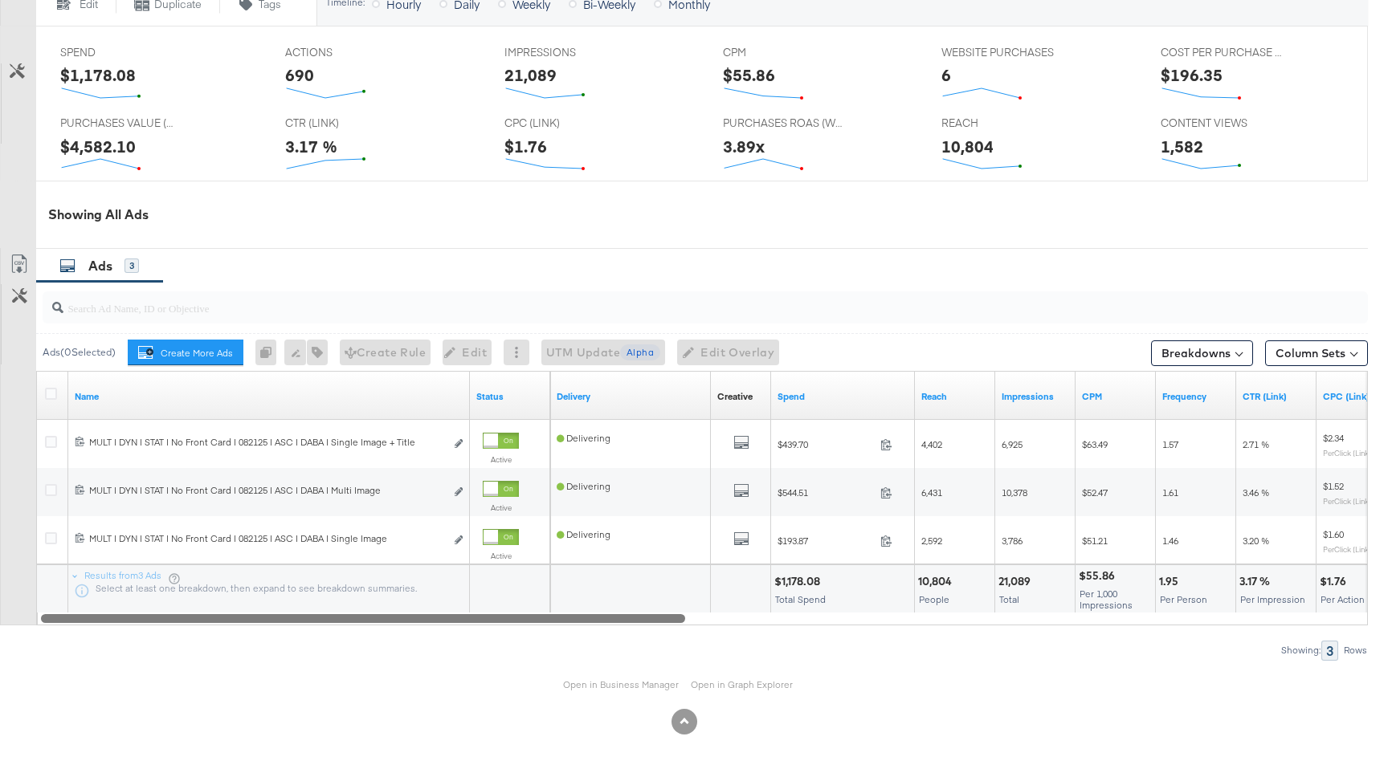
drag, startPoint x: 596, startPoint y: 622, endPoint x: 381, endPoint y: 618, distance: 215.2
click at [381, 618] on div at bounding box center [363, 618] width 644 height 14
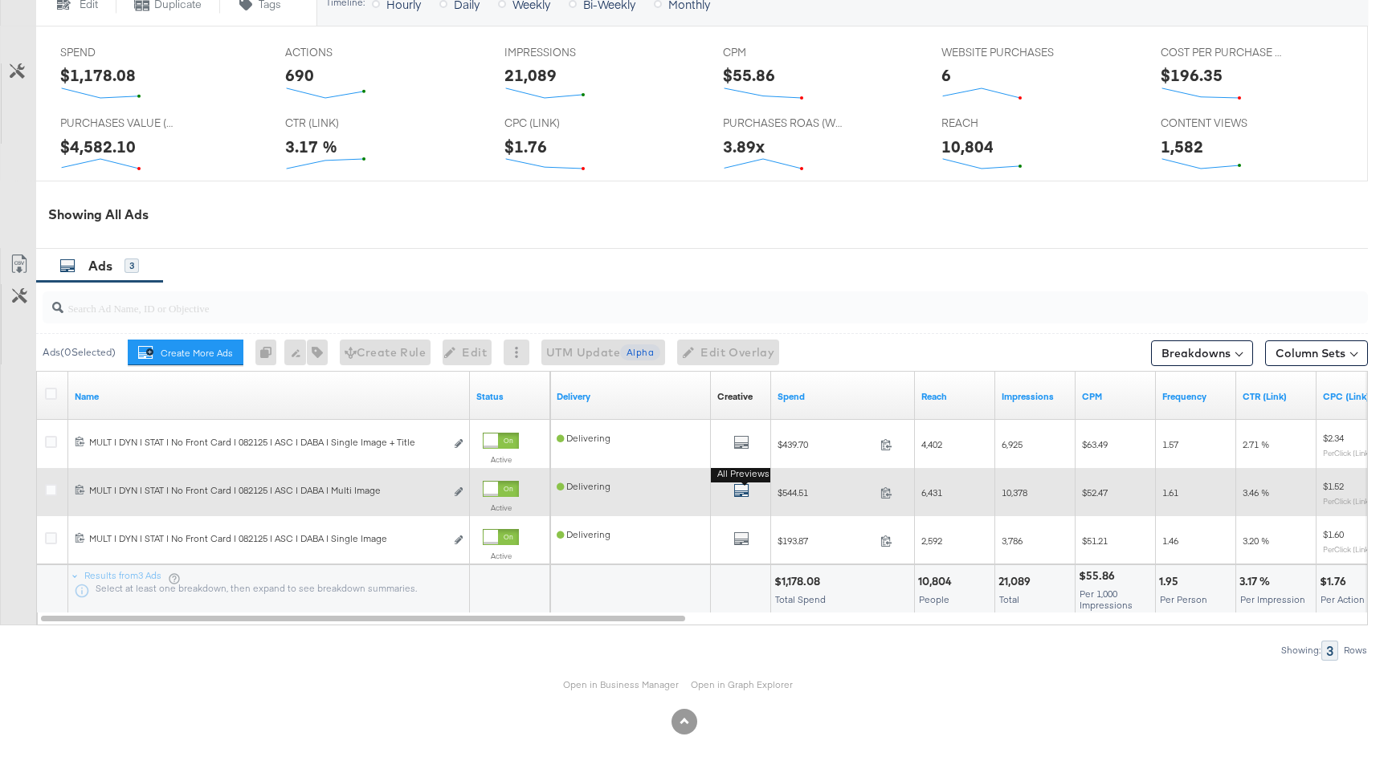
click at [735, 483] on icon "default" at bounding box center [741, 491] width 16 height 16
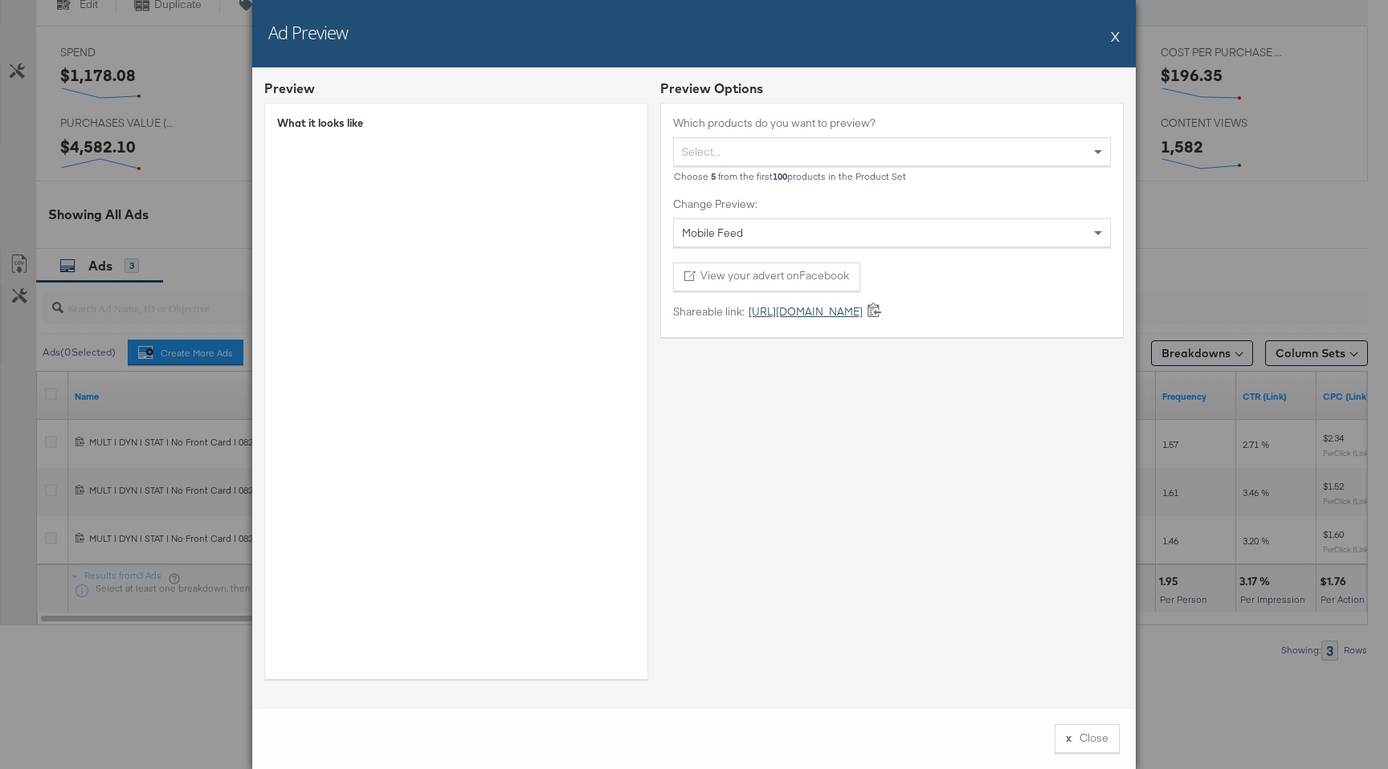
click at [862, 312] on link "https://fb.me/1PrFfO84HHDYbQs" at bounding box center [803, 311] width 118 height 15
click at [1115, 43] on button "X" at bounding box center [1115, 36] width 9 height 32
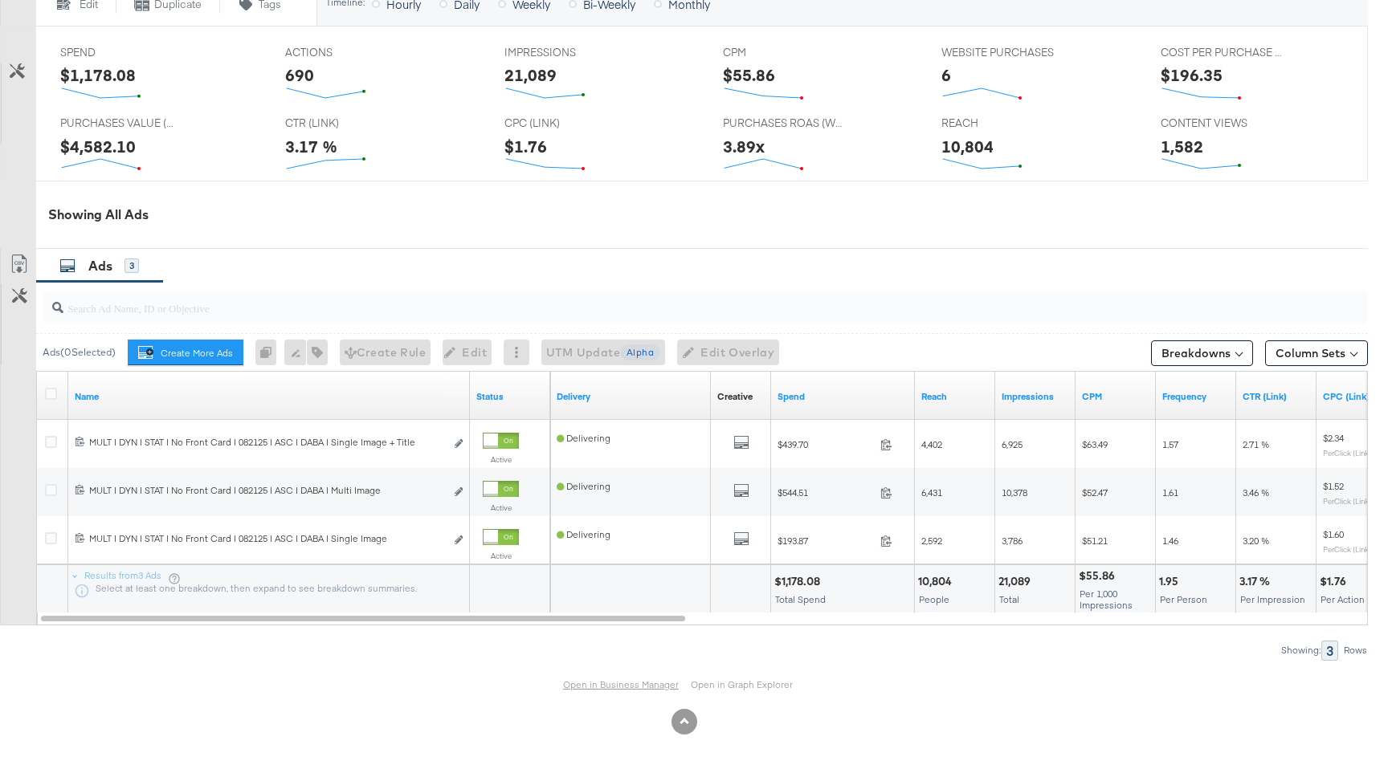
click at [639, 687] on link "Open in Business Manager" at bounding box center [621, 685] width 116 height 13
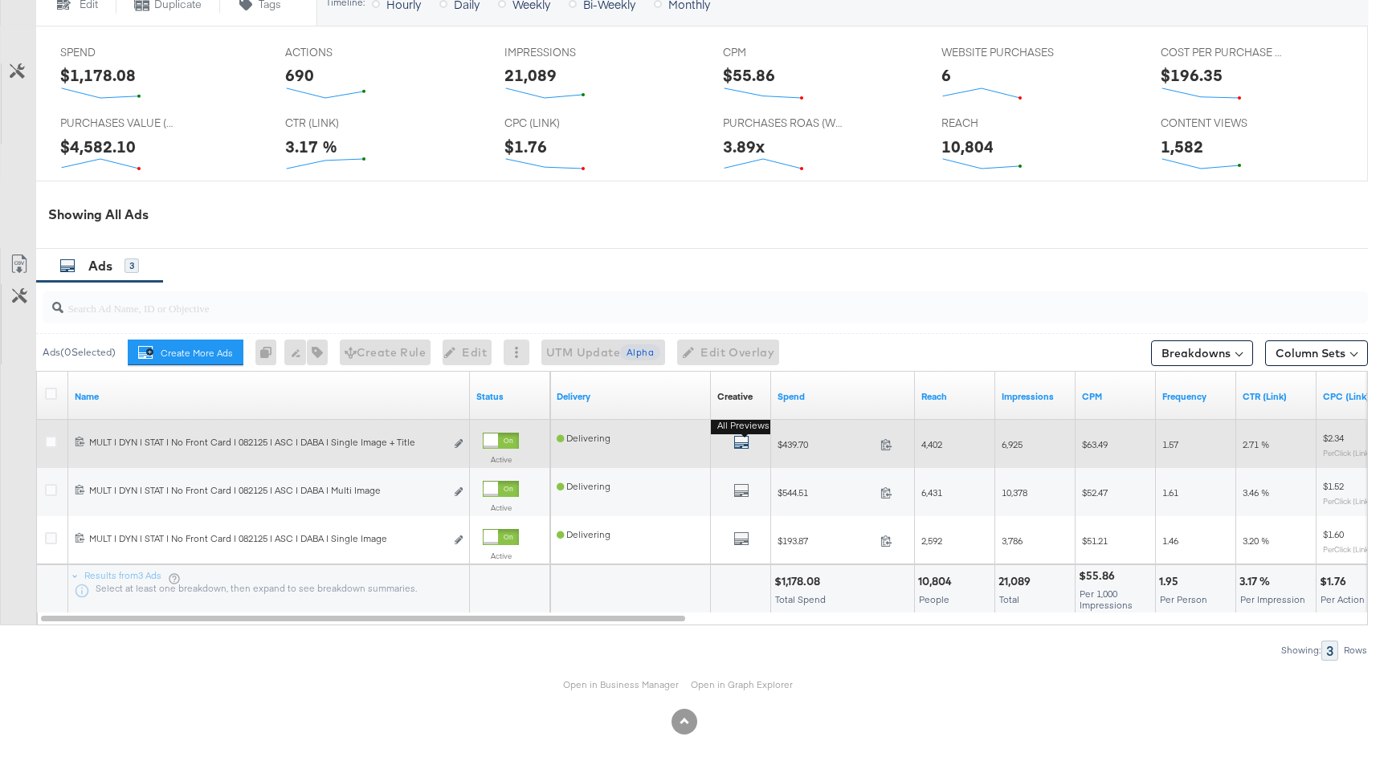
click at [737, 436] on icon "default" at bounding box center [741, 442] width 16 height 16
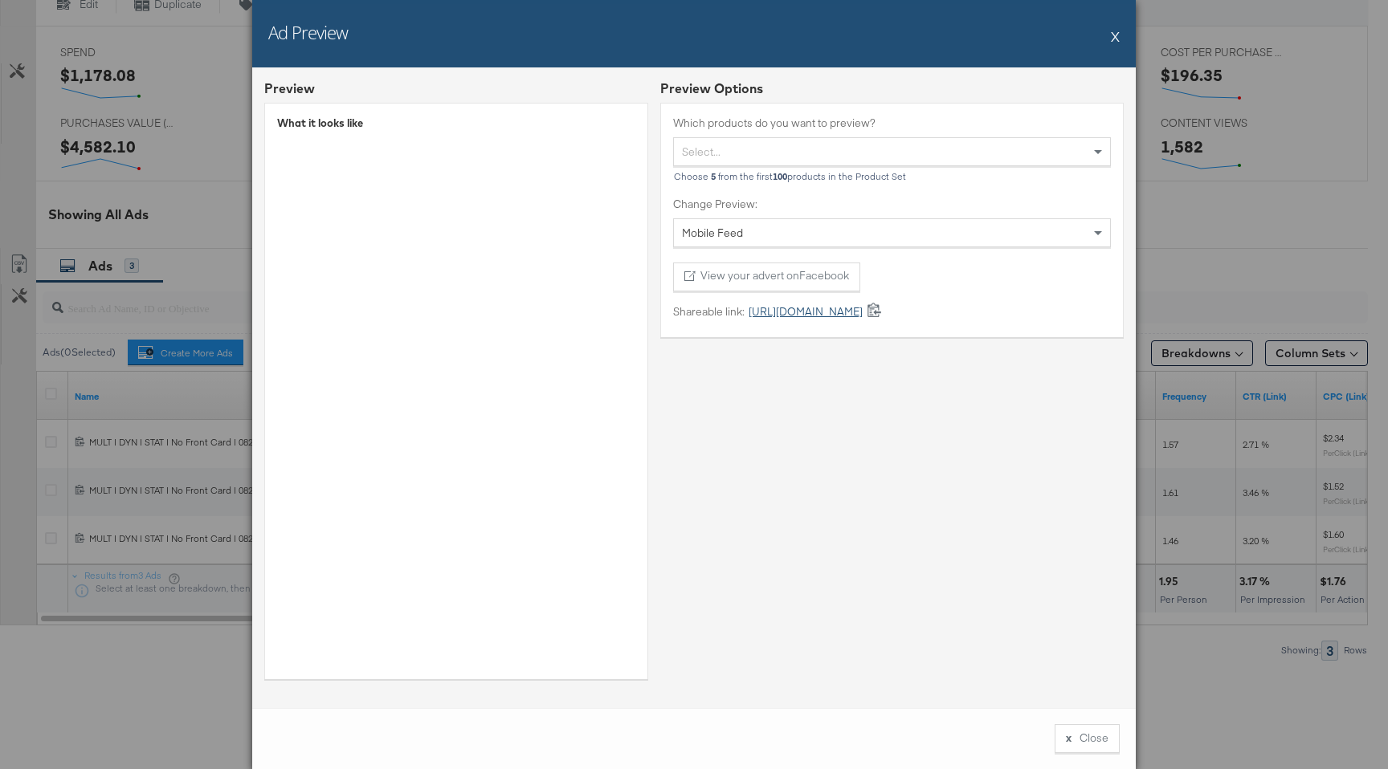
click at [809, 308] on link "https://fb.me/1PHgu8KTgwFOk5c" at bounding box center [803, 311] width 118 height 15
click at [1109, 41] on div "Ad Preview X" at bounding box center [693, 33] width 883 height 67
click at [1111, 39] on div "Ad Preview X" at bounding box center [693, 33] width 883 height 67
click at [1114, 38] on button "X" at bounding box center [1115, 36] width 9 height 32
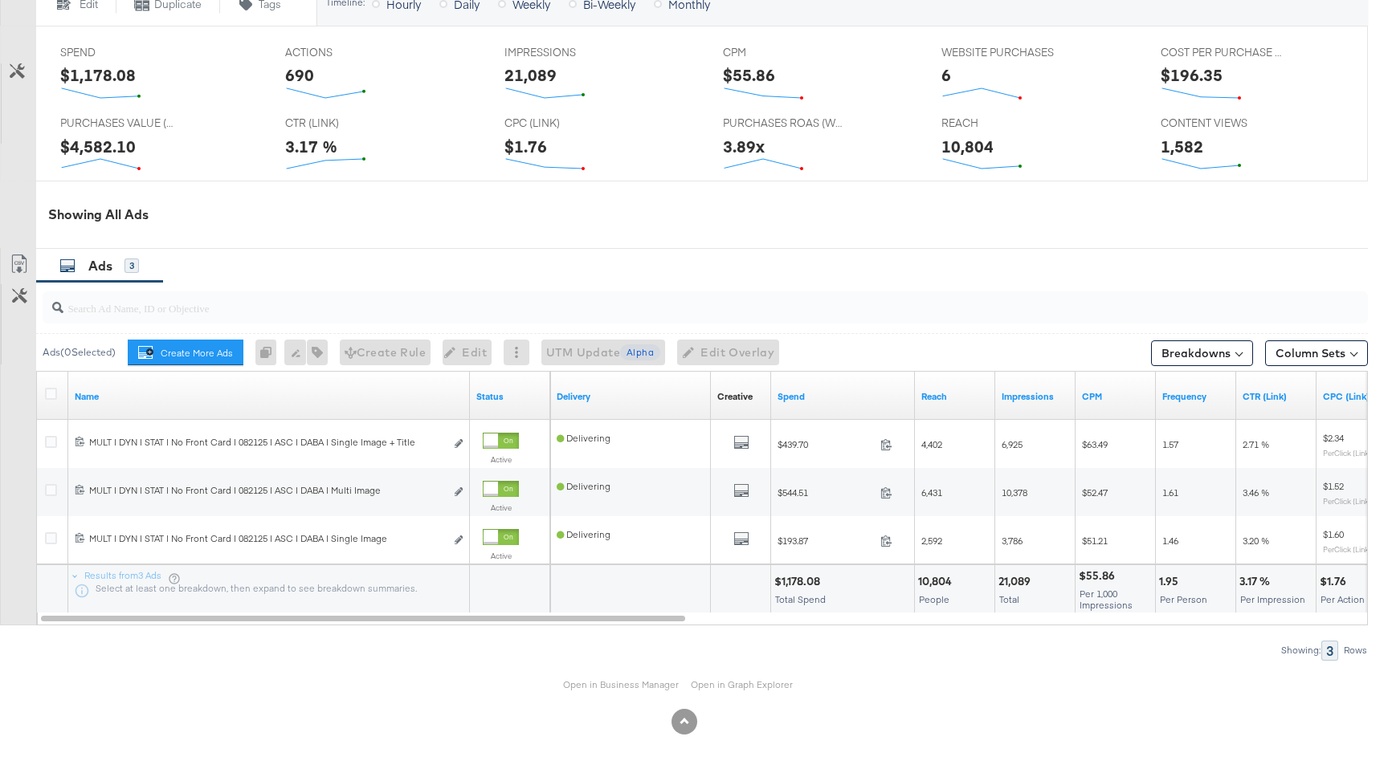
scroll to position [0, 0]
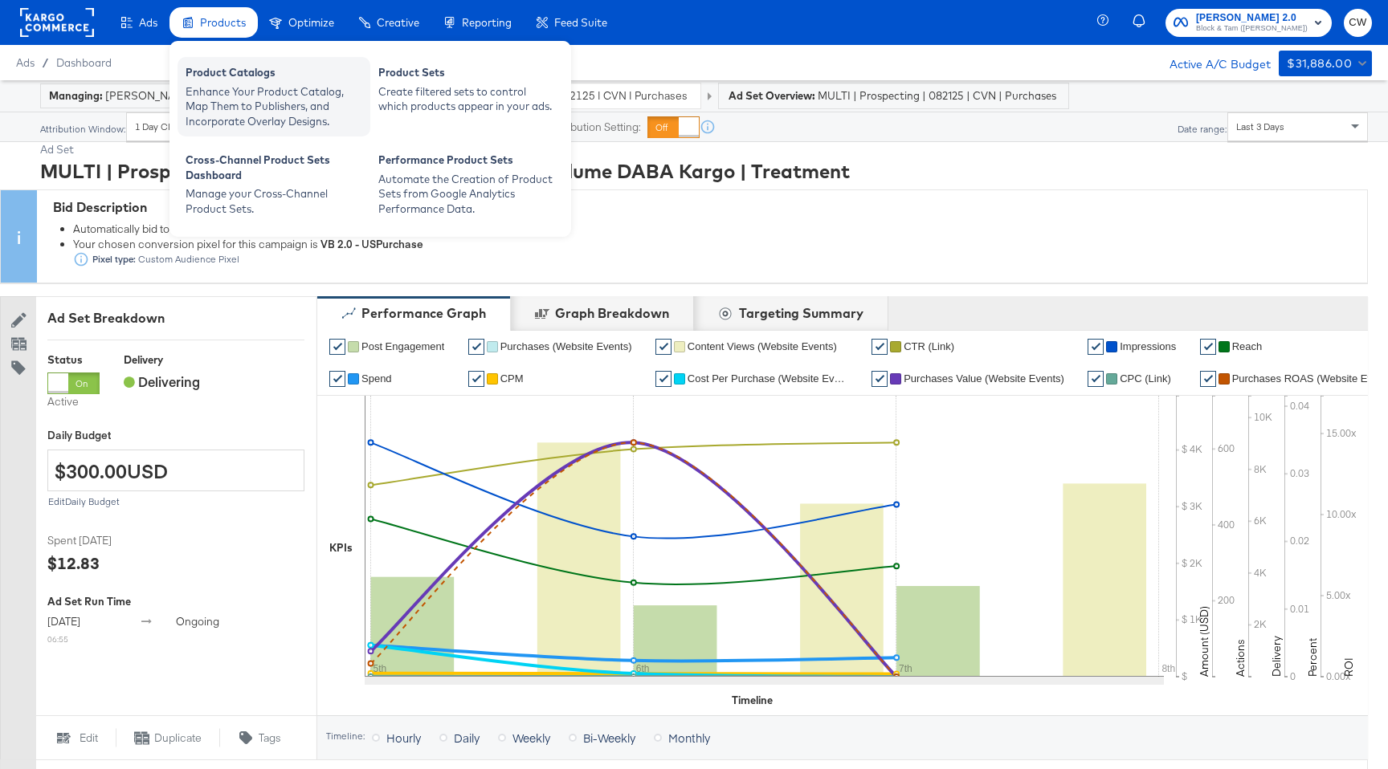
click at [260, 88] on div "Enhance Your Product Catalog, Map Them to Publishers, and Incorporate Overlay D…" at bounding box center [273, 106] width 177 height 45
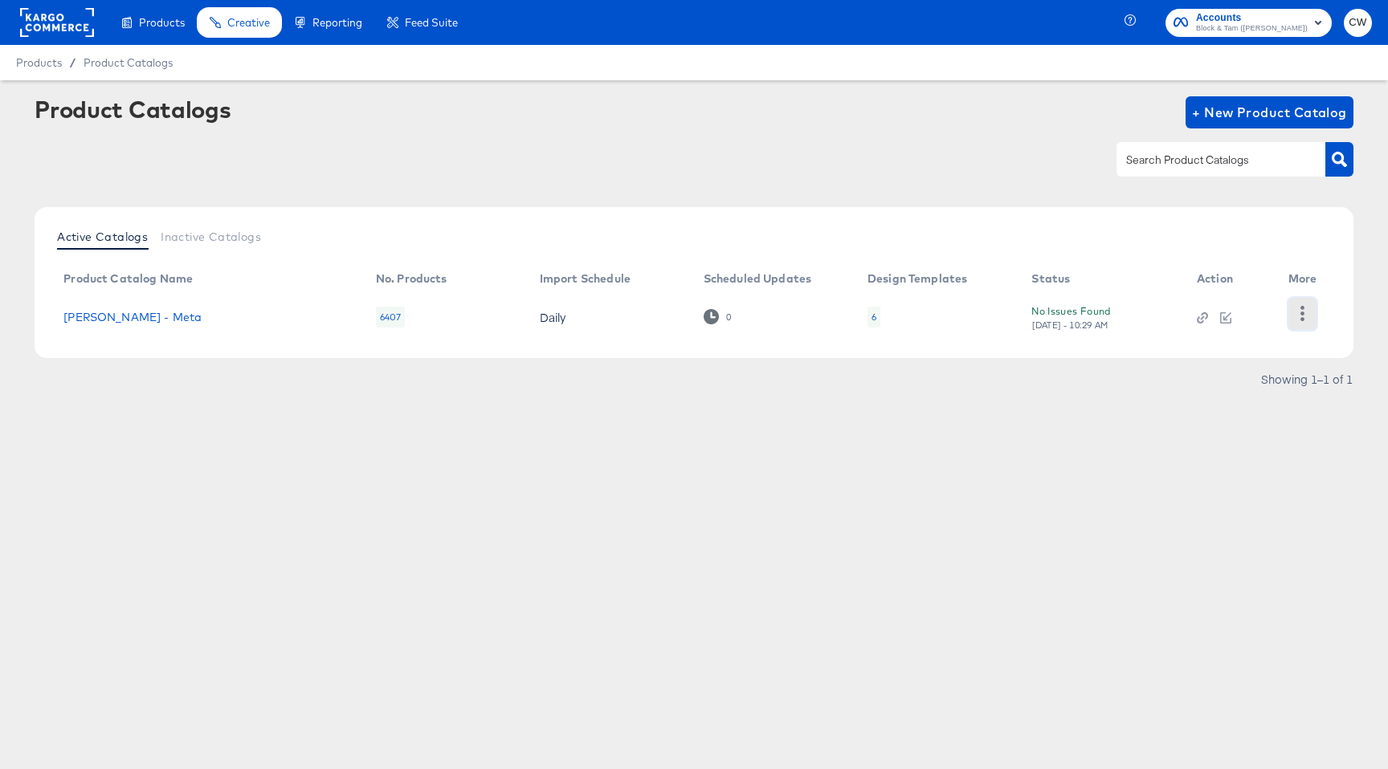
click at [1298, 309] on icon "button" at bounding box center [1301, 313] width 15 height 15
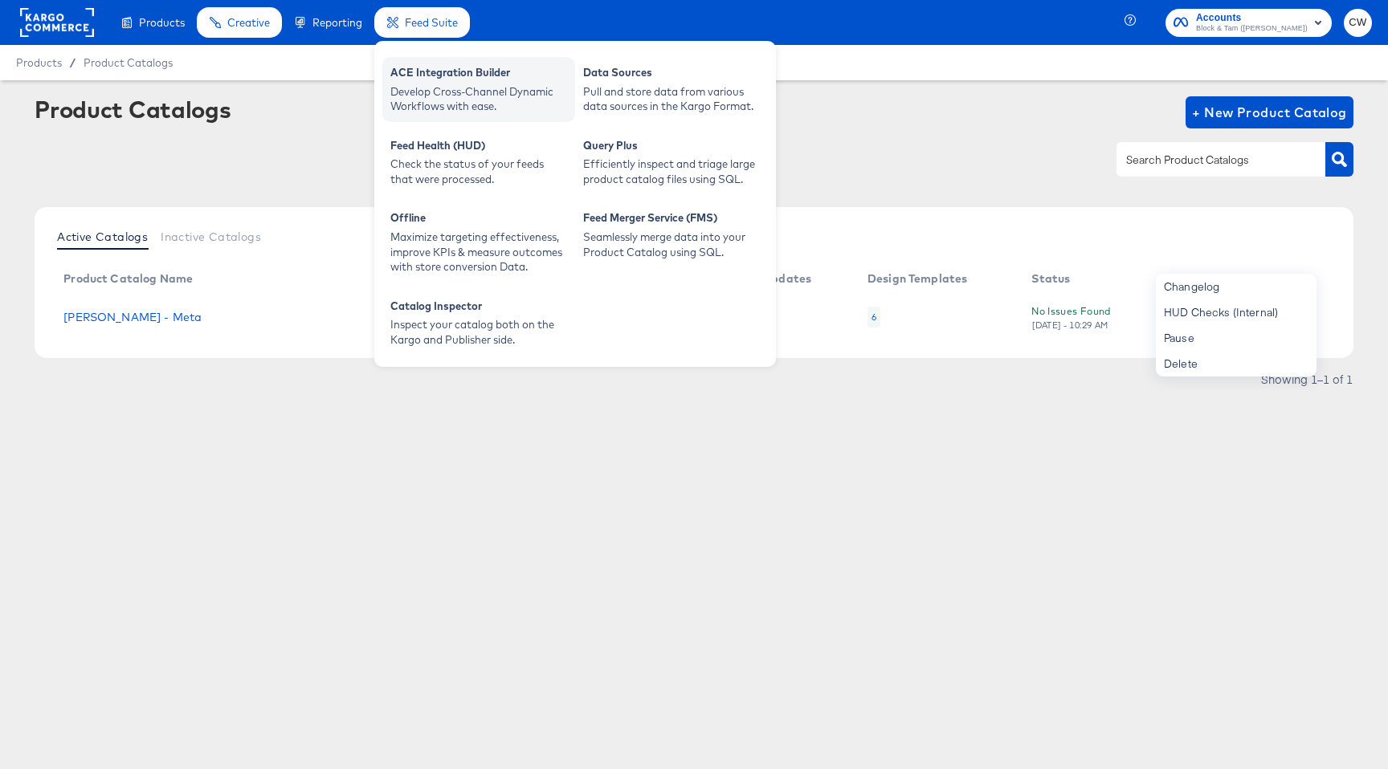
click at [441, 65] on div "ACE Integration Builder" at bounding box center [478, 74] width 177 height 19
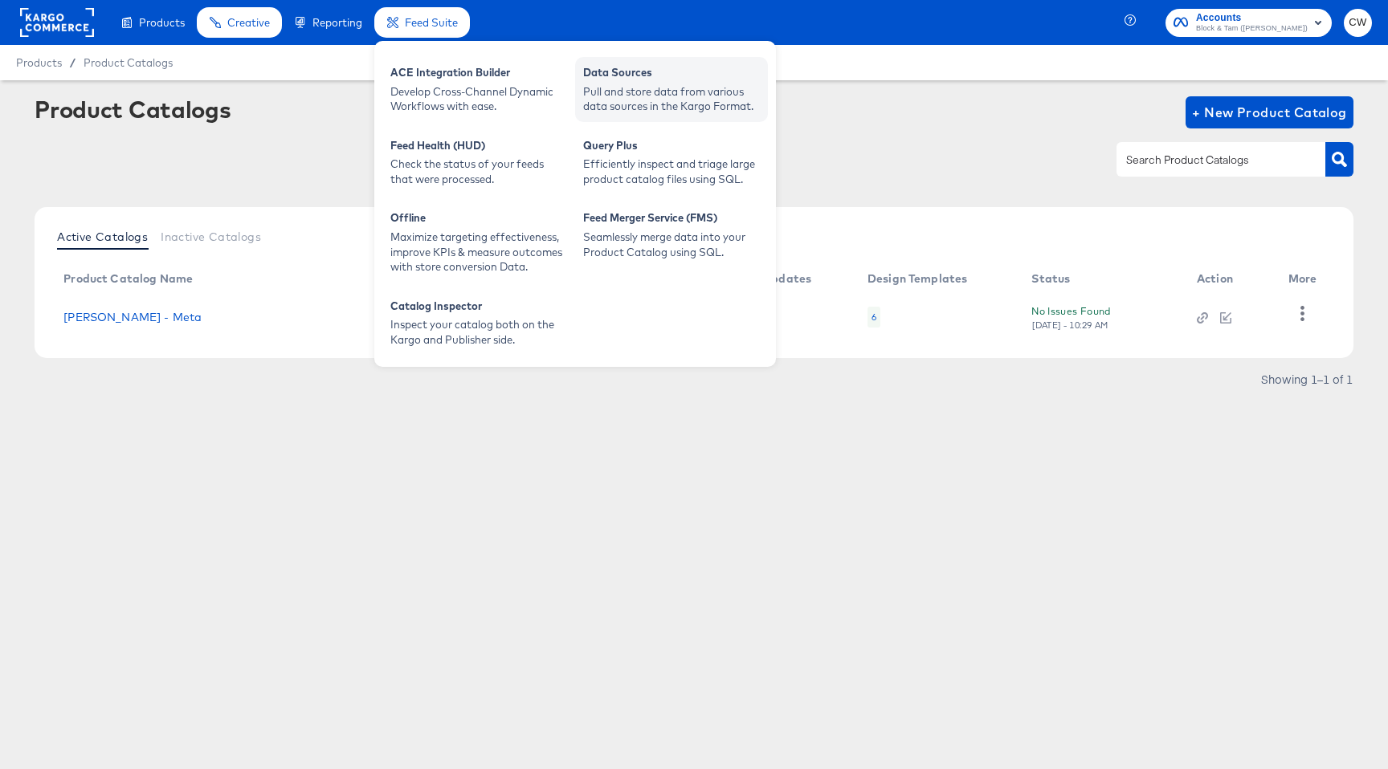
click at [609, 106] on div "Pull and store data from various data sources in the Kargo Format." at bounding box center [671, 99] width 177 height 30
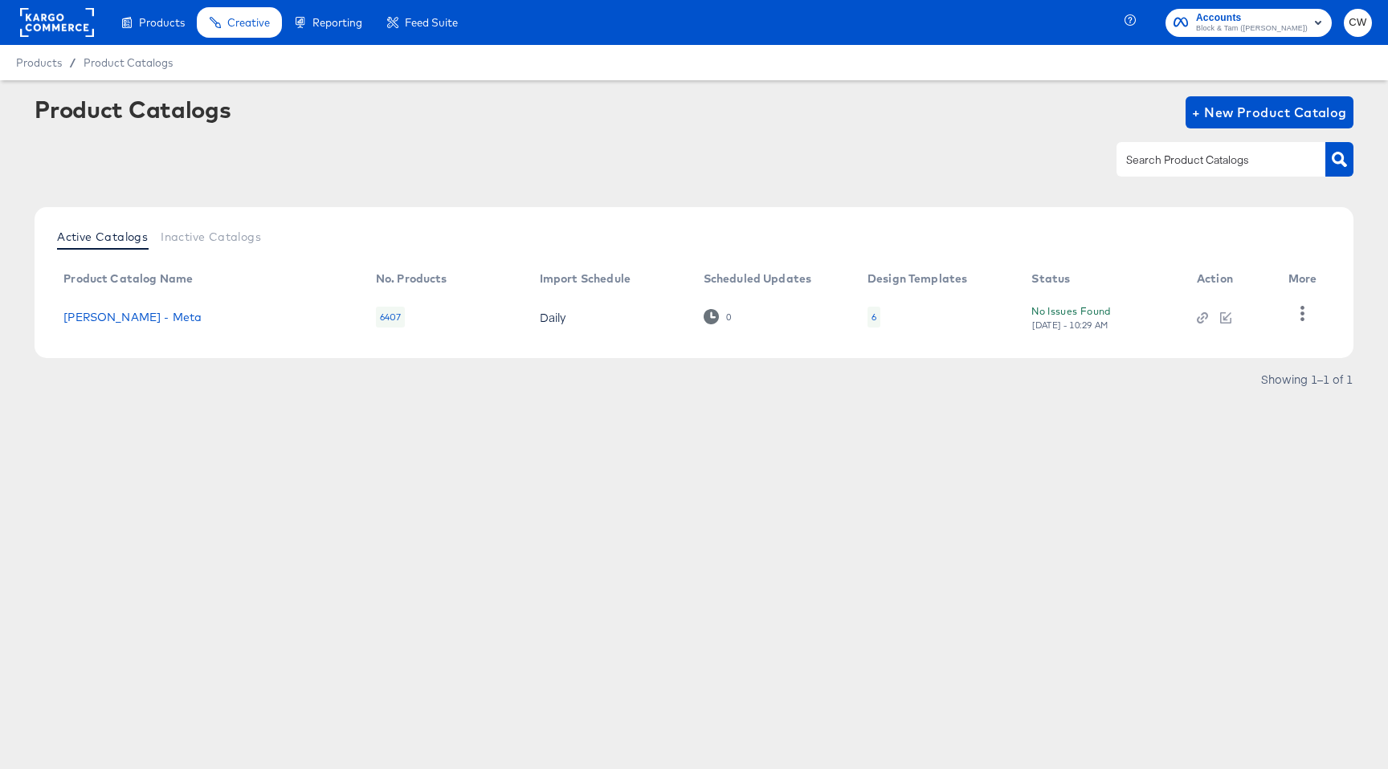
drag, startPoint x: 890, startPoint y: 222, endPoint x: 878, endPoint y: 221, distance: 11.4
click at [878, 221] on div "Active Catalogs Inactive Catalogs Product Catalog Name No. Products Import Sche…" at bounding box center [694, 282] width 1318 height 151
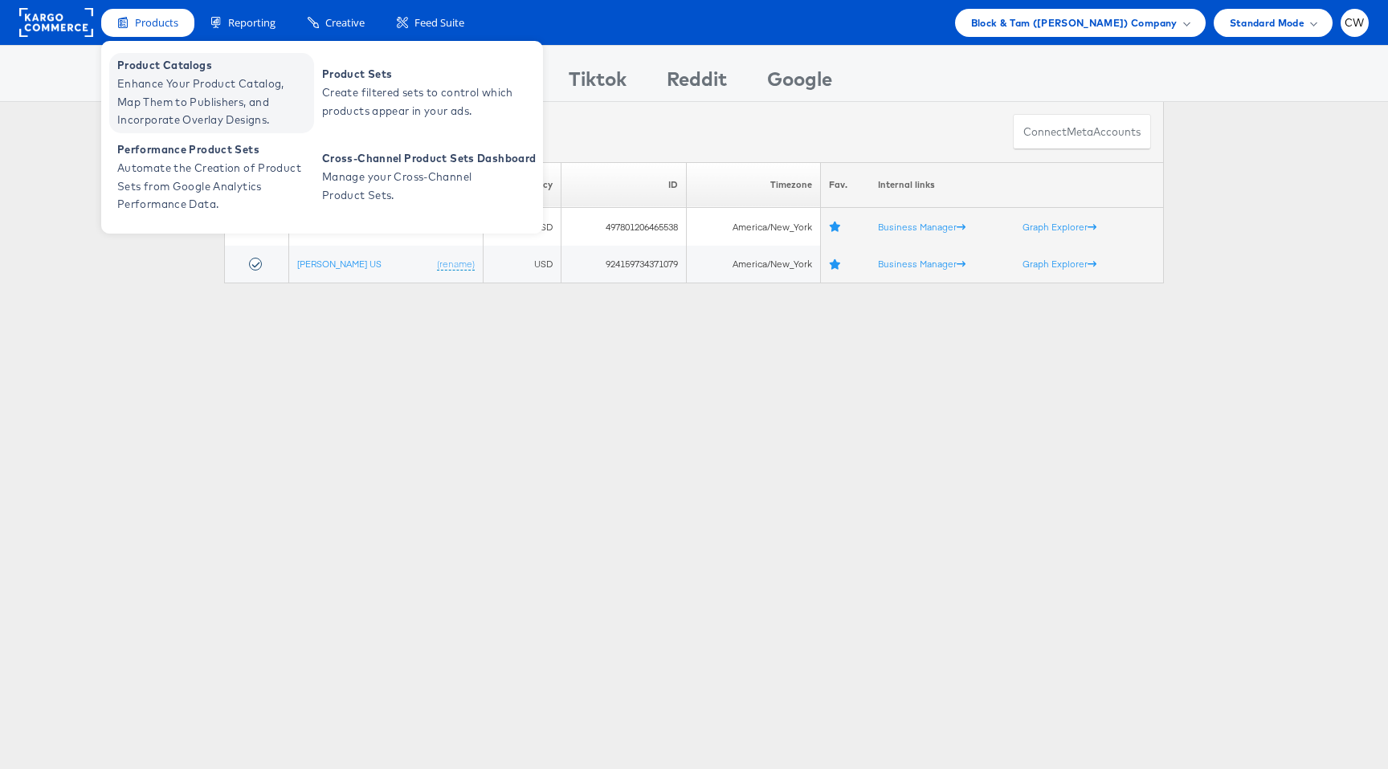
click at [268, 92] on span "Enhance Your Product Catalog, Map Them to Publishers, and Incorporate Overlay D…" at bounding box center [213, 102] width 193 height 55
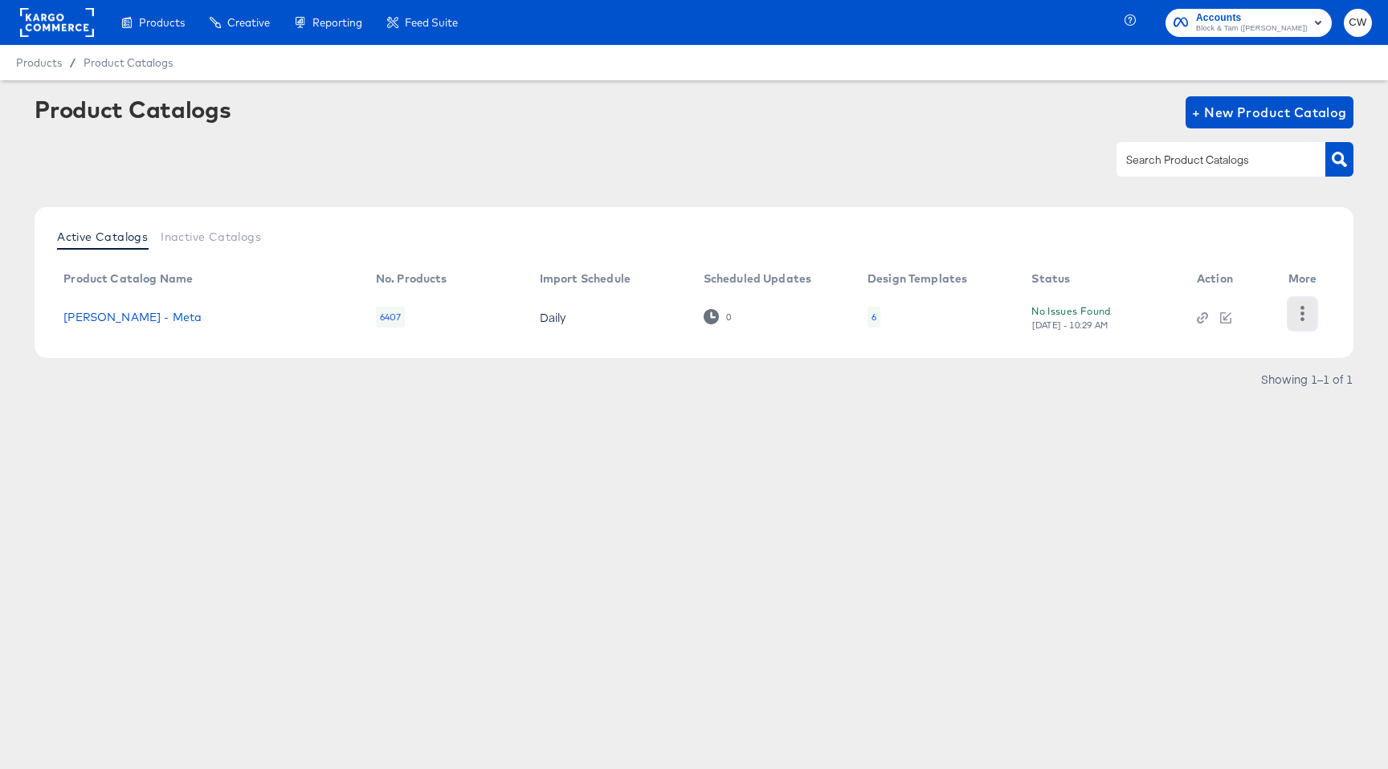
click at [1288, 315] on button "button" at bounding box center [1302, 314] width 28 height 32
click at [1249, 314] on div "HUD Checks (Internal)" at bounding box center [1235, 313] width 161 height 26
